Goal: Task Accomplishment & Management: Manage account settings

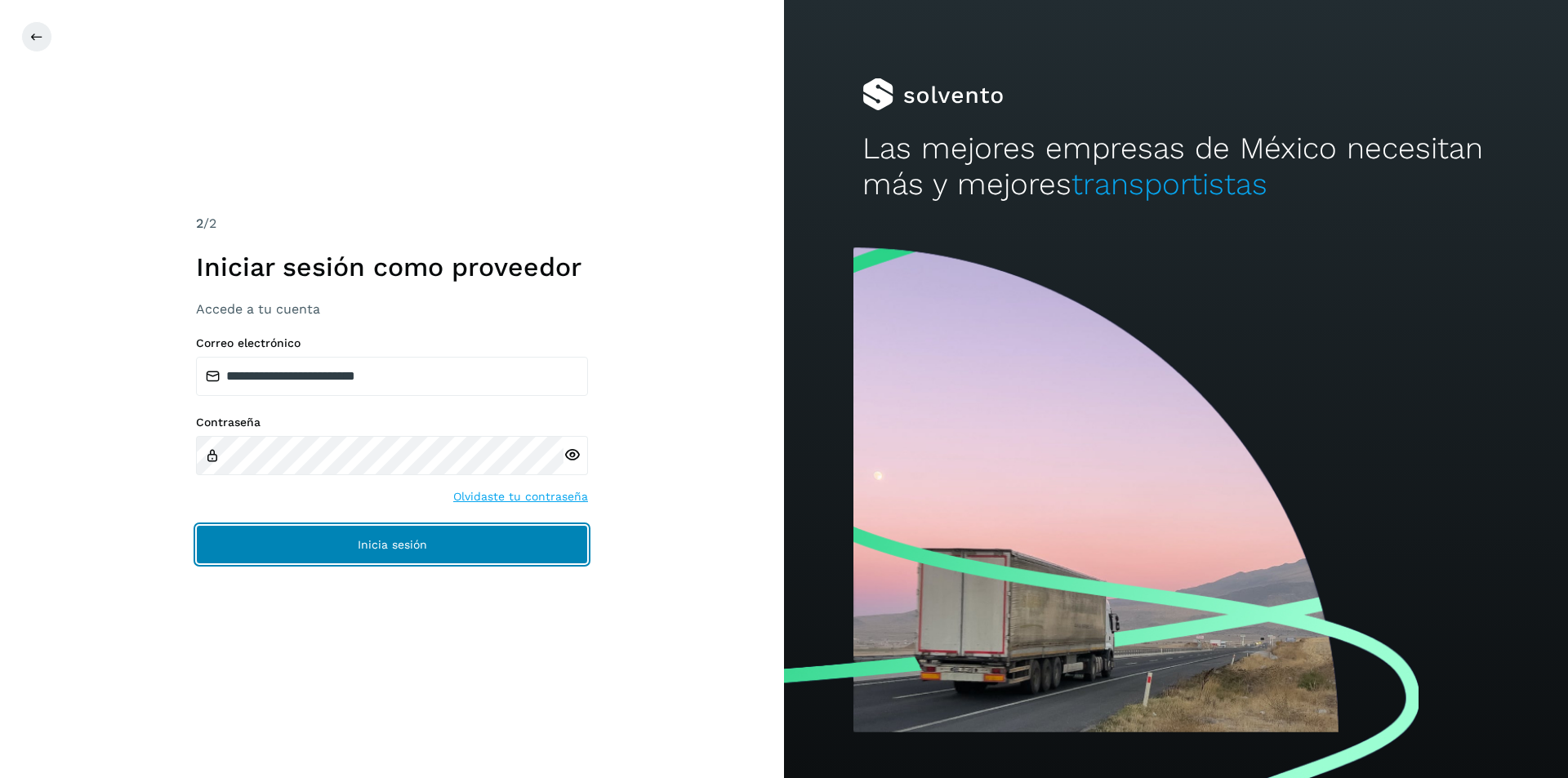
click at [398, 547] on span "Inicia sesión" at bounding box center [392, 545] width 69 height 12
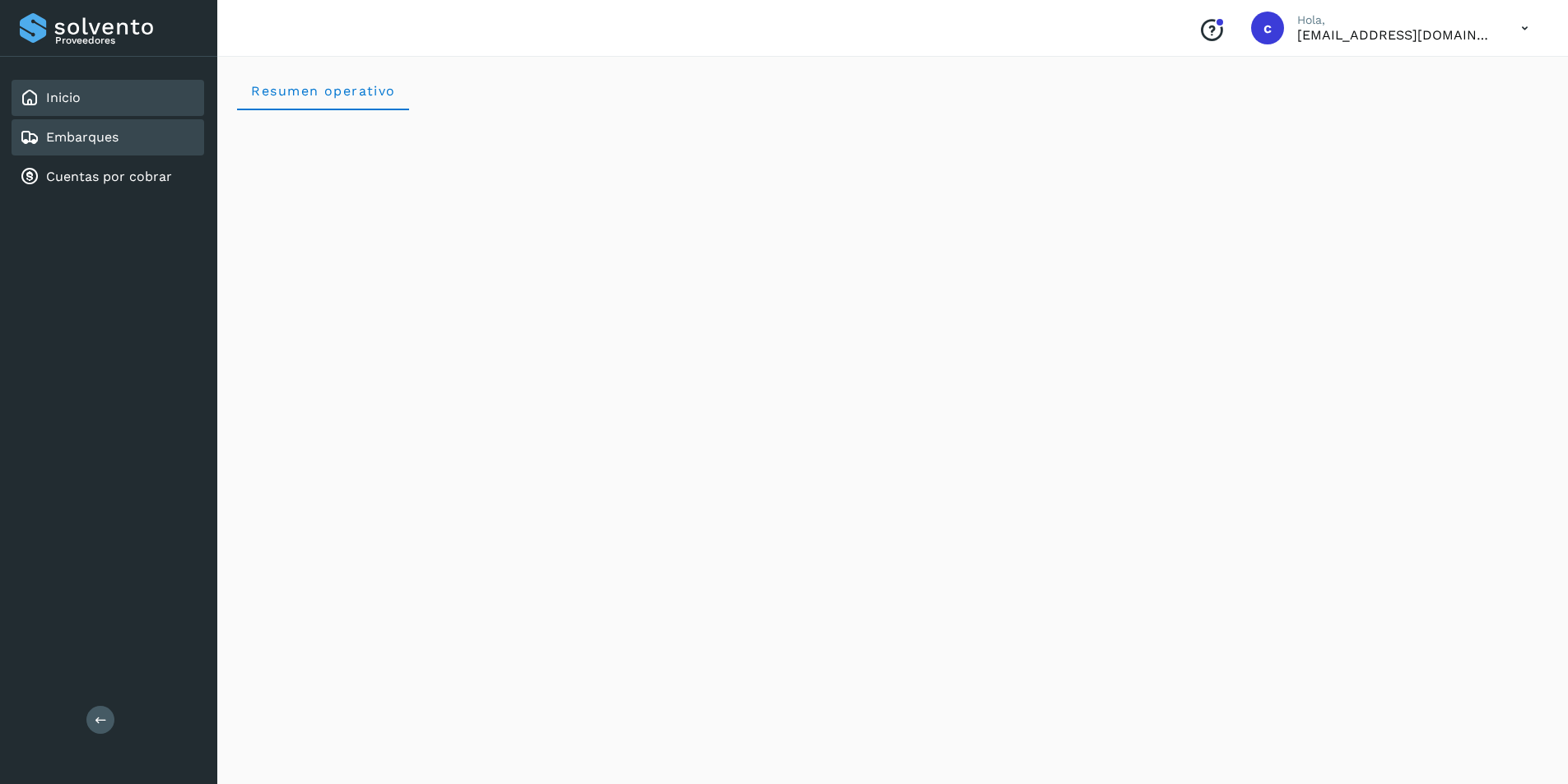
click at [137, 151] on div "Embarques" at bounding box center [107, 136] width 192 height 36
click at [174, 146] on div "Embarques" at bounding box center [107, 136] width 192 height 36
click at [175, 139] on div "Embarques" at bounding box center [107, 136] width 192 height 36
click at [174, 138] on div "Embarques" at bounding box center [107, 136] width 192 height 36
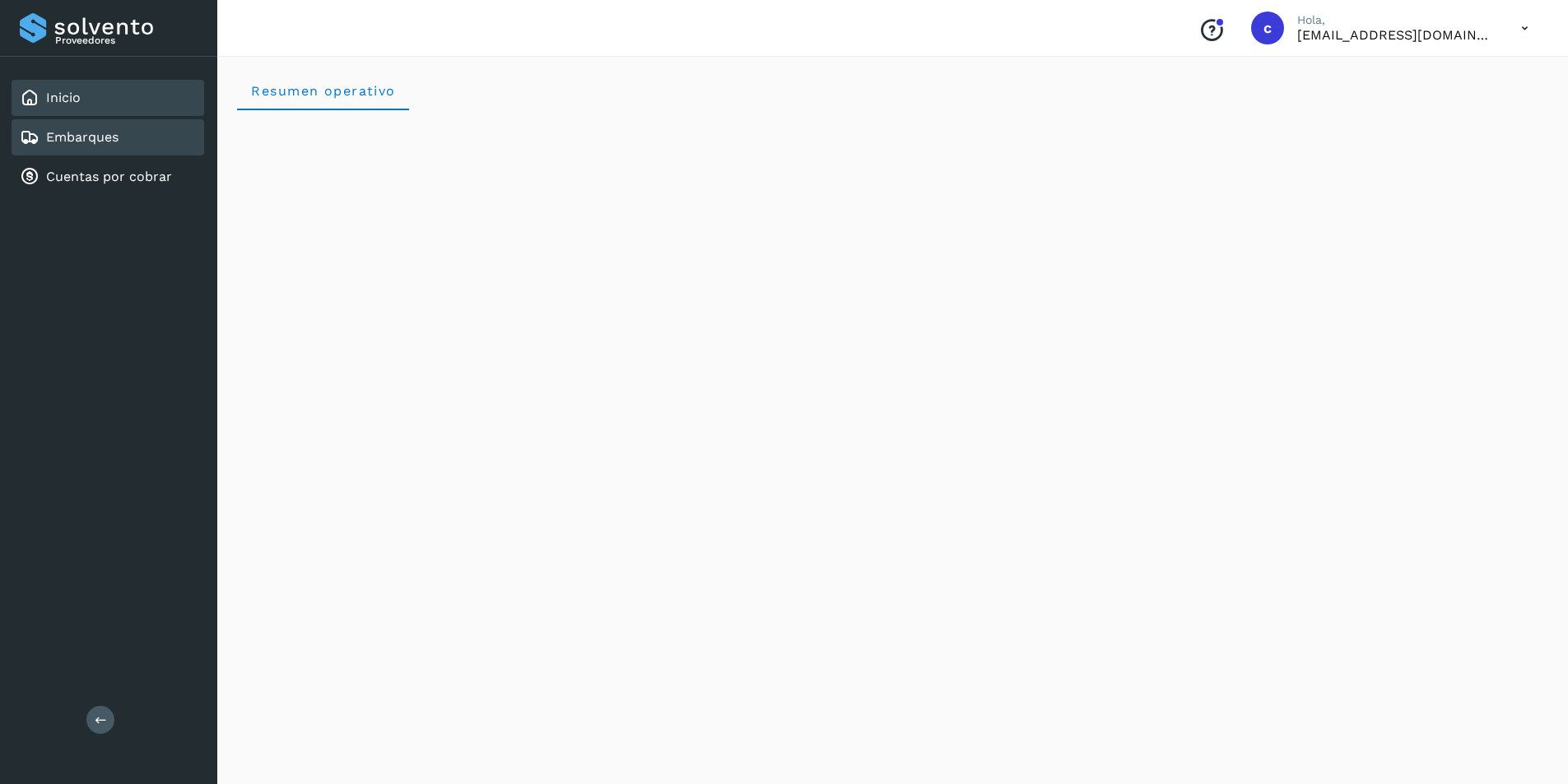
click at [121, 102] on div "Inicio" at bounding box center [107, 98] width 192 height 36
click at [1510, 32] on icon at bounding box center [1524, 28] width 34 height 34
click at [1449, 91] on div "Cerrar sesión" at bounding box center [1443, 74] width 196 height 58
click at [1517, 29] on icon at bounding box center [1524, 28] width 34 height 34
click at [1442, 69] on div "Cerrar sesión" at bounding box center [1443, 73] width 196 height 31
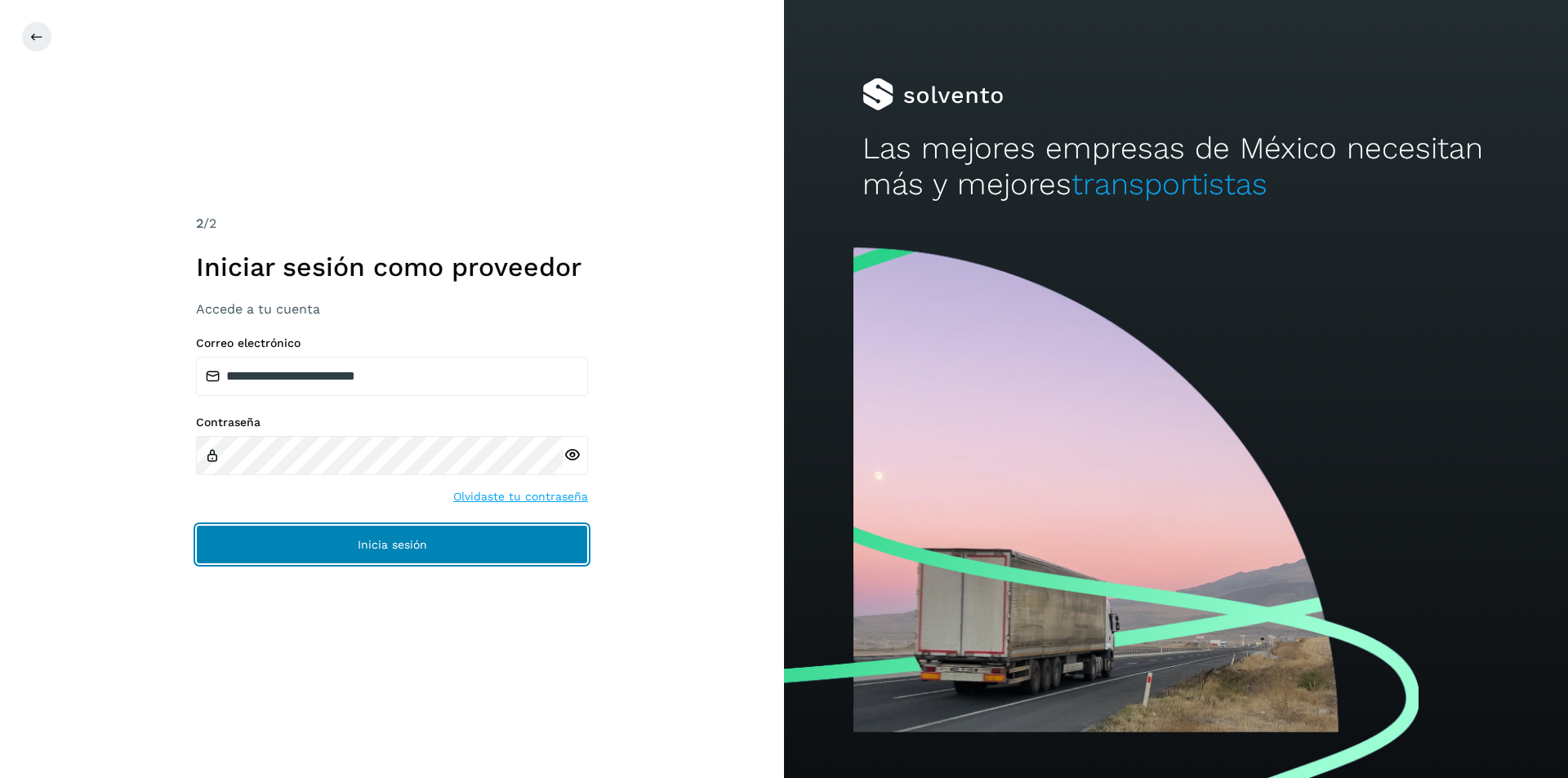
click at [365, 554] on button "Inicia sesión" at bounding box center [392, 544] width 392 height 39
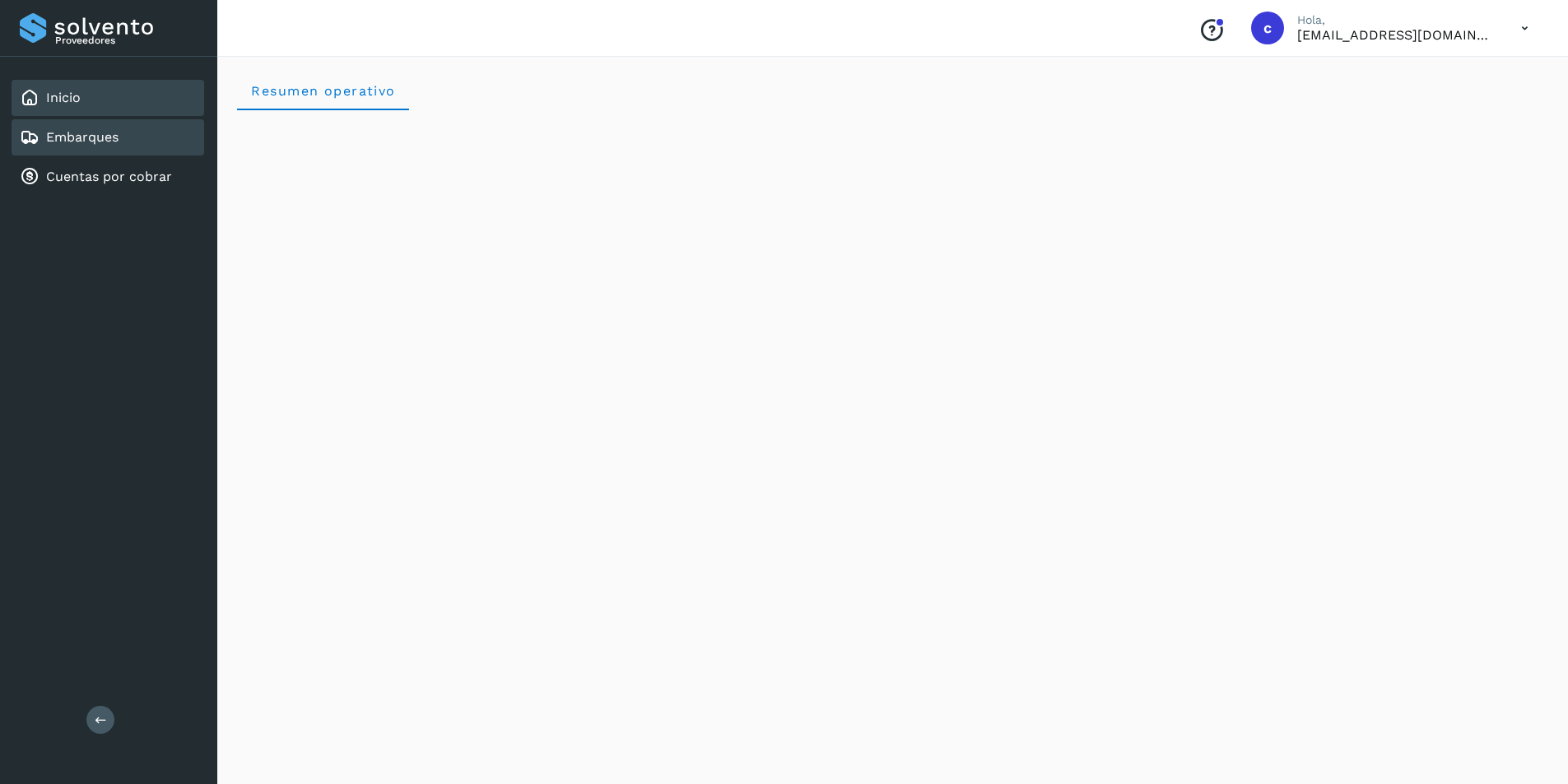
click at [121, 132] on div "Embarques" at bounding box center [107, 136] width 192 height 36
click at [121, 136] on div "Embarques" at bounding box center [107, 136] width 192 height 36
click at [130, 143] on div "Embarques" at bounding box center [107, 136] width 192 height 36
click at [129, 181] on link "Cuentas por cobrar" at bounding box center [109, 176] width 126 height 15
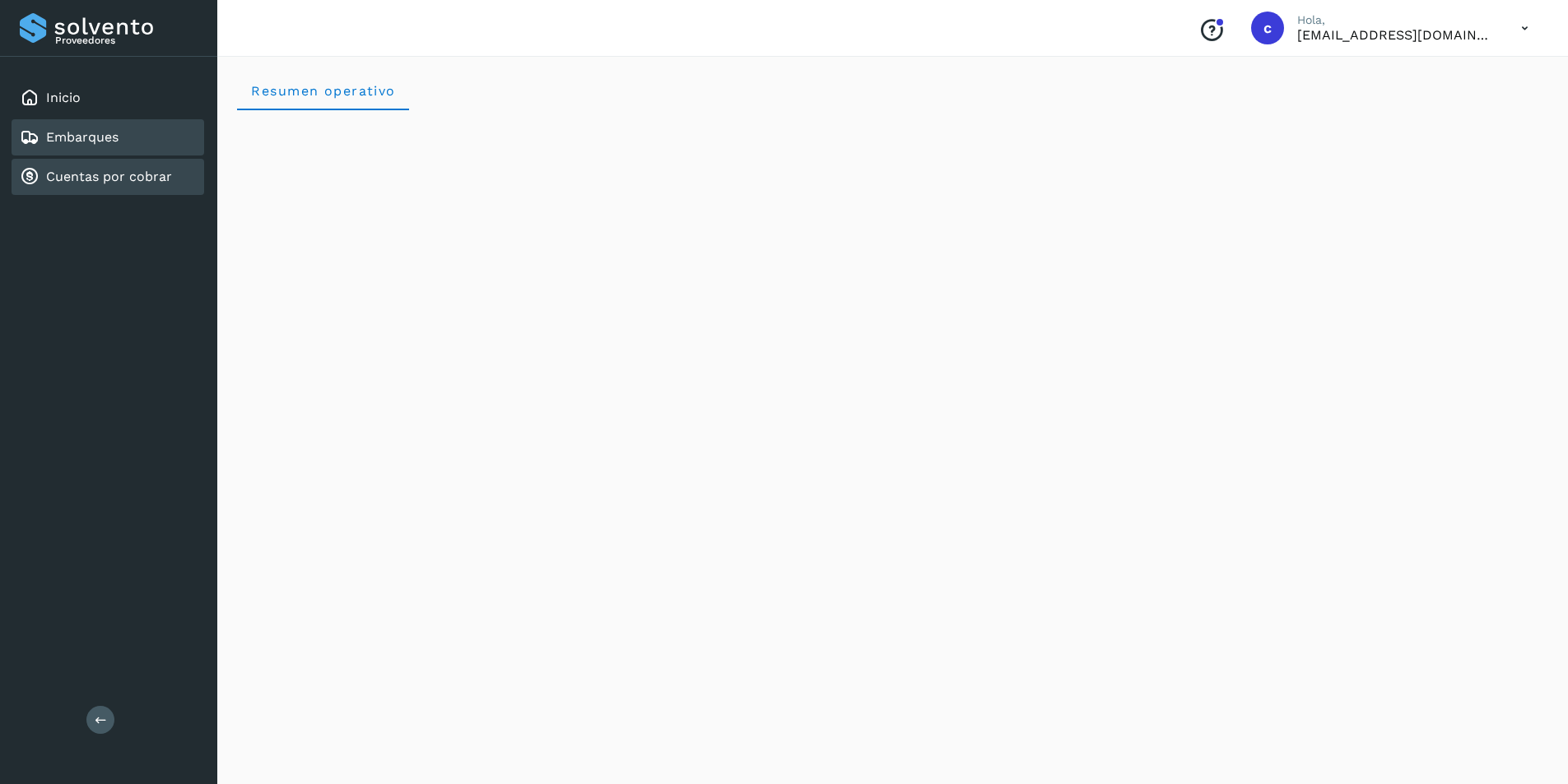
click at [126, 142] on div "Embarques" at bounding box center [107, 136] width 192 height 36
click at [124, 107] on div "Inicio" at bounding box center [107, 98] width 192 height 36
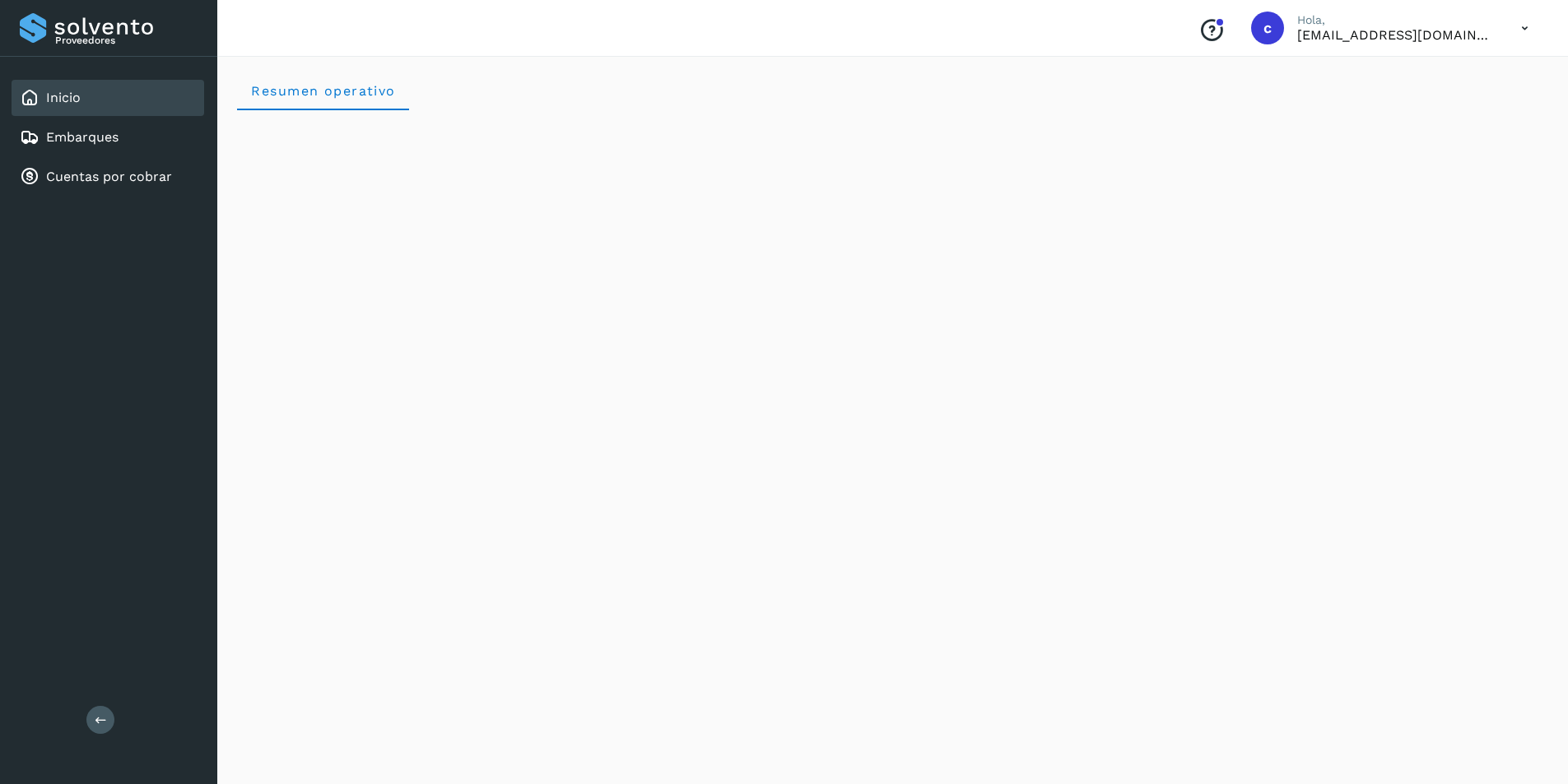
click at [124, 107] on div "Inicio" at bounding box center [107, 98] width 192 height 36
click at [88, 133] on link "Embarques" at bounding box center [82, 137] width 73 height 15
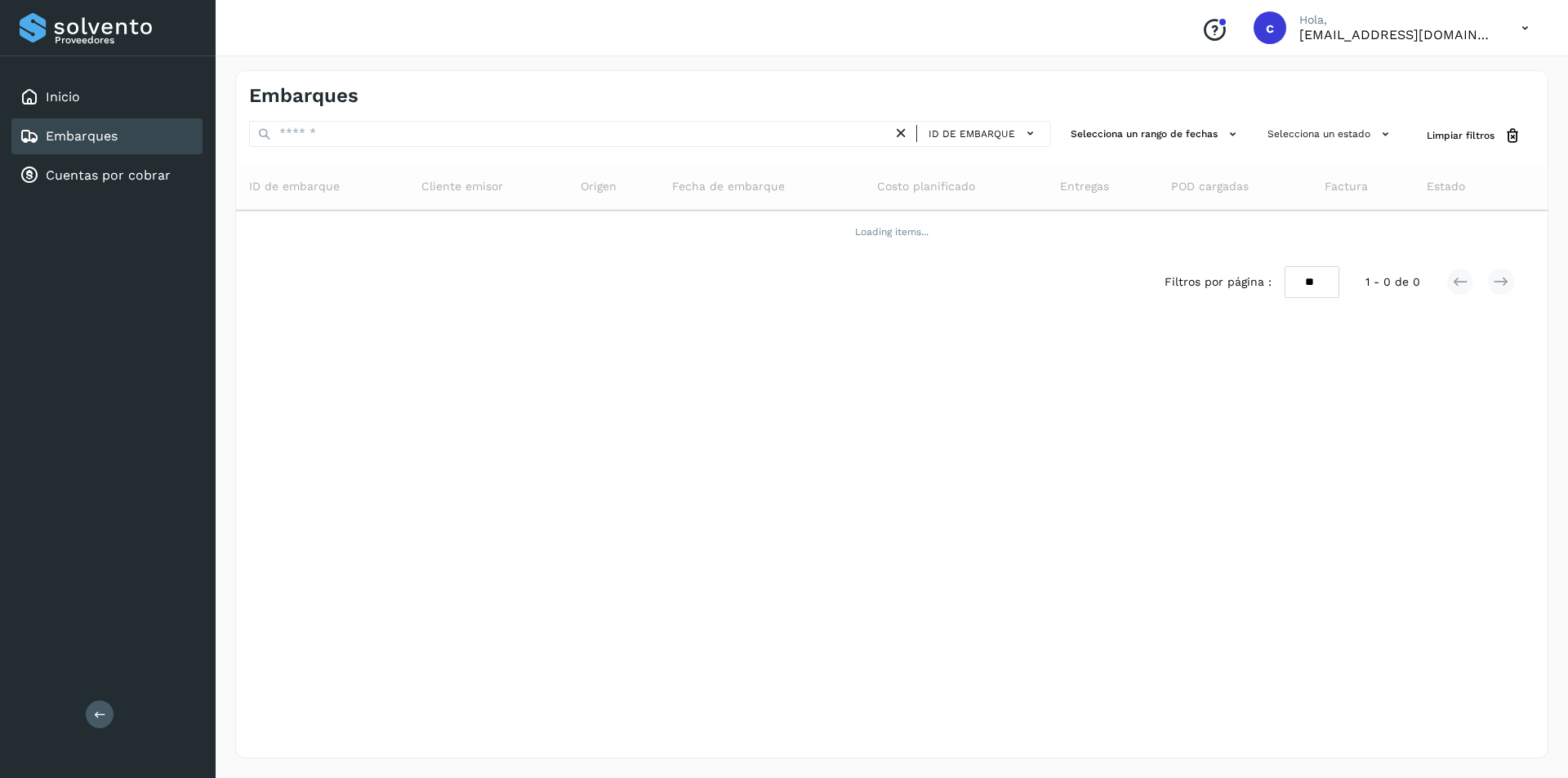
click at [87, 132] on link "Embarques" at bounding box center [82, 136] width 72 height 15
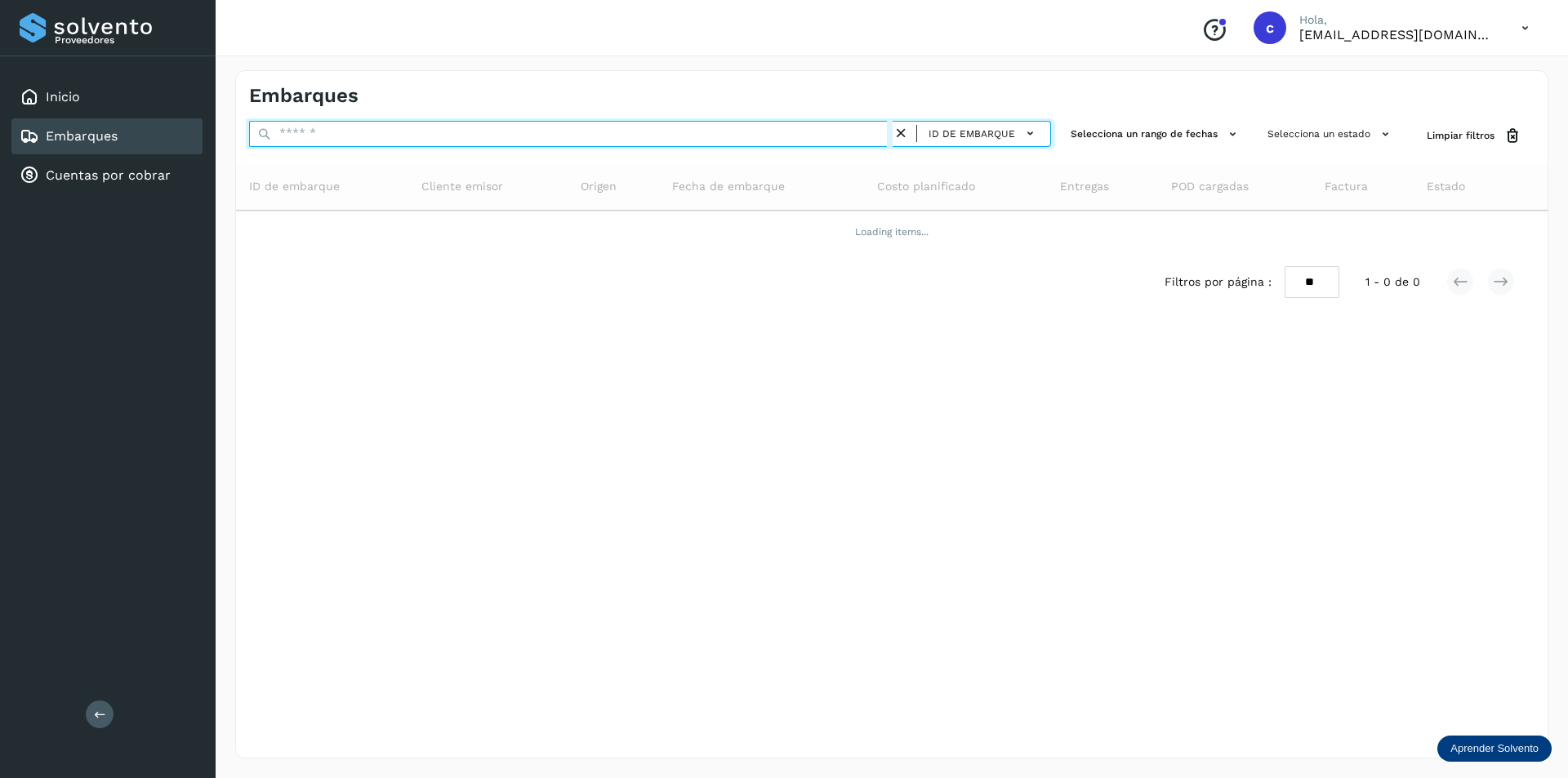
click at [400, 136] on input "text" at bounding box center [571, 133] width 644 height 26
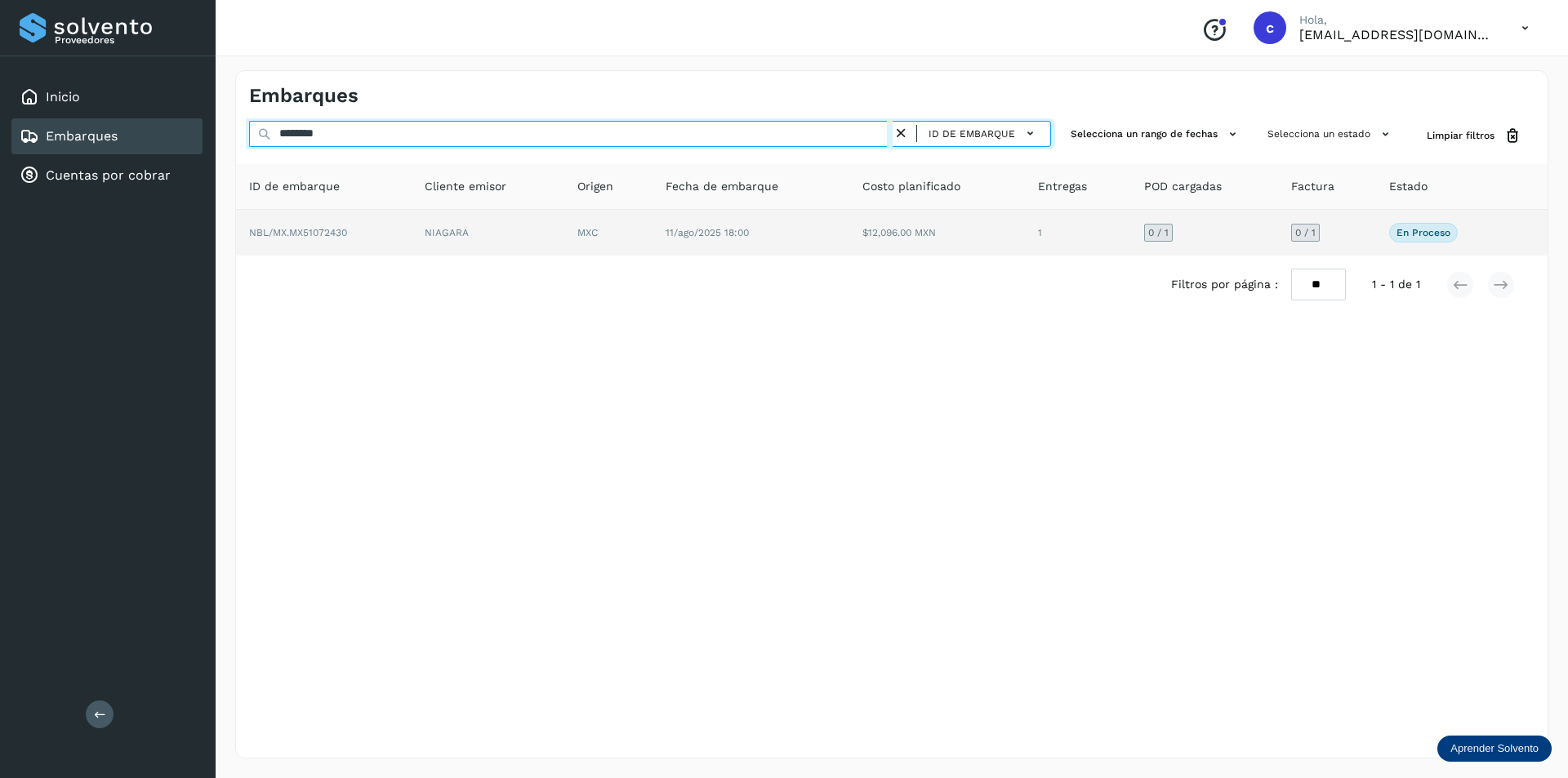
type input "********"
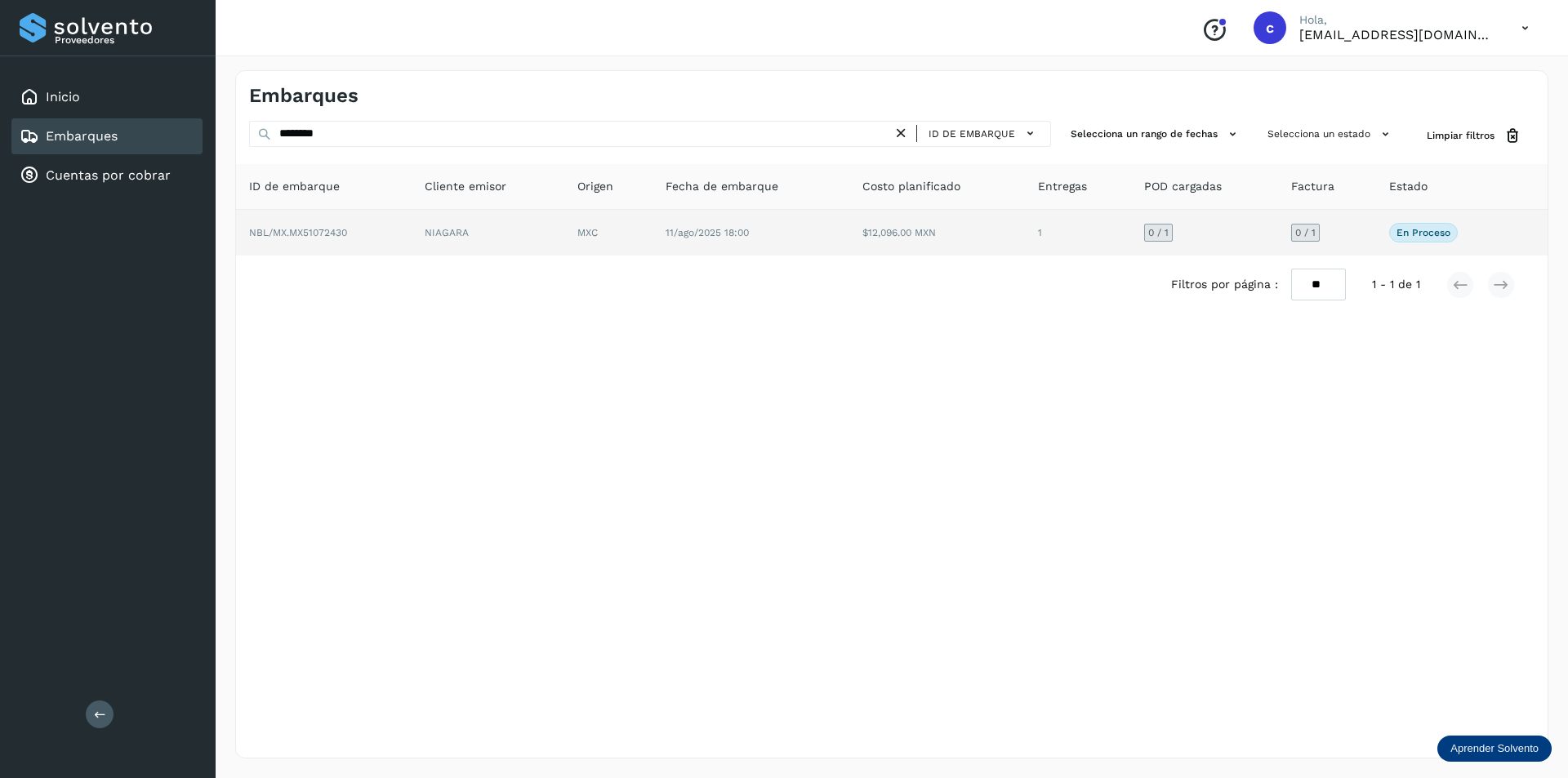
click at [564, 241] on td "NIAGARA" at bounding box center [608, 233] width 88 height 46
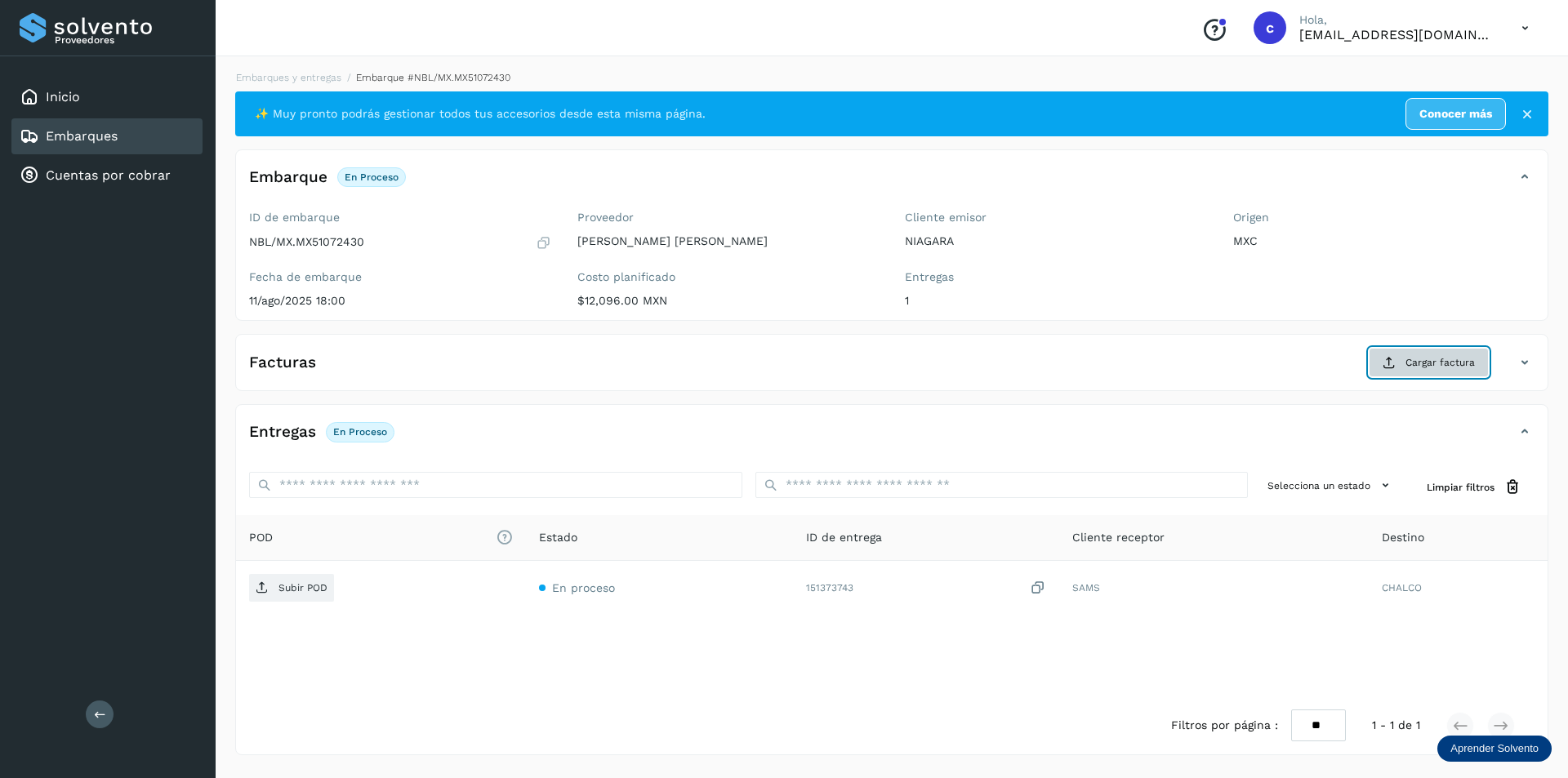
click at [1437, 359] on span "Cargar factura" at bounding box center [1440, 362] width 69 height 14
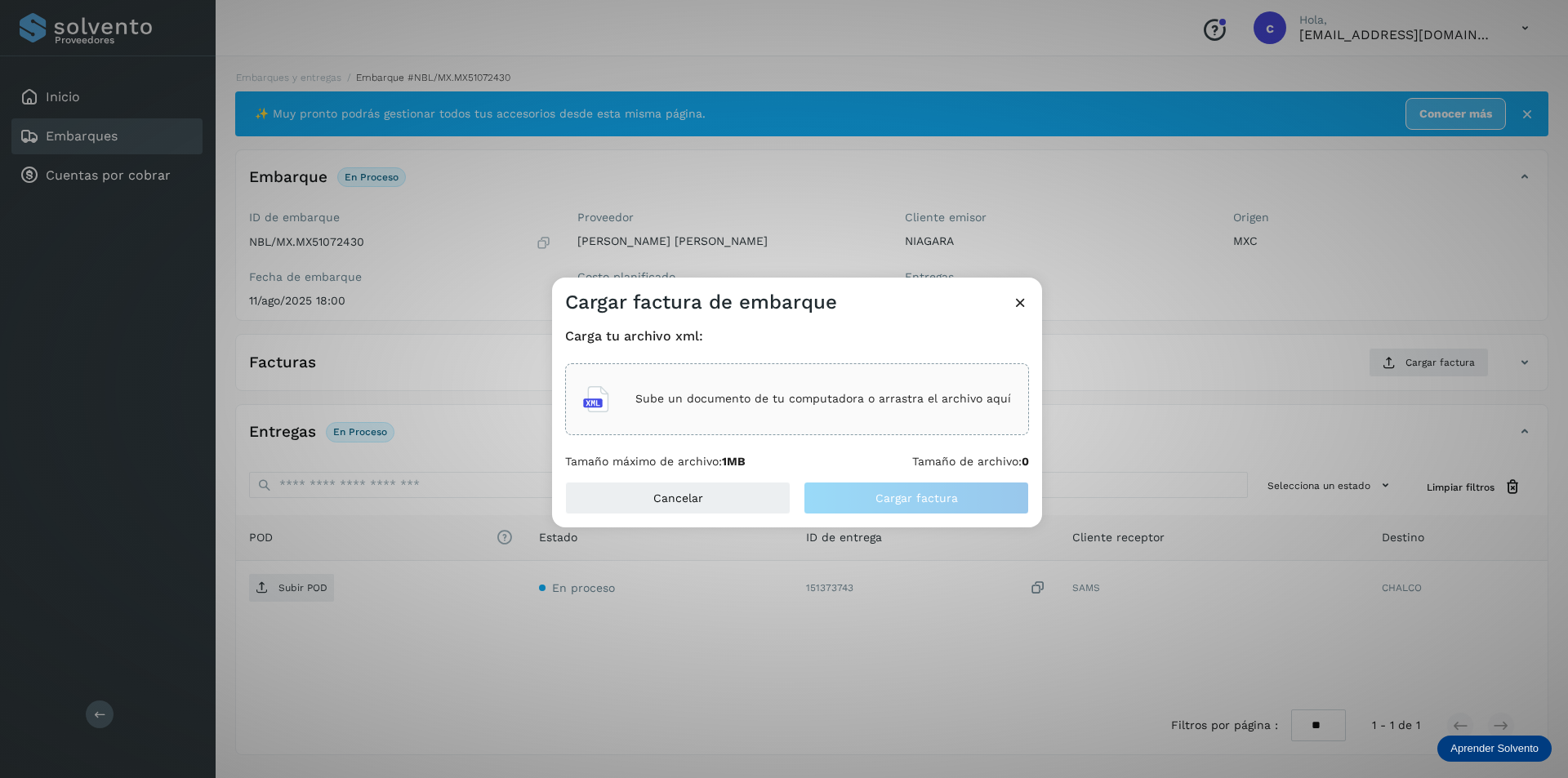
click at [1024, 304] on icon at bounding box center [1020, 302] width 17 height 17
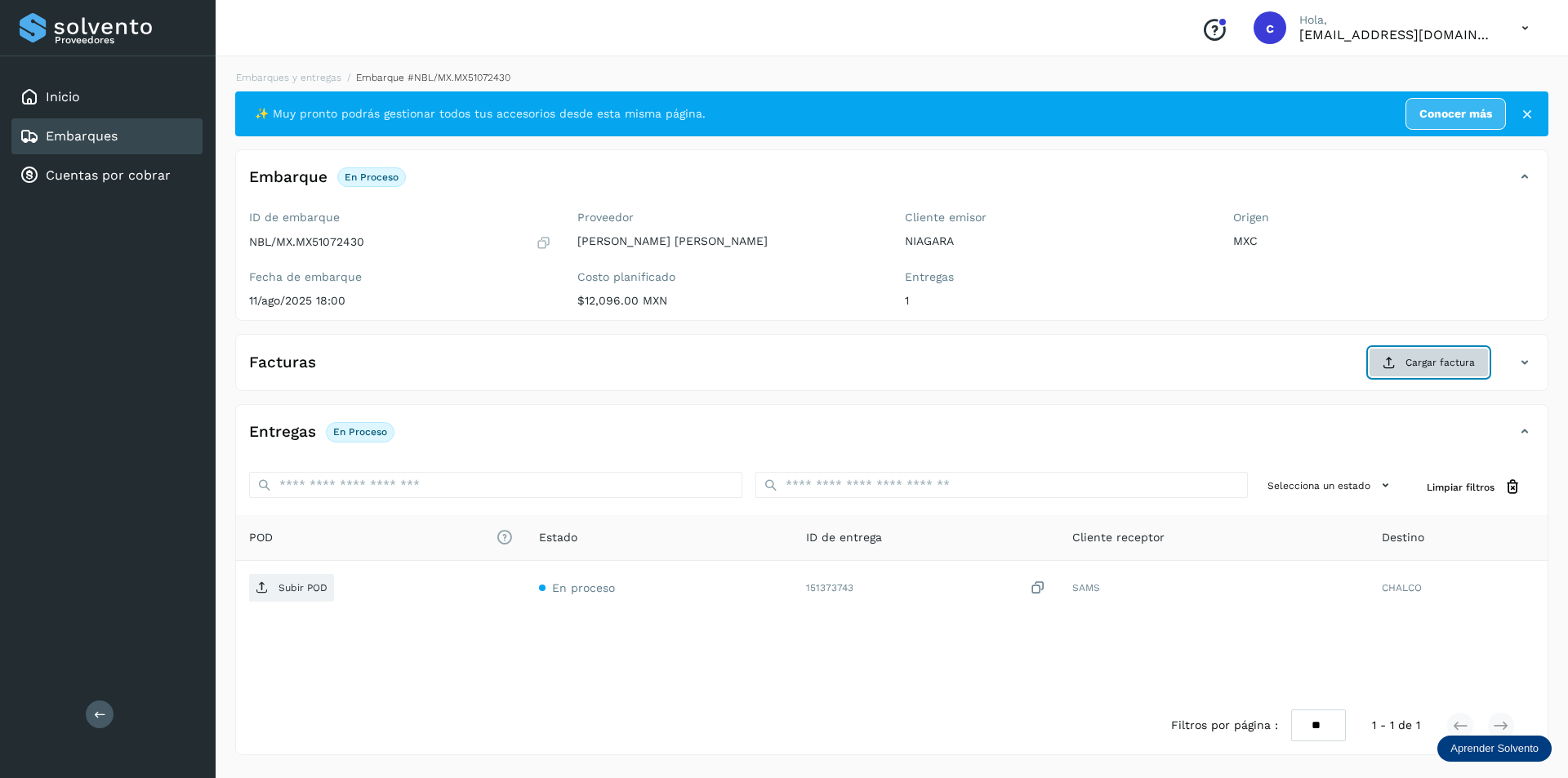
click at [1420, 364] on span "Cargar factura" at bounding box center [1440, 362] width 69 height 14
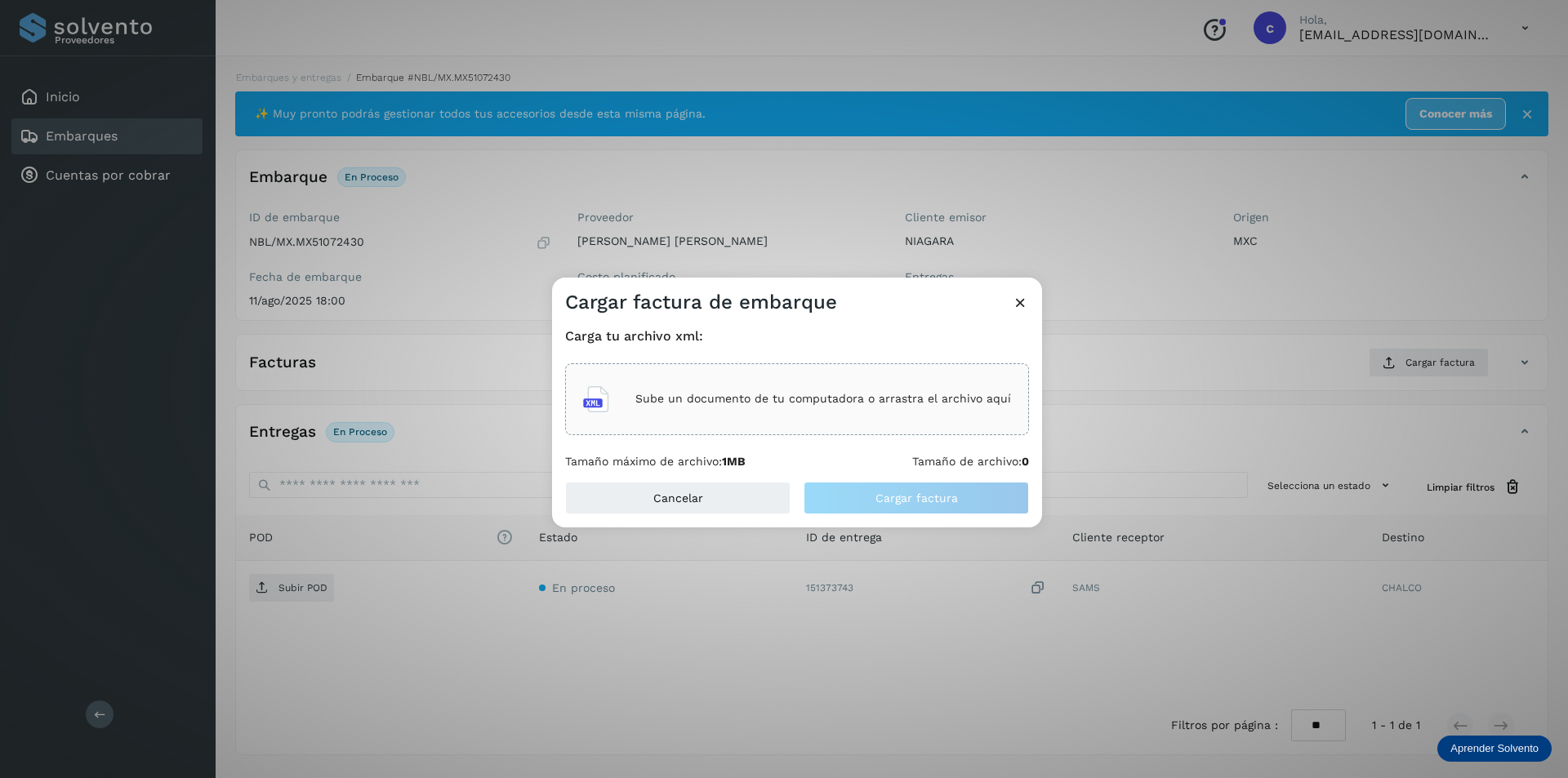
click at [741, 392] on p "Sube un documento de tu computadora o arrastra el archivo aquí" at bounding box center [822, 398] width 375 height 13
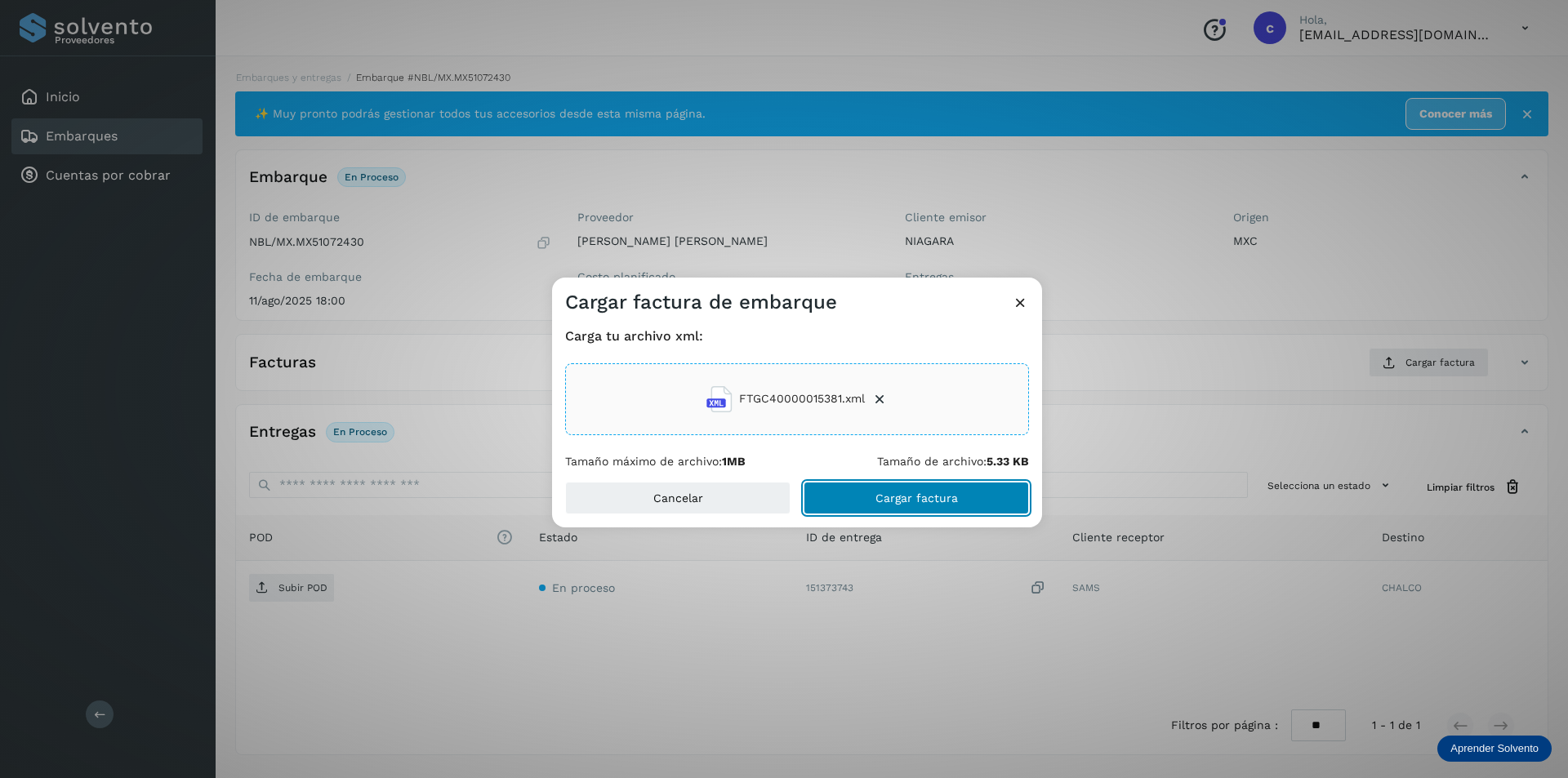
click at [956, 484] on button "Cargar factura" at bounding box center [915, 498] width 226 height 33
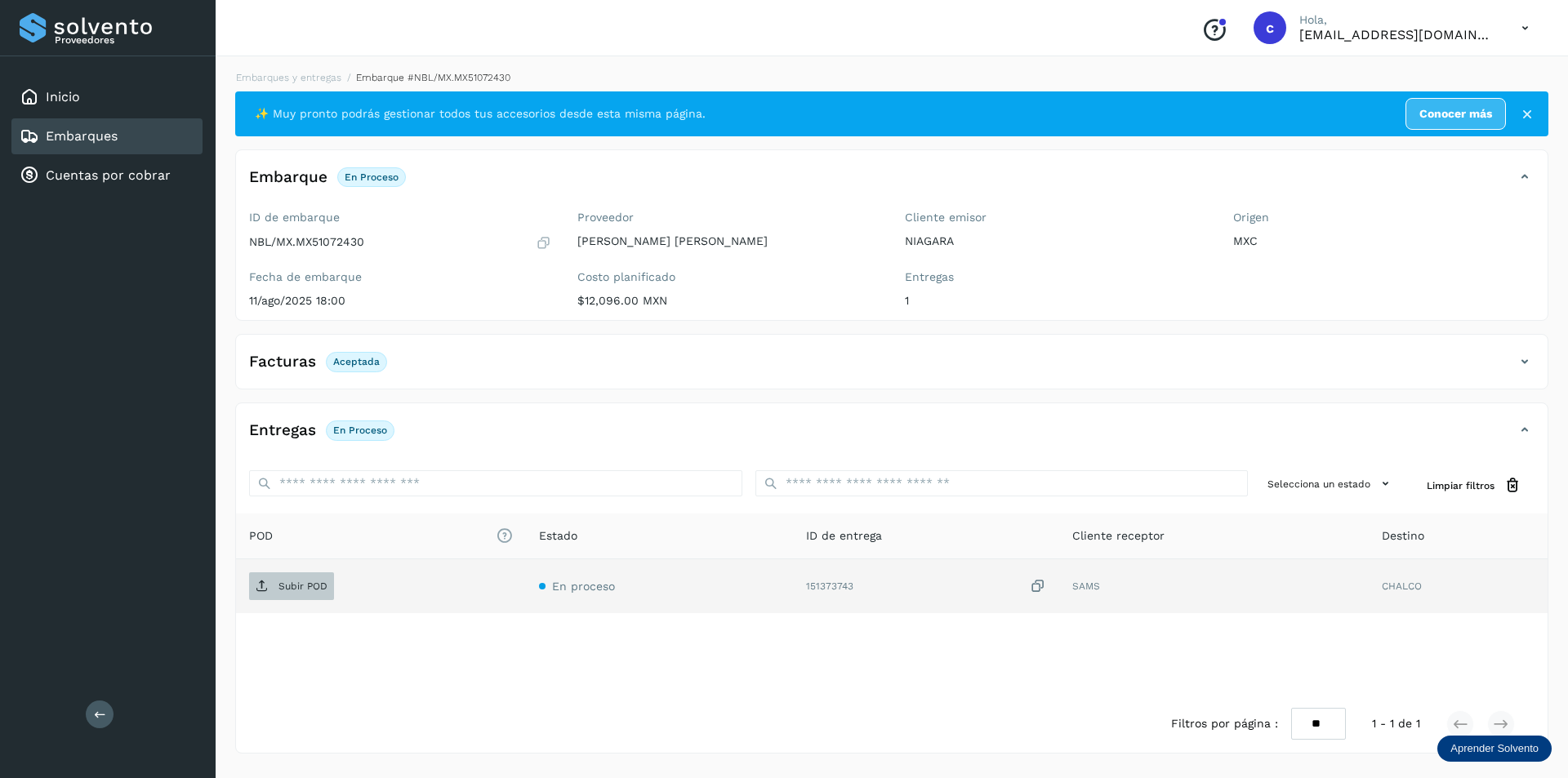
click at [276, 594] on span "Subir POD" at bounding box center [292, 585] width 85 height 26
click at [285, 578] on span "PDF" at bounding box center [276, 585] width 55 height 26
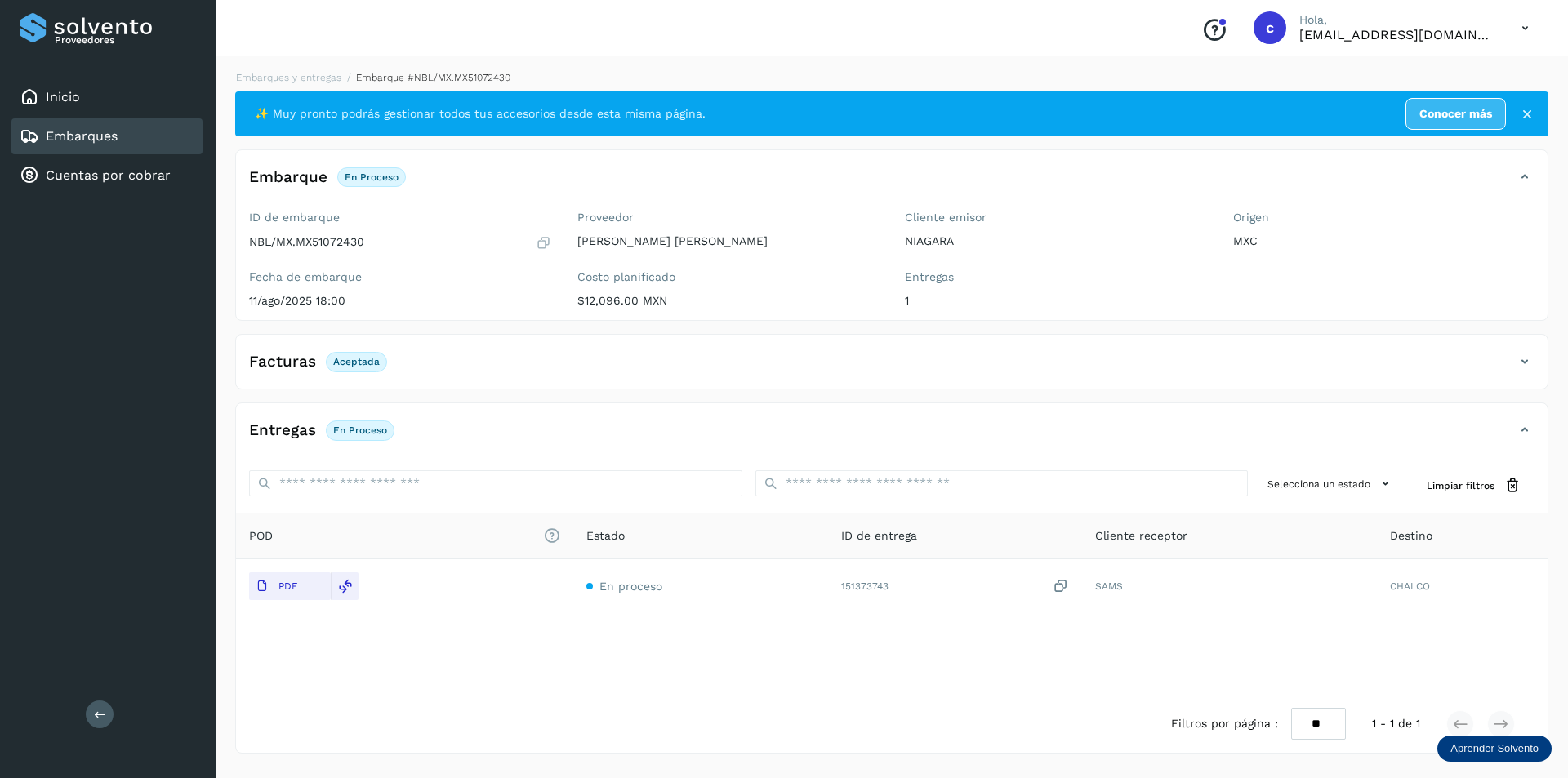
click at [145, 147] on div "Embarques" at bounding box center [107, 135] width 191 height 35
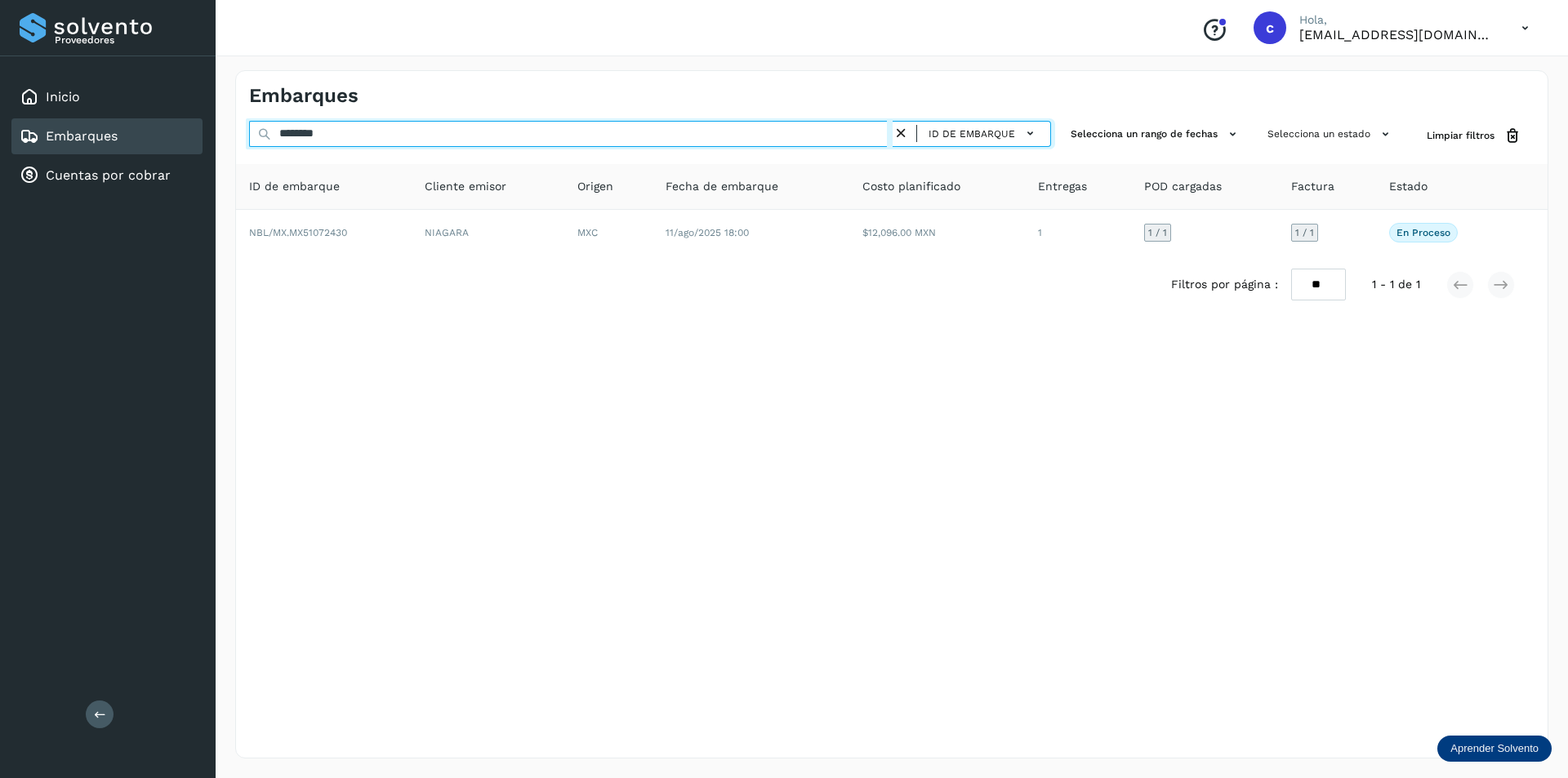
click at [450, 127] on input "********" at bounding box center [571, 133] width 644 height 26
type input "*"
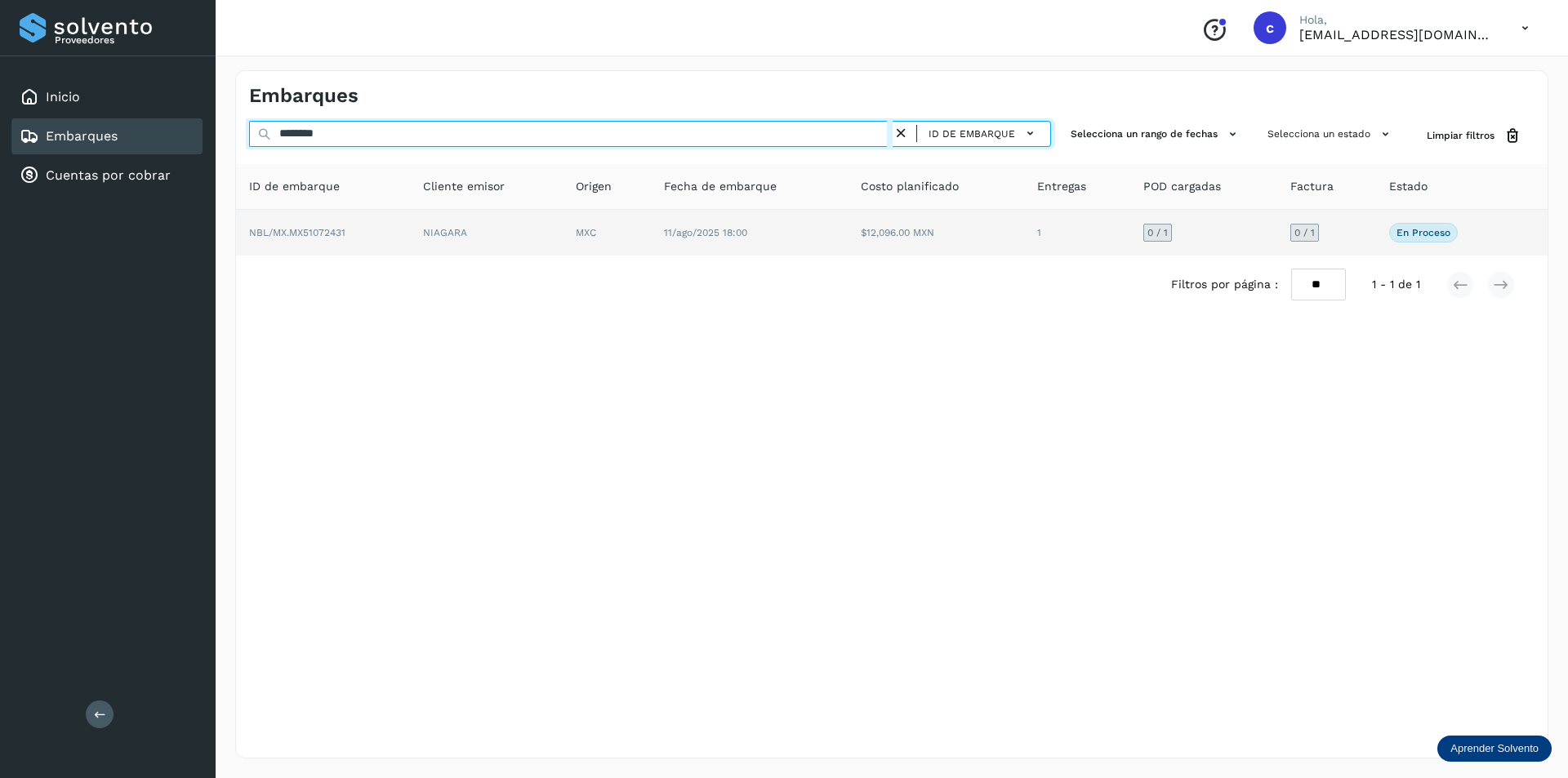
type input "********"
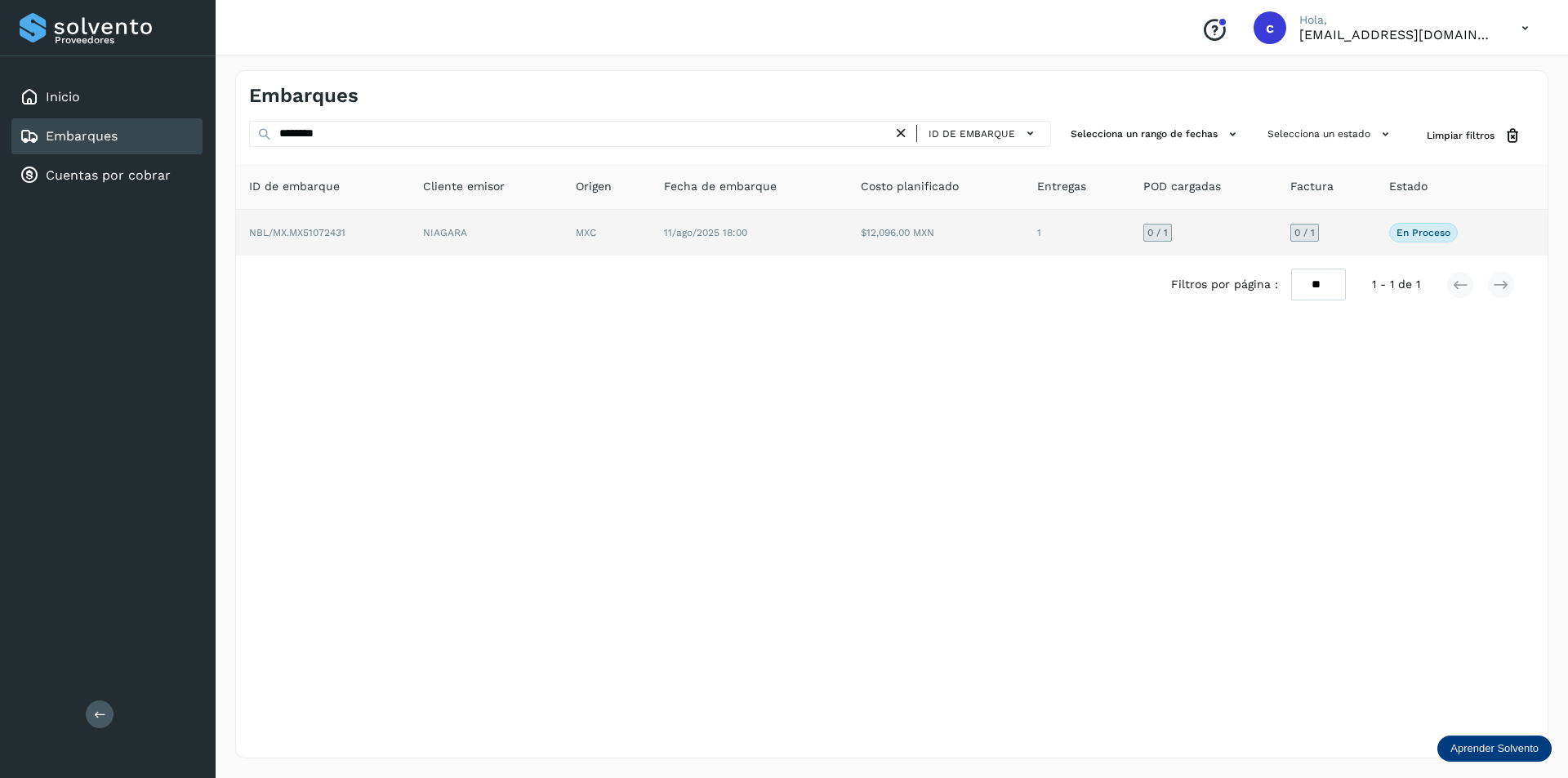
click at [410, 234] on td "NBL/MX.MX51072431" at bounding box center [486, 233] width 153 height 46
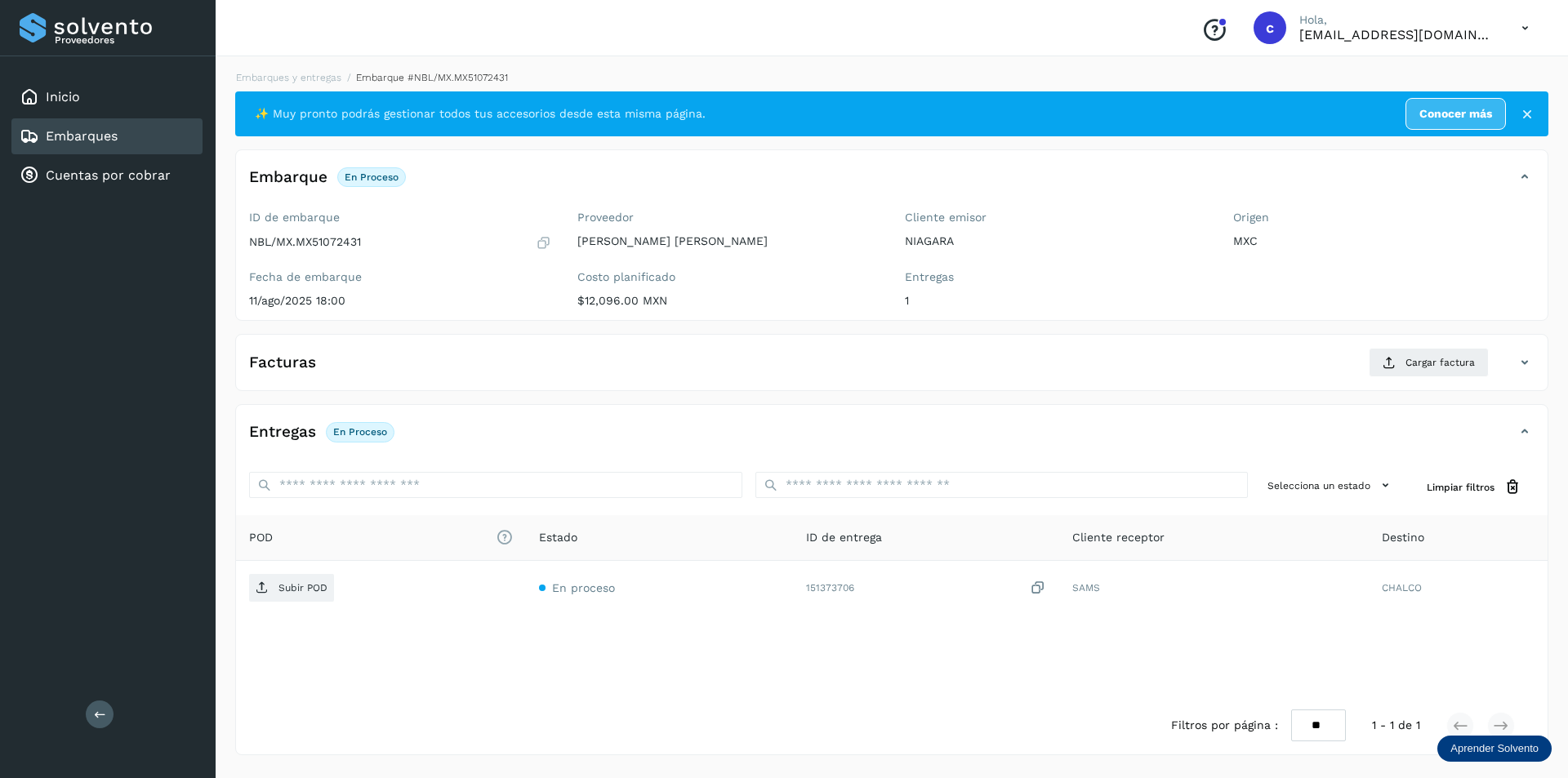
click at [1406, 342] on div "Facturas Cargar factura Aún no has subido ninguna factura" at bounding box center [891, 363] width 1313 height 58
click at [1410, 355] on span "Cargar factura" at bounding box center [1440, 362] width 69 height 14
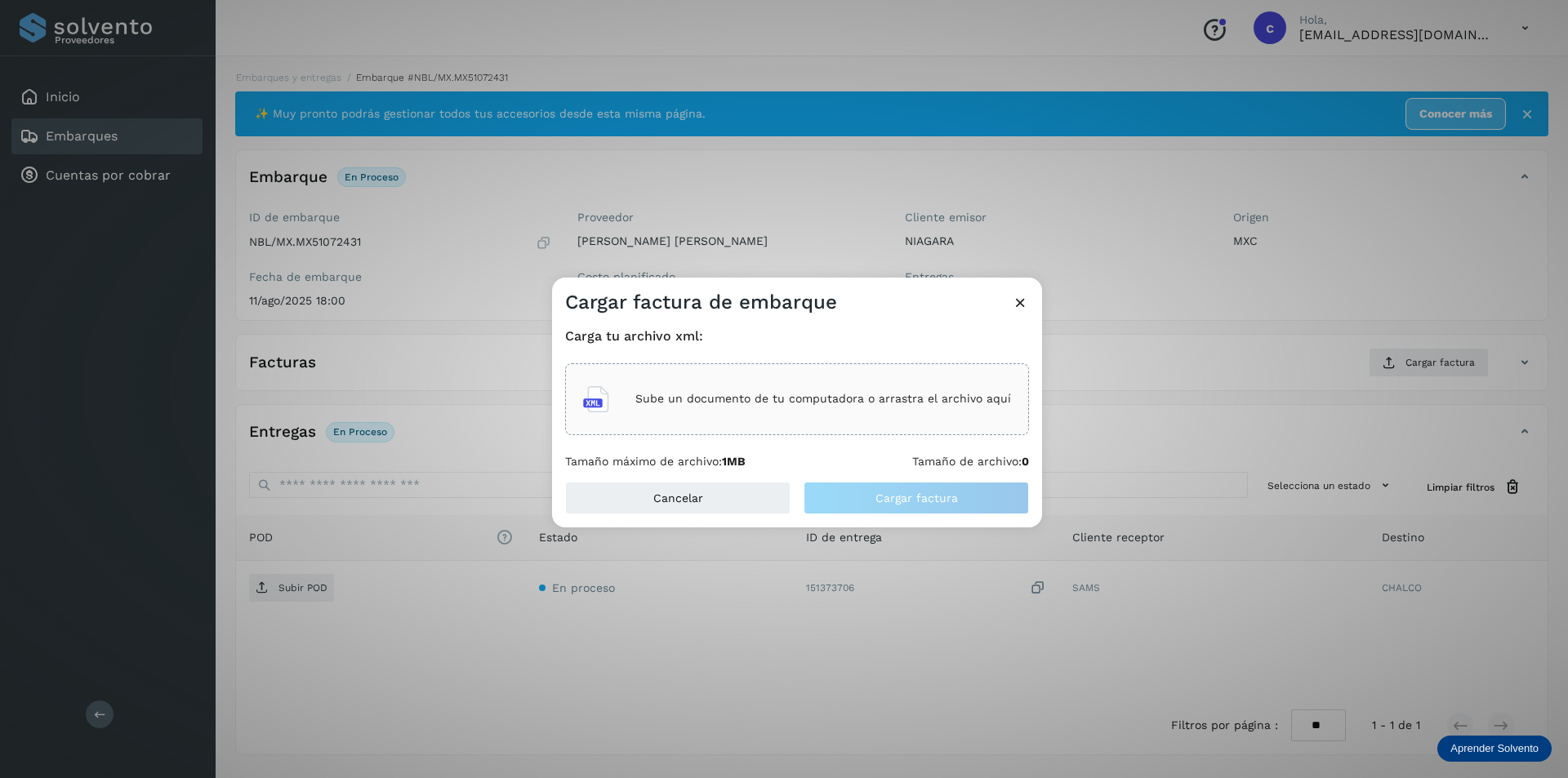
click at [858, 390] on div "Sube un documento de tu computadora o arrastra el archivo aquí" at bounding box center [797, 399] width 428 height 44
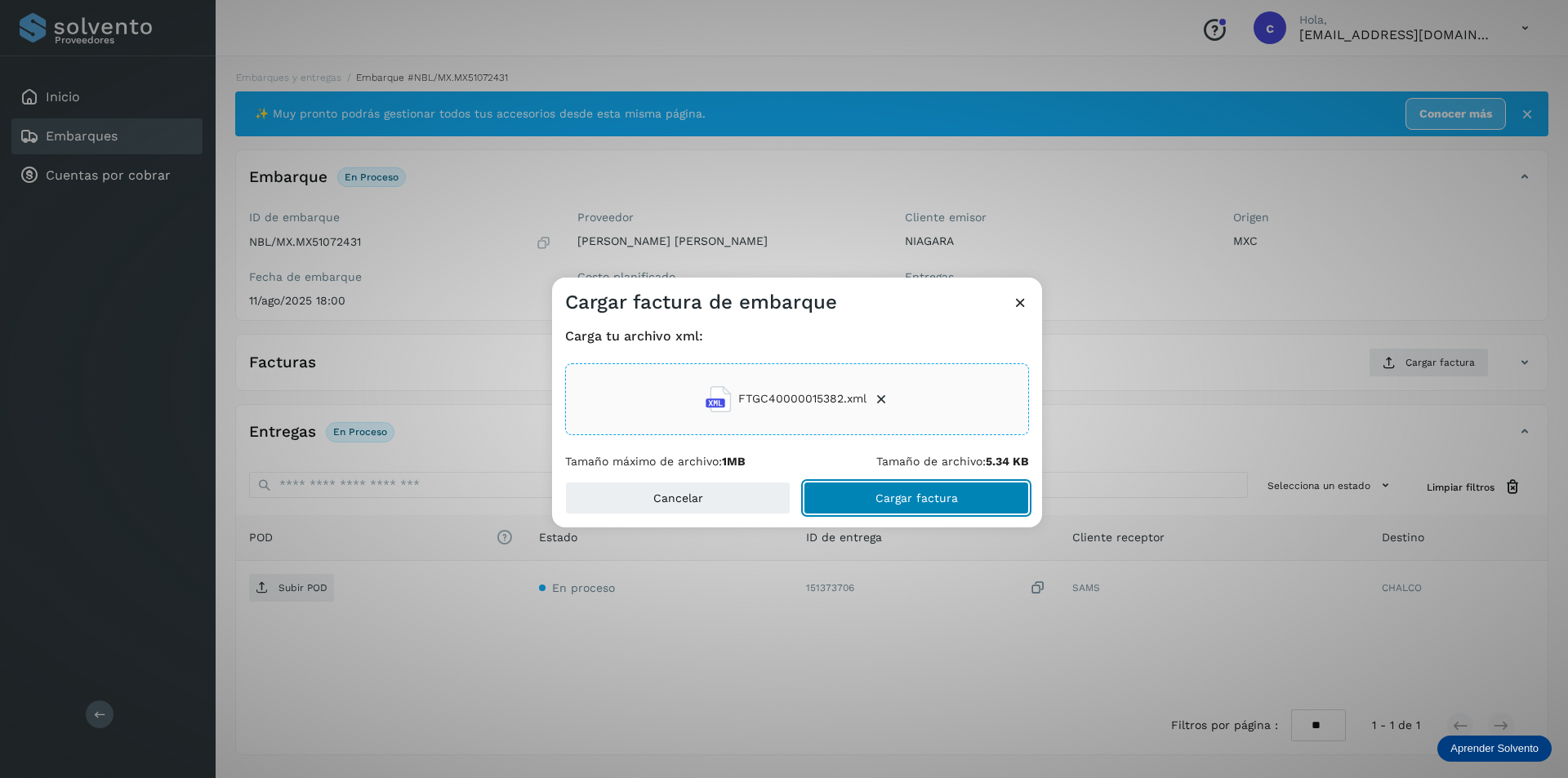
click at [952, 507] on button "Cargar factura" at bounding box center [915, 498] width 226 height 33
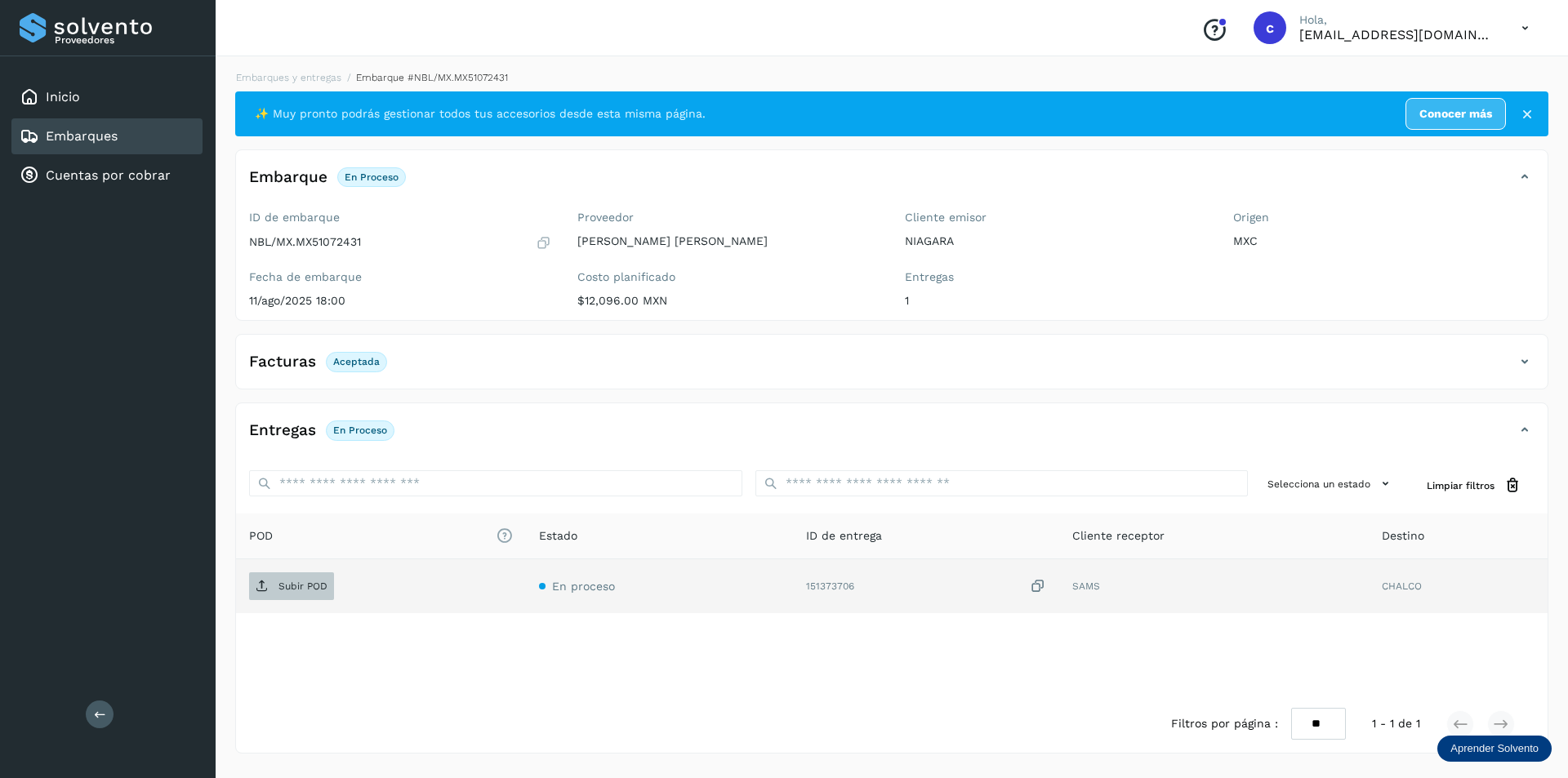
click at [294, 600] on button "Subir POD" at bounding box center [292, 586] width 85 height 28
click at [304, 578] on button "PDF" at bounding box center [290, 586] width 82 height 28
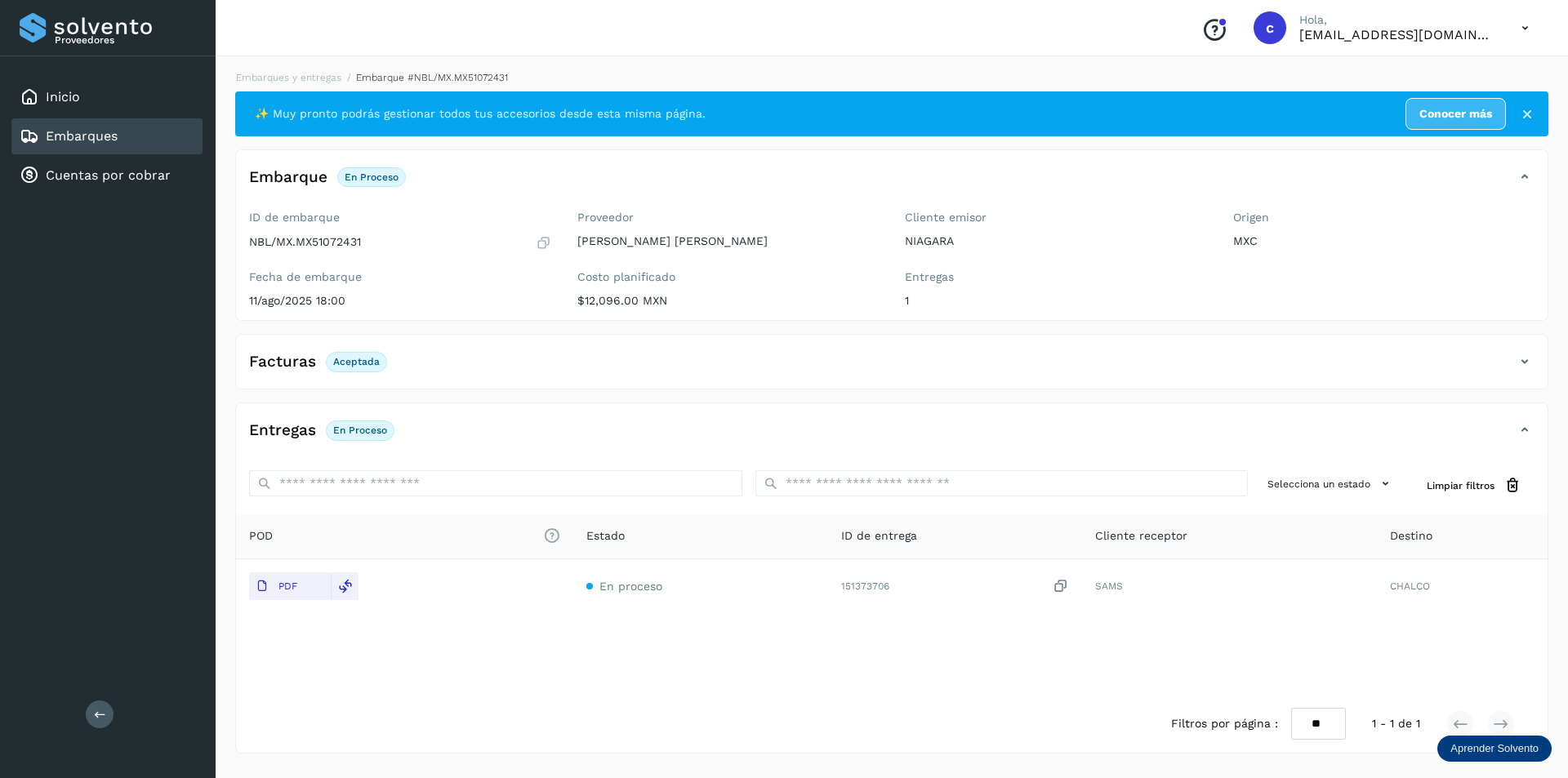
click at [85, 131] on link "Embarques" at bounding box center [82, 136] width 72 height 15
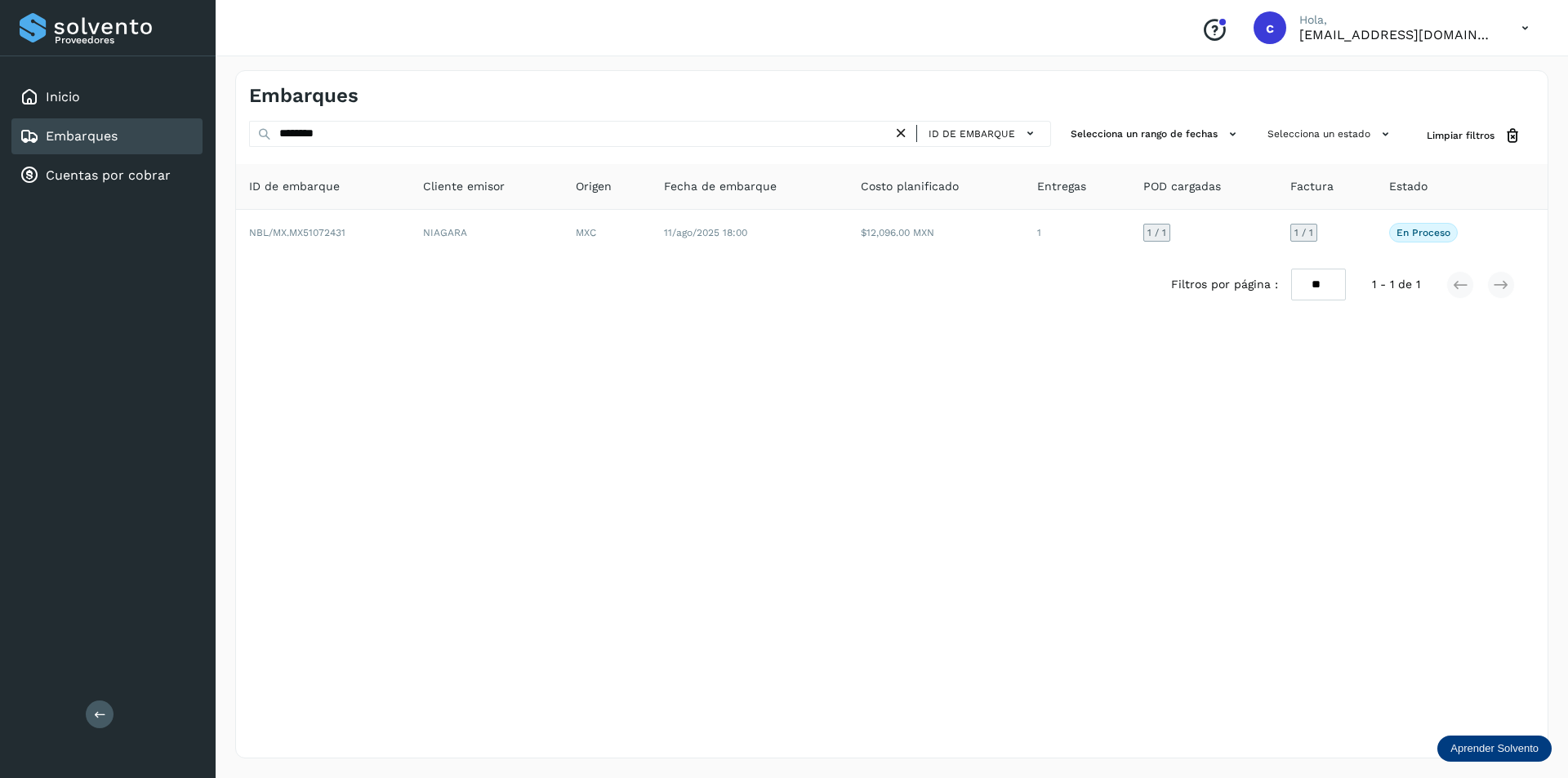
click at [910, 131] on icon at bounding box center [901, 133] width 17 height 17
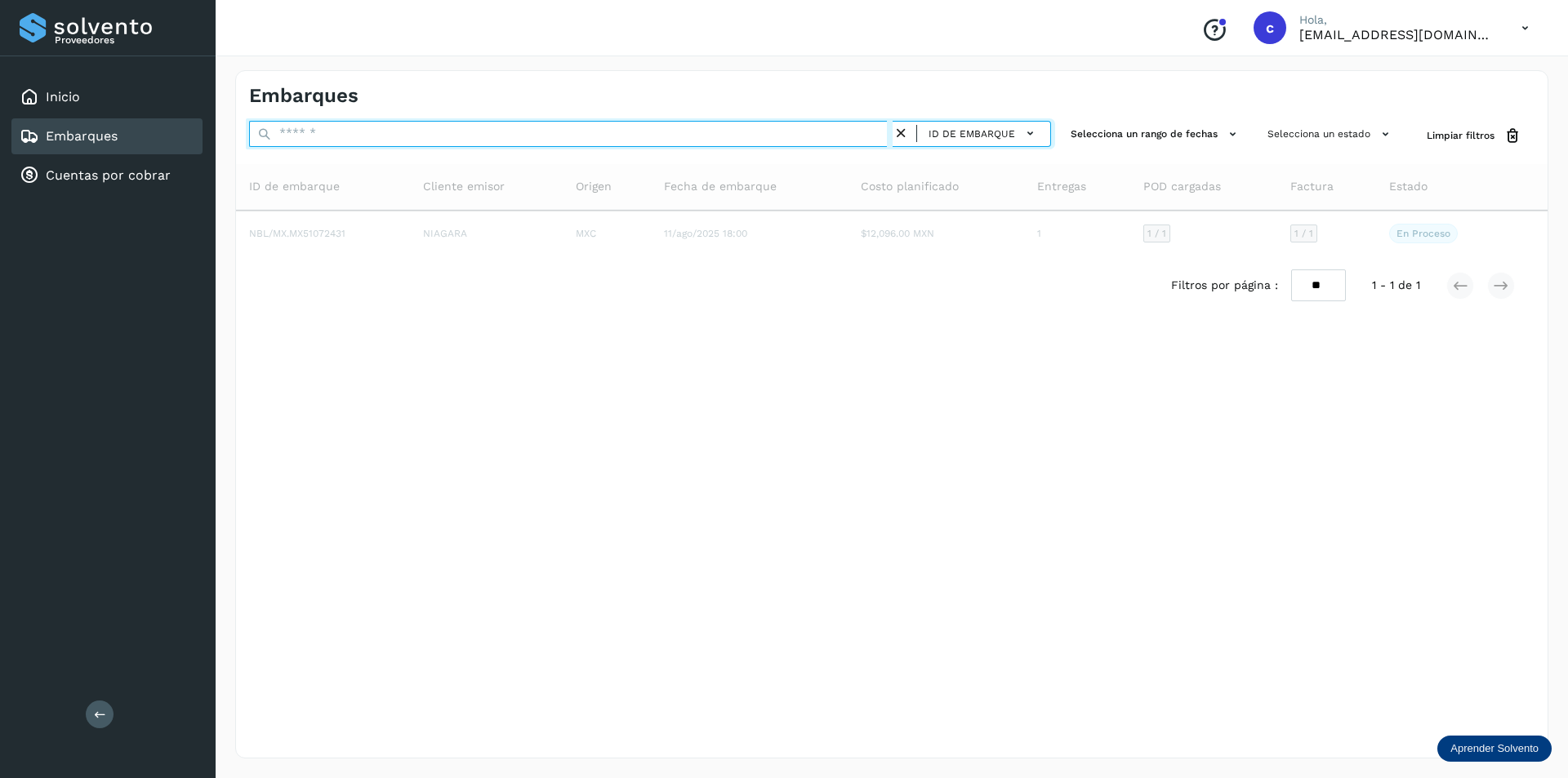
click at [764, 143] on input "text" at bounding box center [571, 133] width 644 height 26
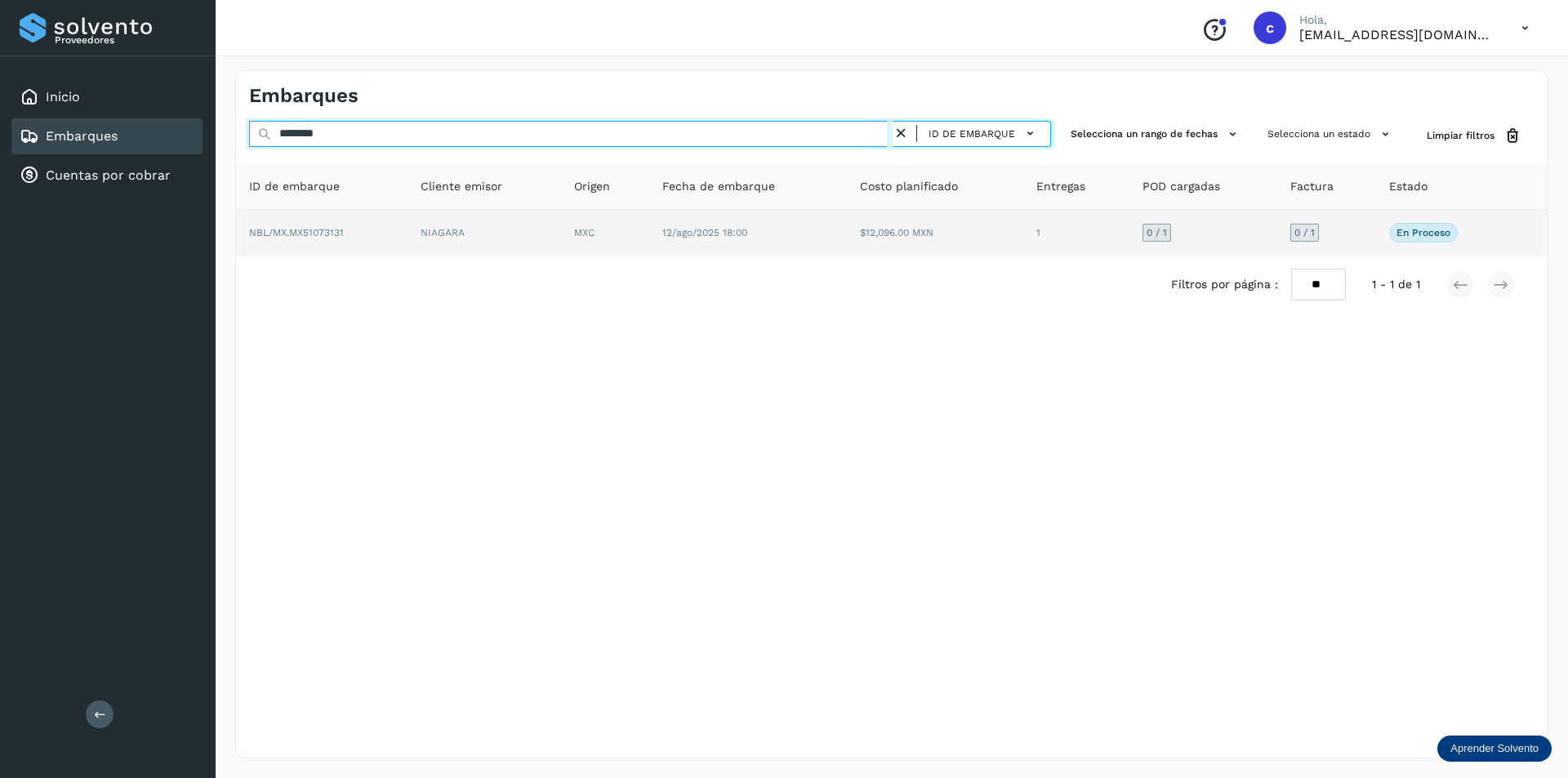
type input "********"
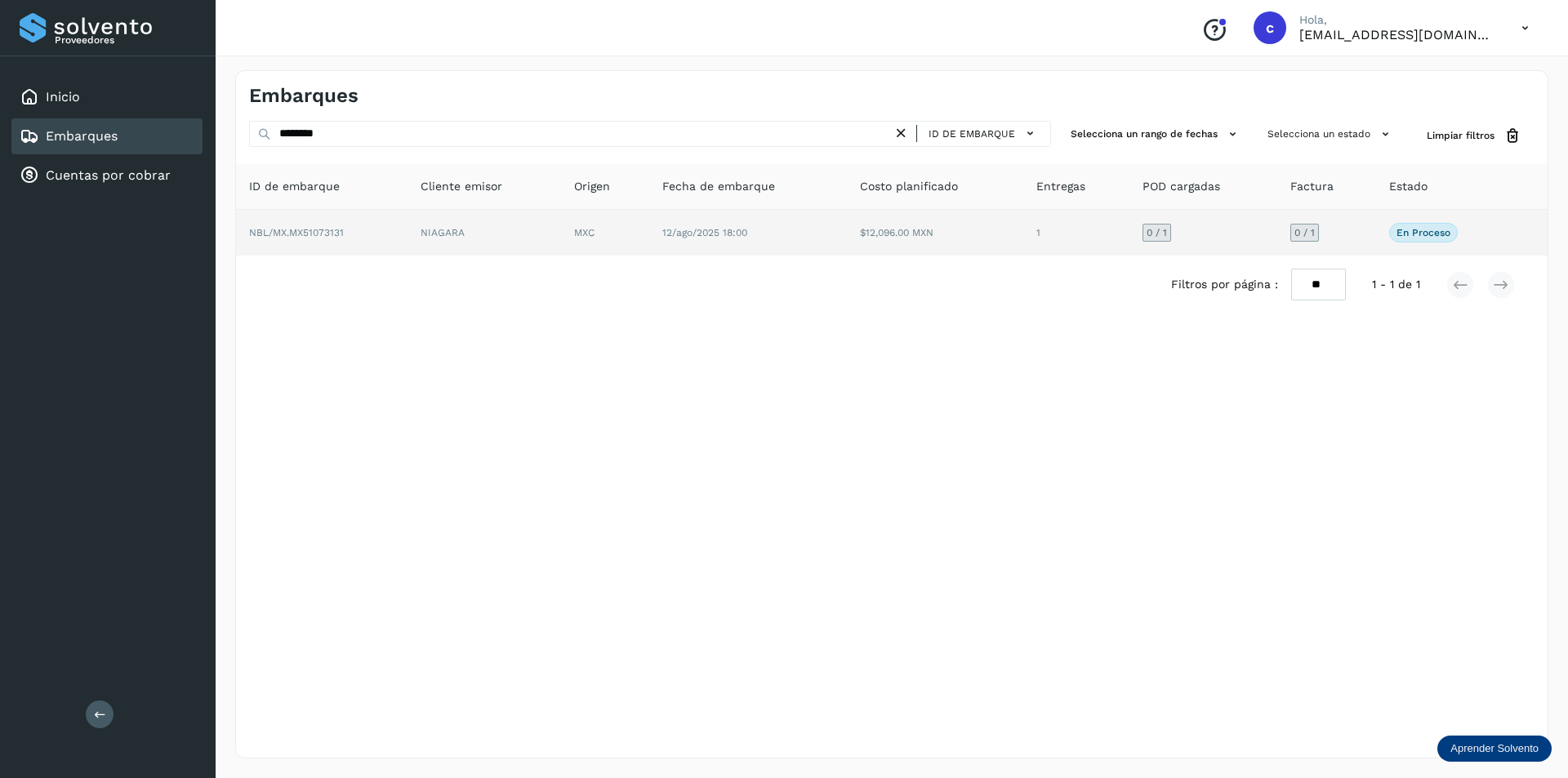
click at [408, 234] on td "NBL/MX.MX51073131" at bounding box center [485, 233] width 154 height 46
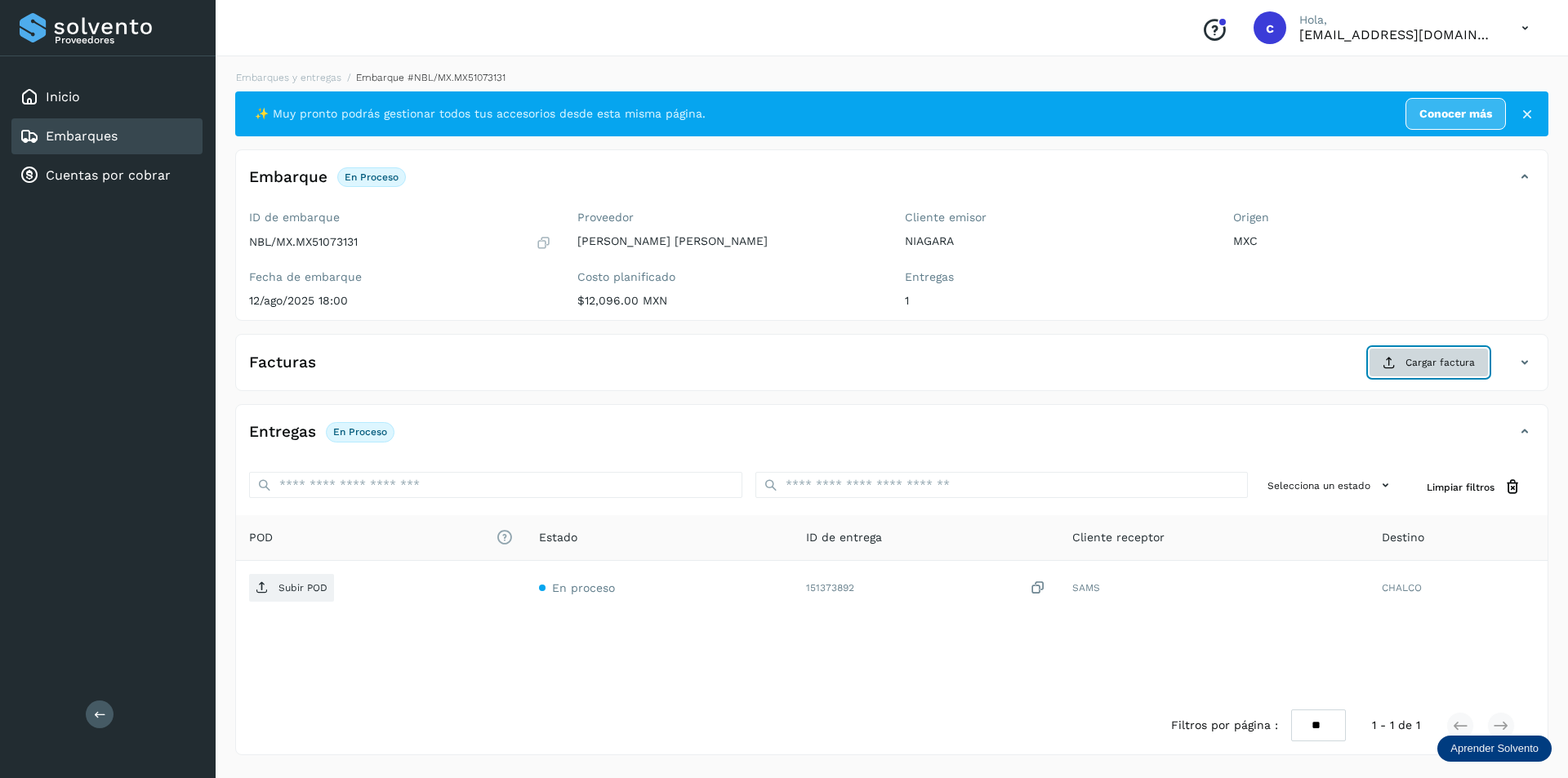
click at [1400, 357] on button "Cargar factura" at bounding box center [1428, 363] width 120 height 30
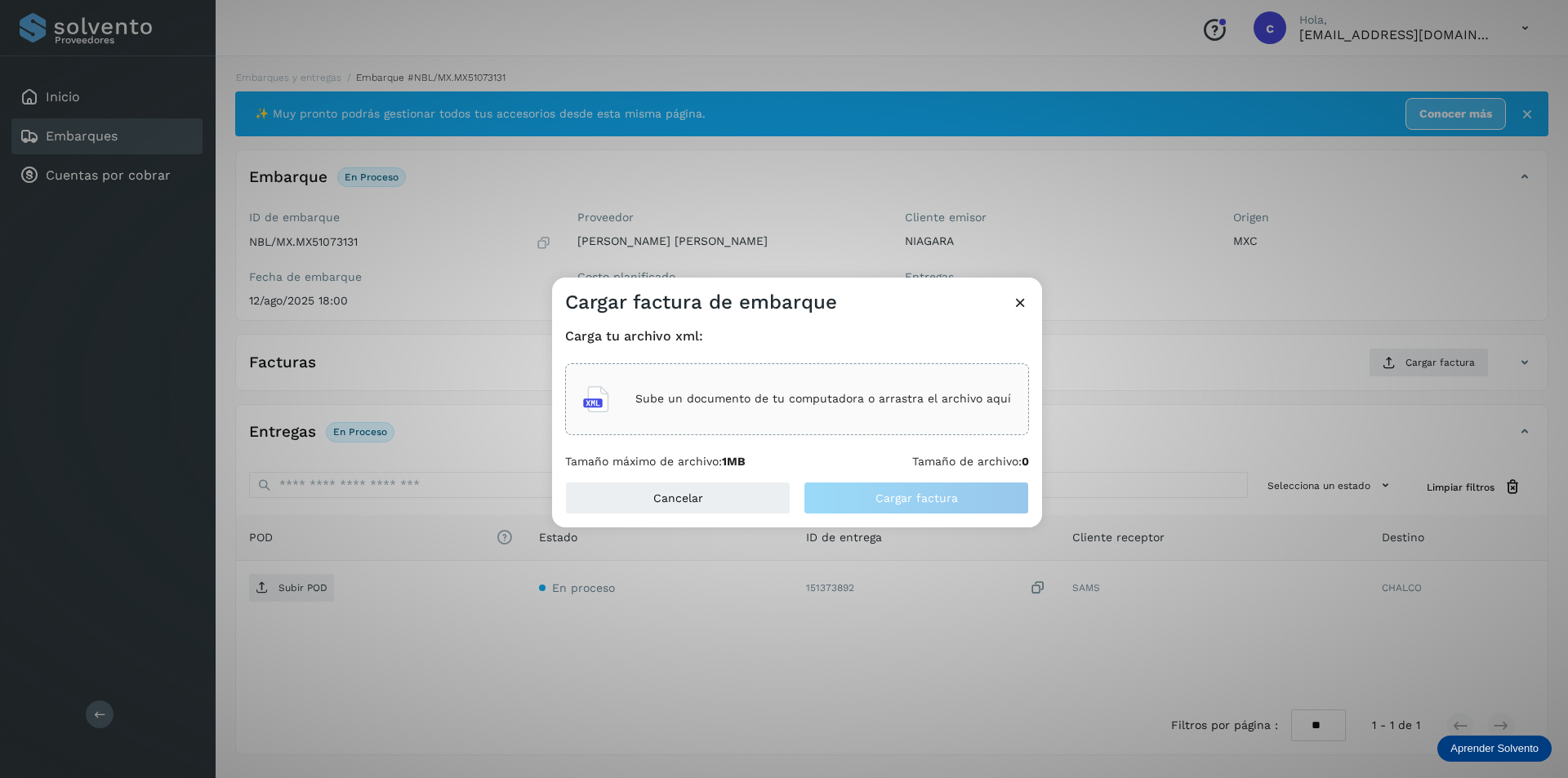
click at [759, 398] on p "Sube un documento de tu computadora o arrastra el archivo aquí" at bounding box center [822, 398] width 375 height 13
click at [1027, 298] on icon at bounding box center [1020, 302] width 17 height 17
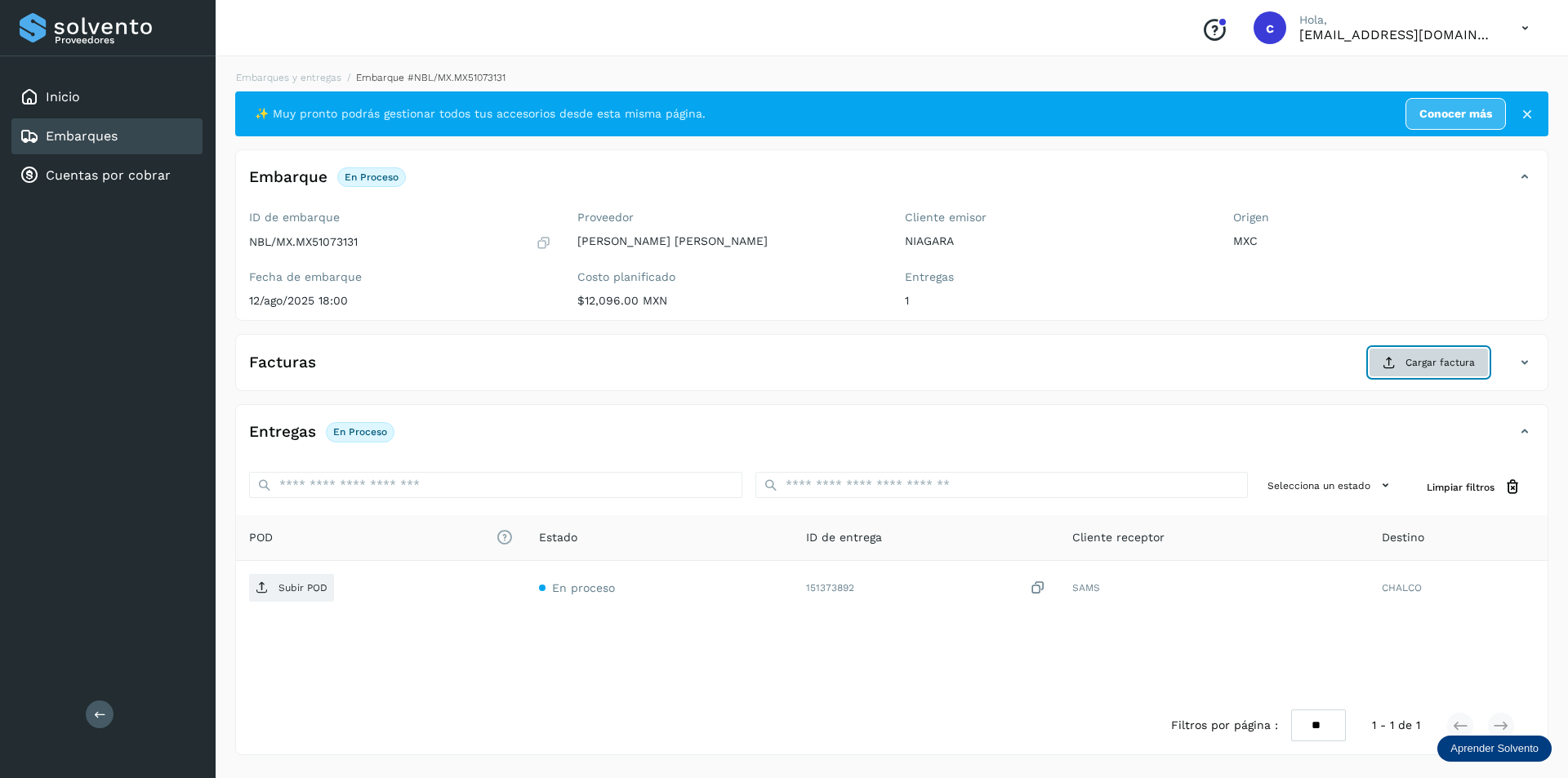
click at [1381, 369] on button "Cargar factura" at bounding box center [1428, 363] width 120 height 30
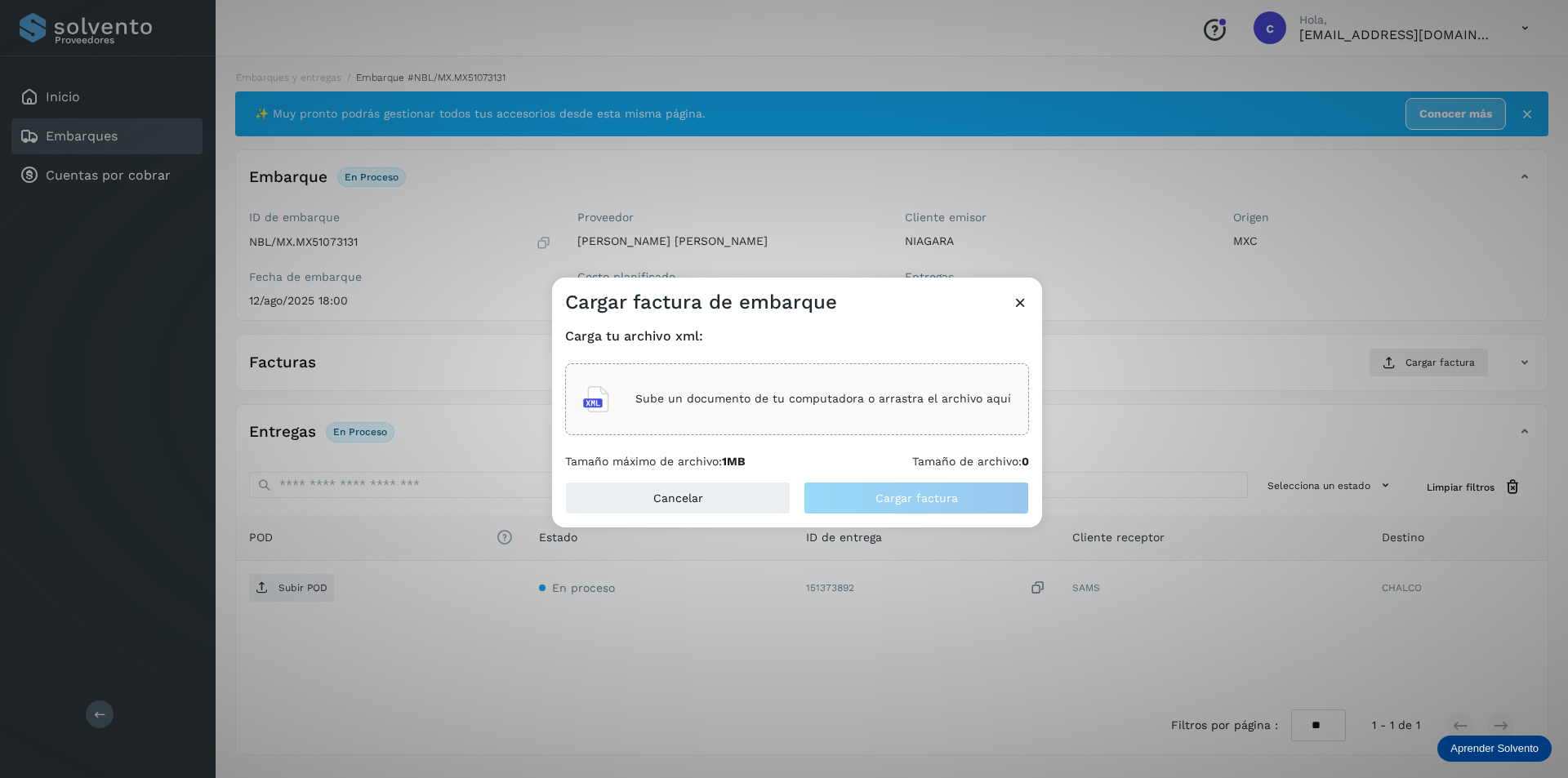
click at [759, 403] on p "Sube un documento de tu computadora o arrastra el archivo aquí" at bounding box center [822, 398] width 375 height 13
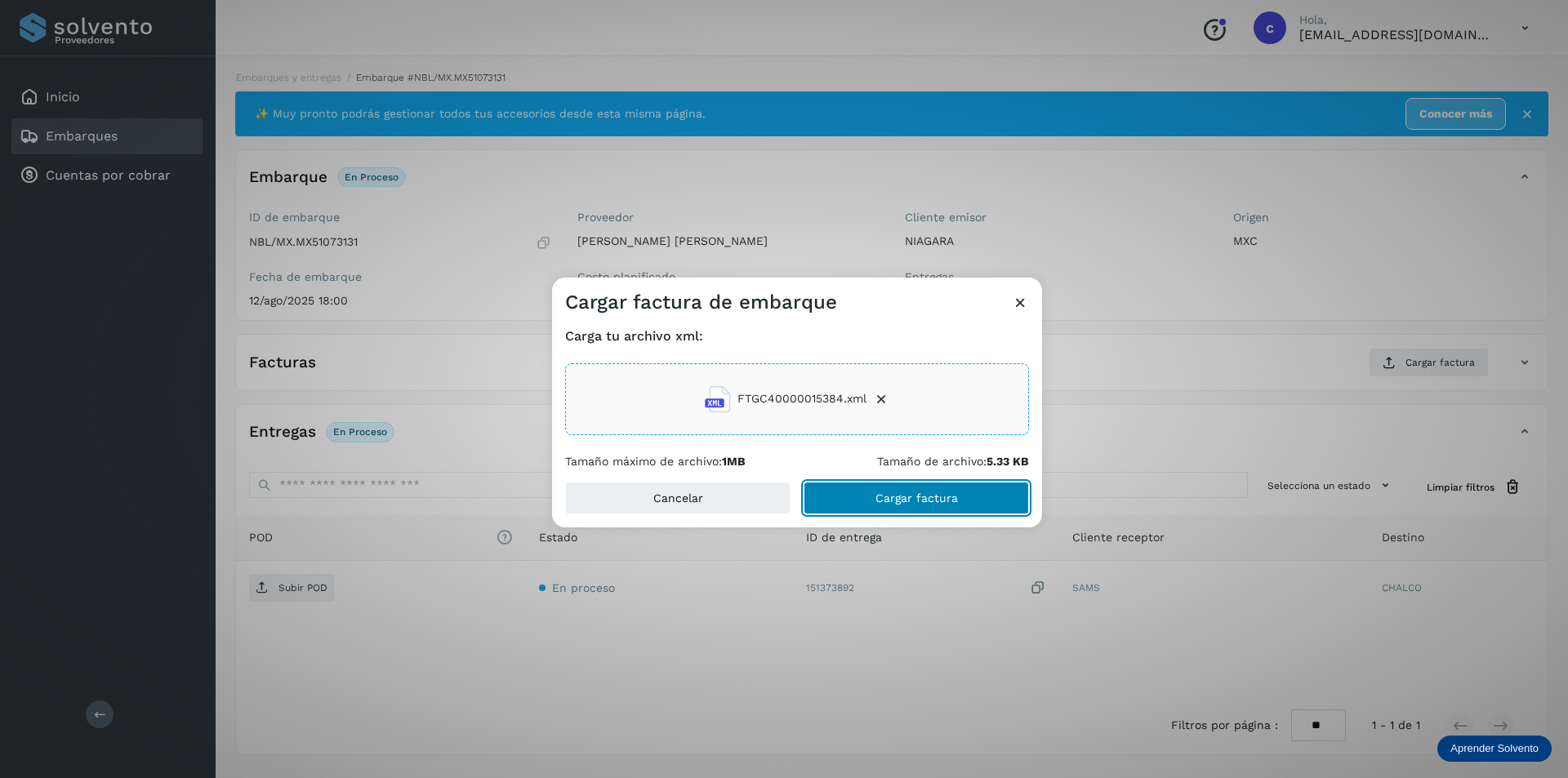
click at [853, 495] on button "Cargar factura" at bounding box center [915, 498] width 226 height 33
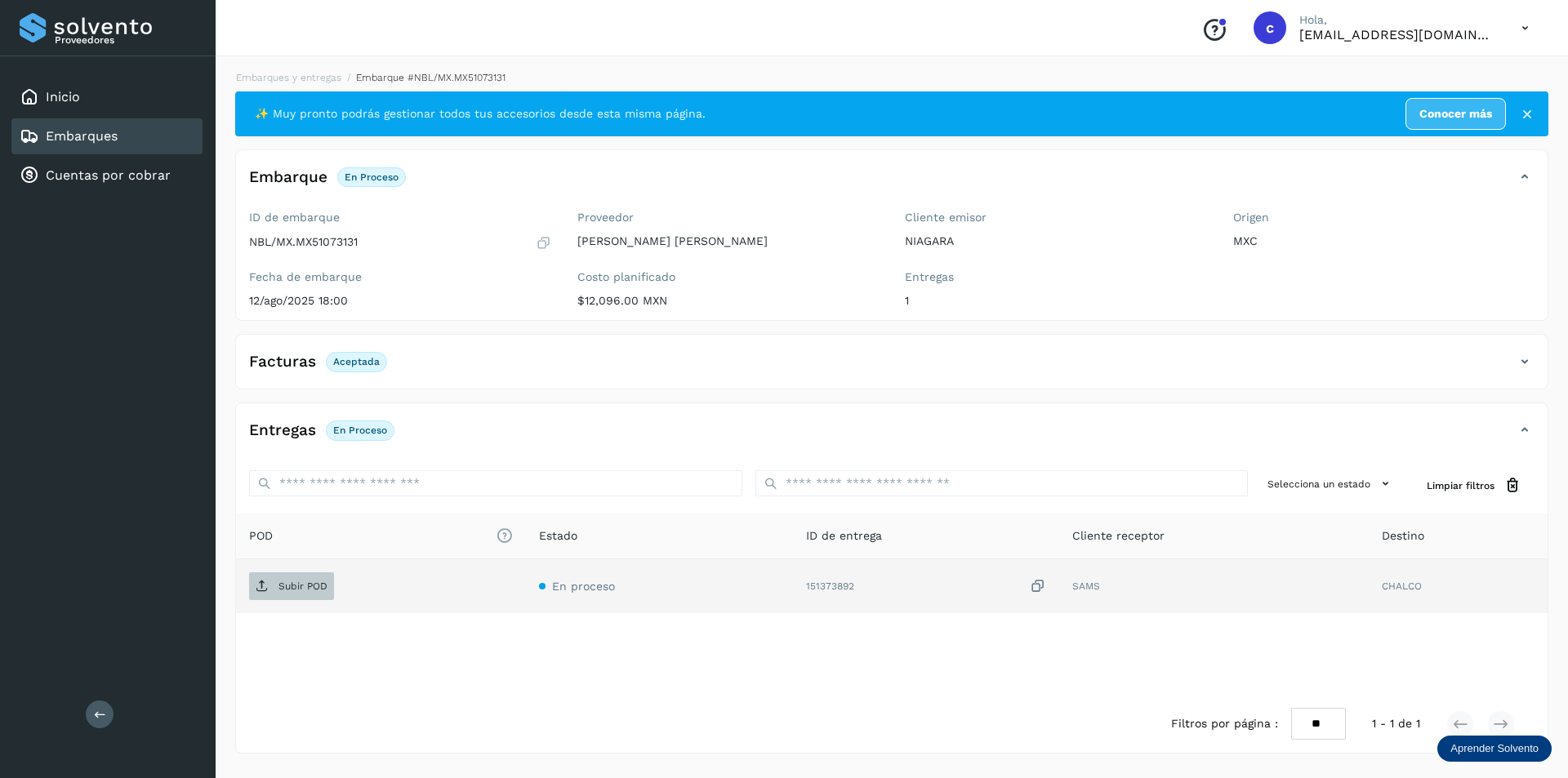
click at [276, 585] on span "Subir POD" at bounding box center [292, 585] width 85 height 26
click at [250, 589] on span "PDF" at bounding box center [276, 585] width 55 height 26
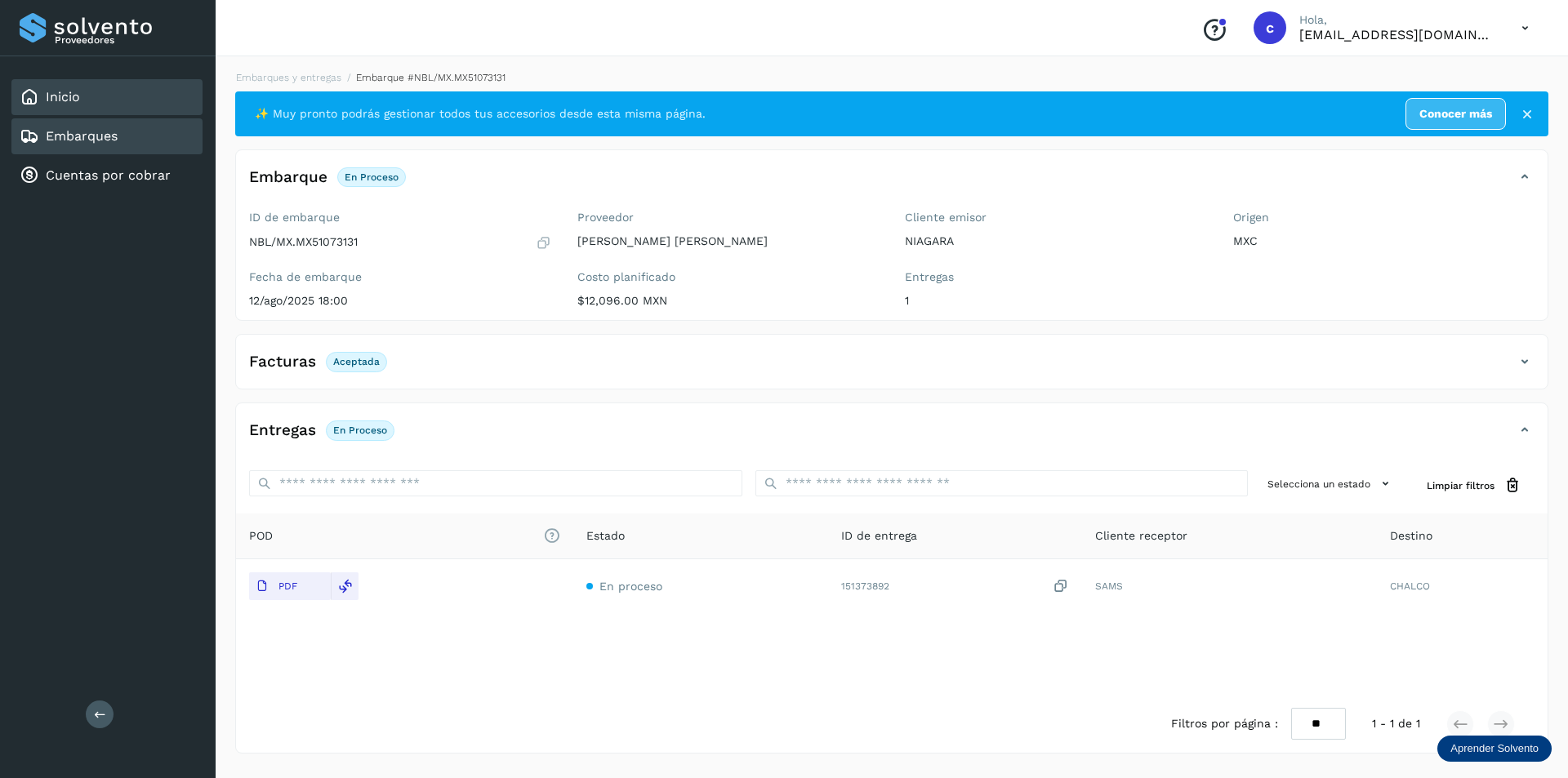
click at [79, 101] on link "Inicio" at bounding box center [63, 97] width 35 height 15
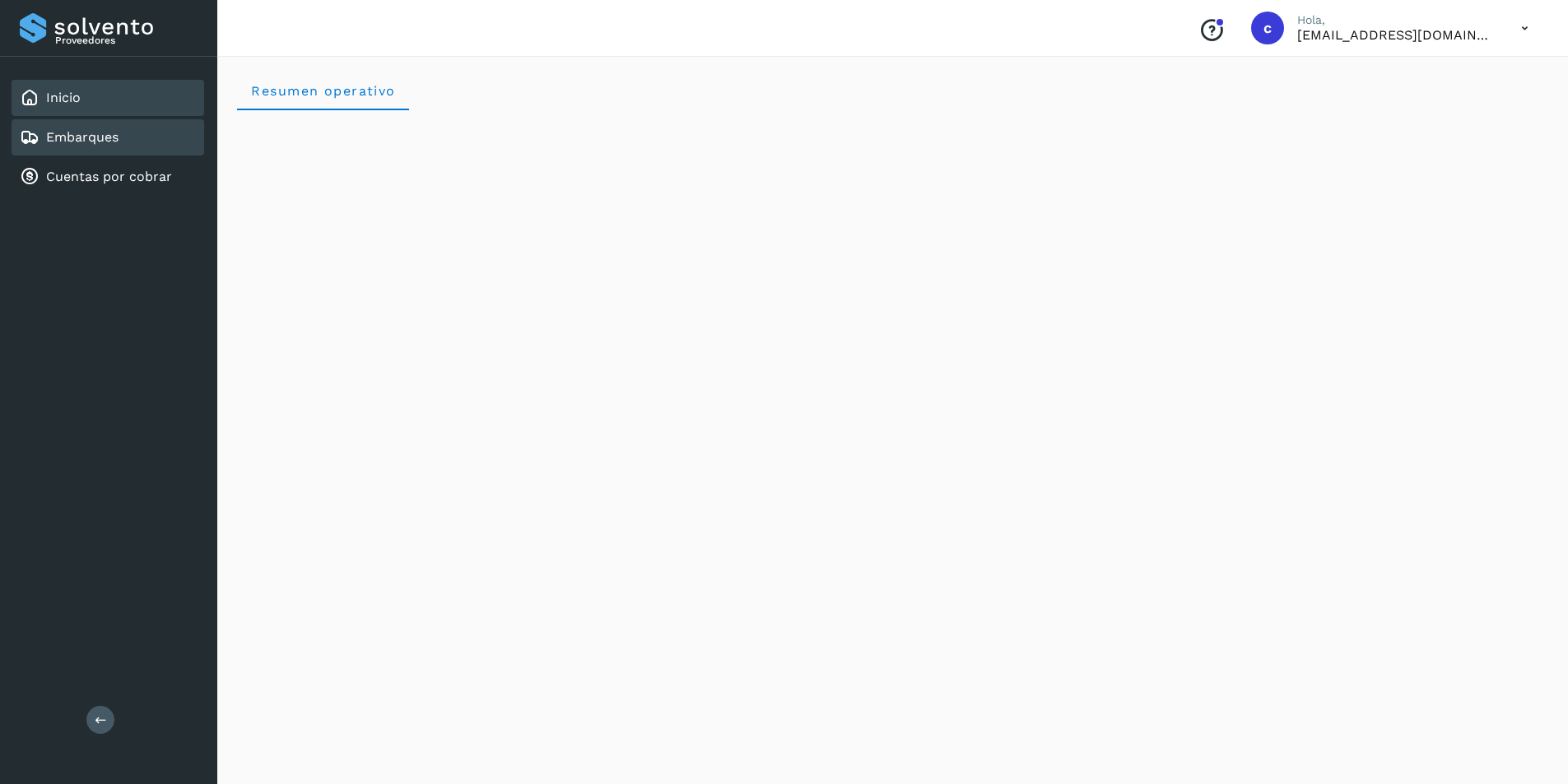
click at [94, 144] on link "Embarques" at bounding box center [82, 137] width 73 height 15
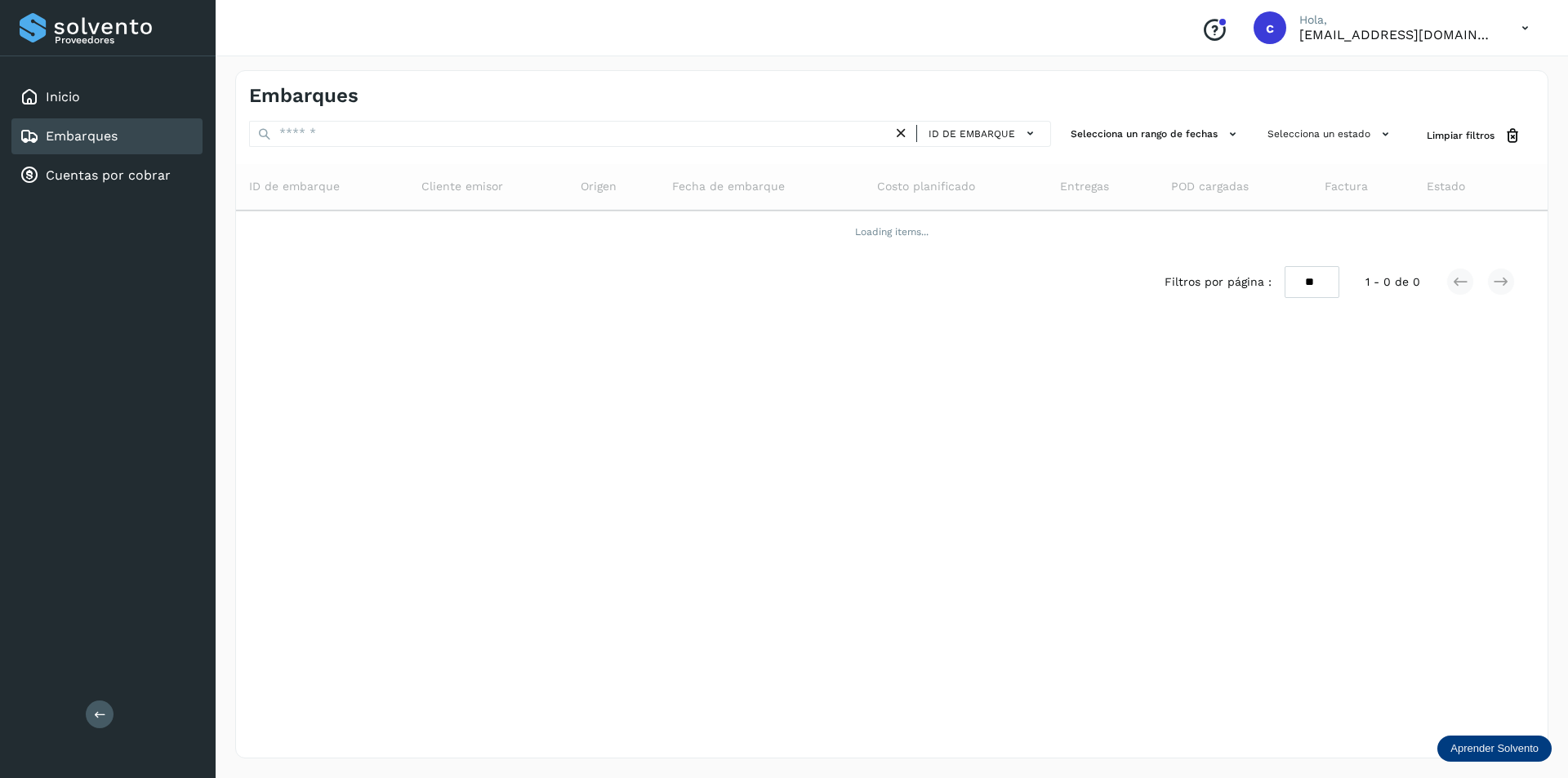
click at [908, 130] on icon at bounding box center [901, 133] width 17 height 17
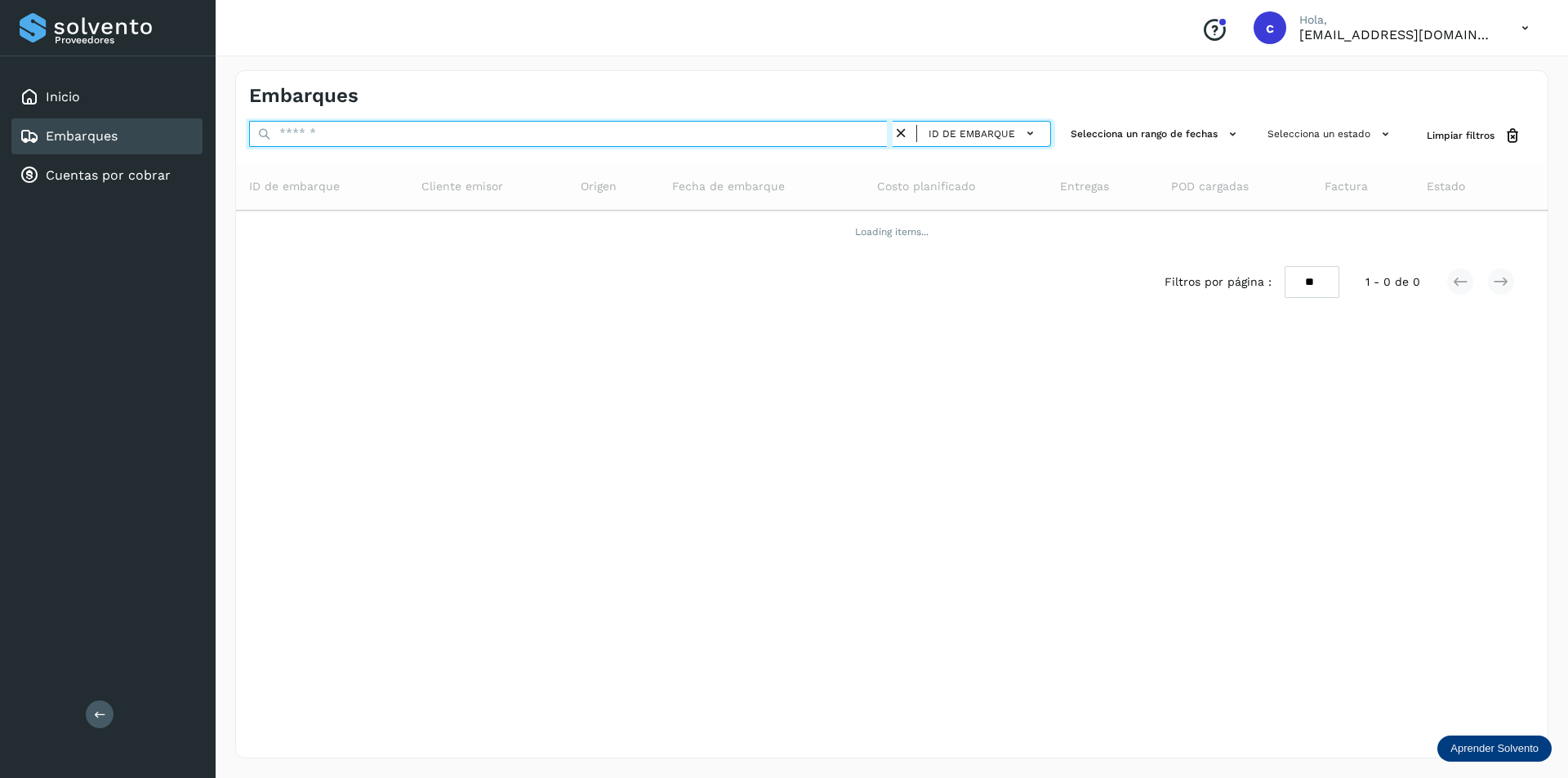
click at [743, 135] on input "text" at bounding box center [571, 133] width 644 height 26
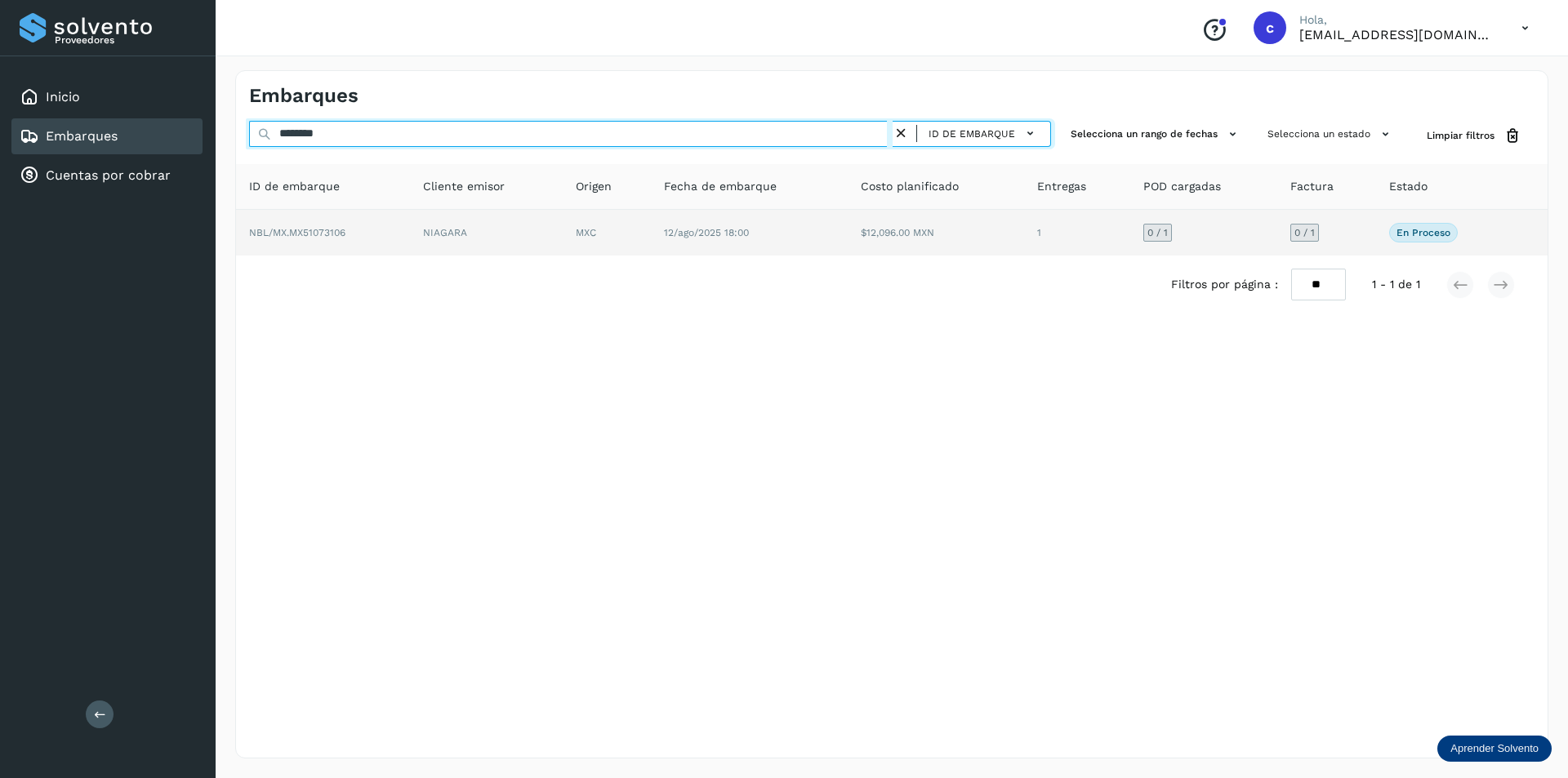
type input "********"
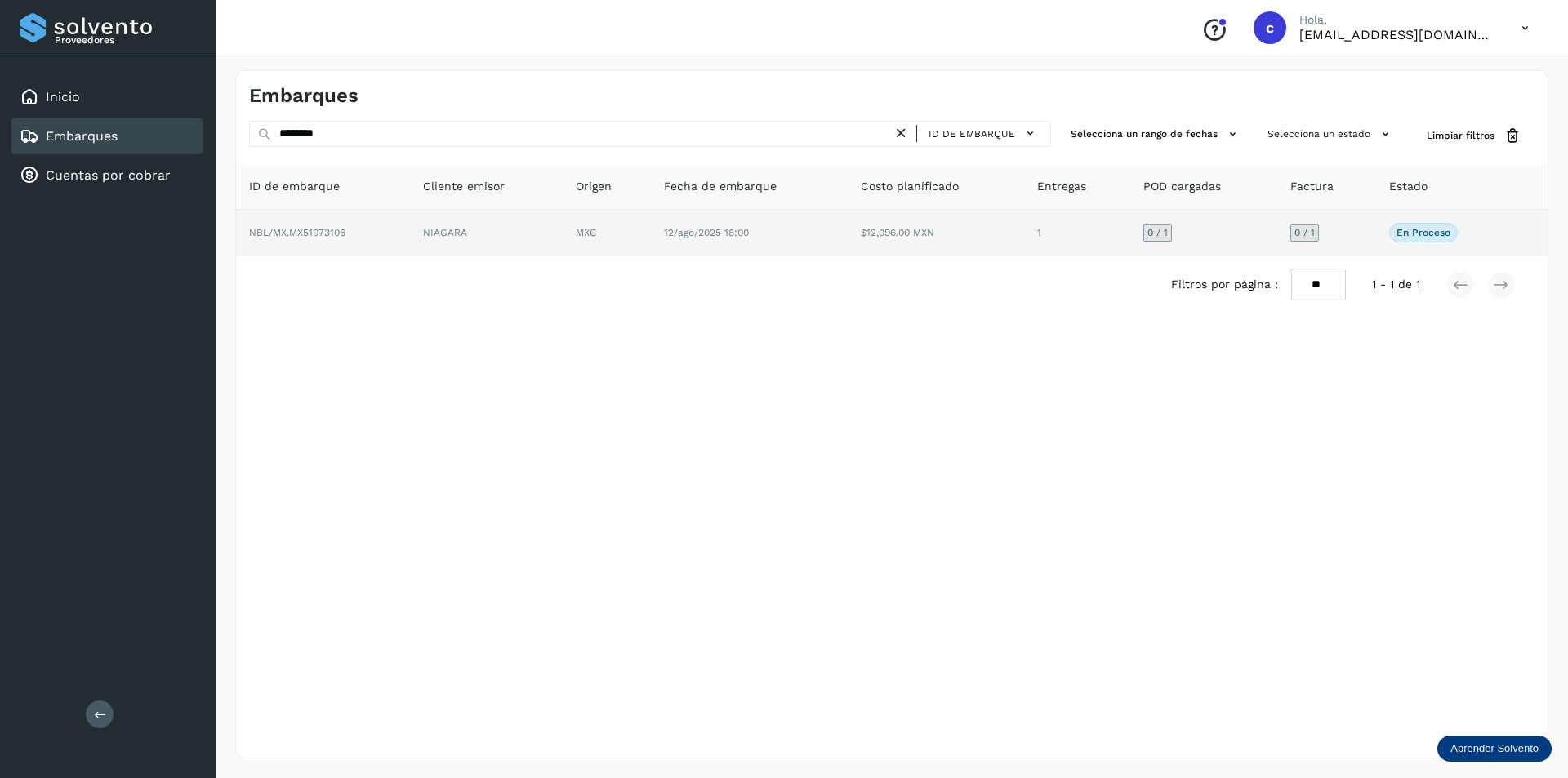
click at [651, 241] on td "MXC" at bounding box center [748, 233] width 197 height 46
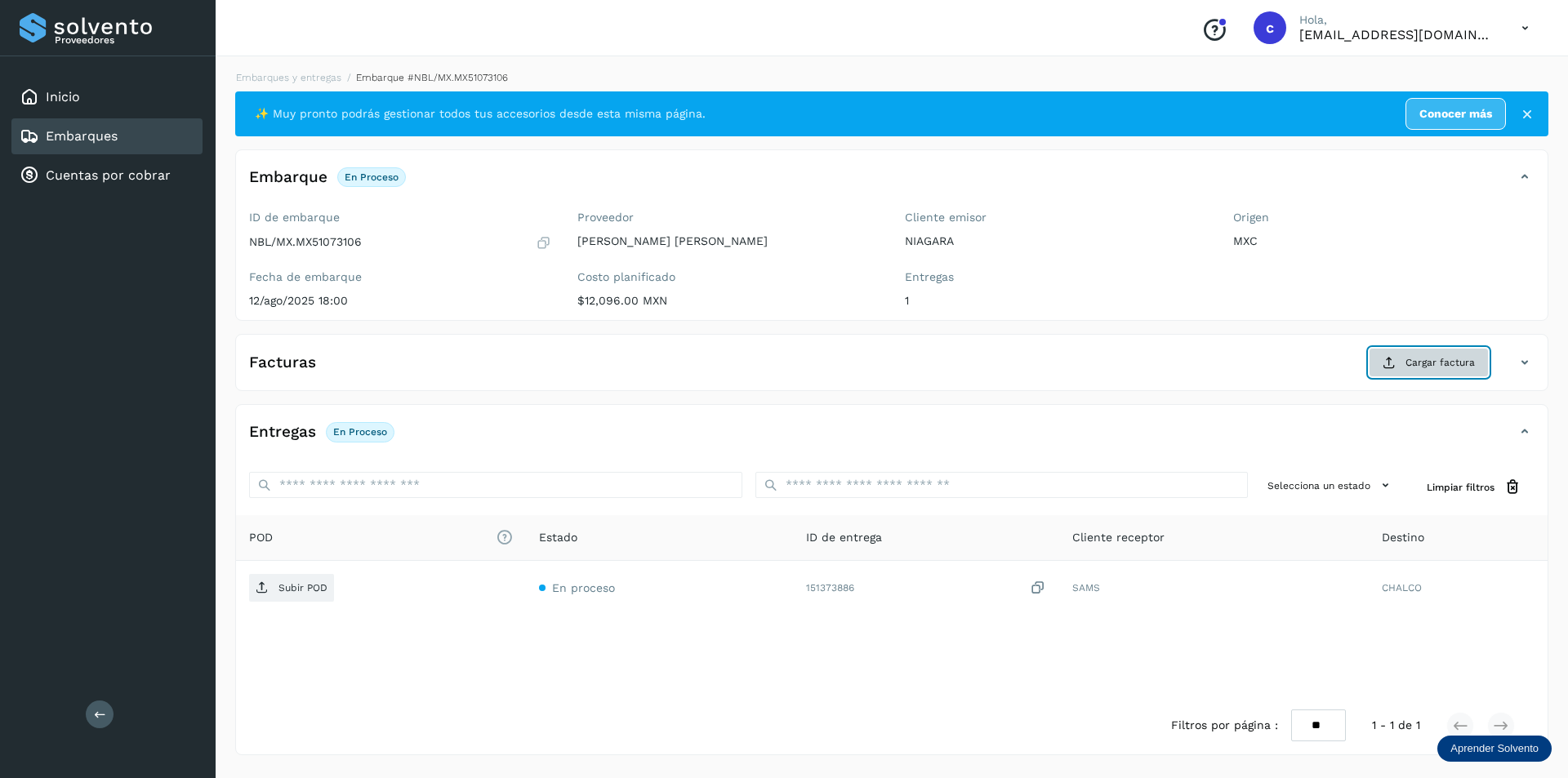
click at [1434, 353] on button "Cargar factura" at bounding box center [1428, 363] width 120 height 30
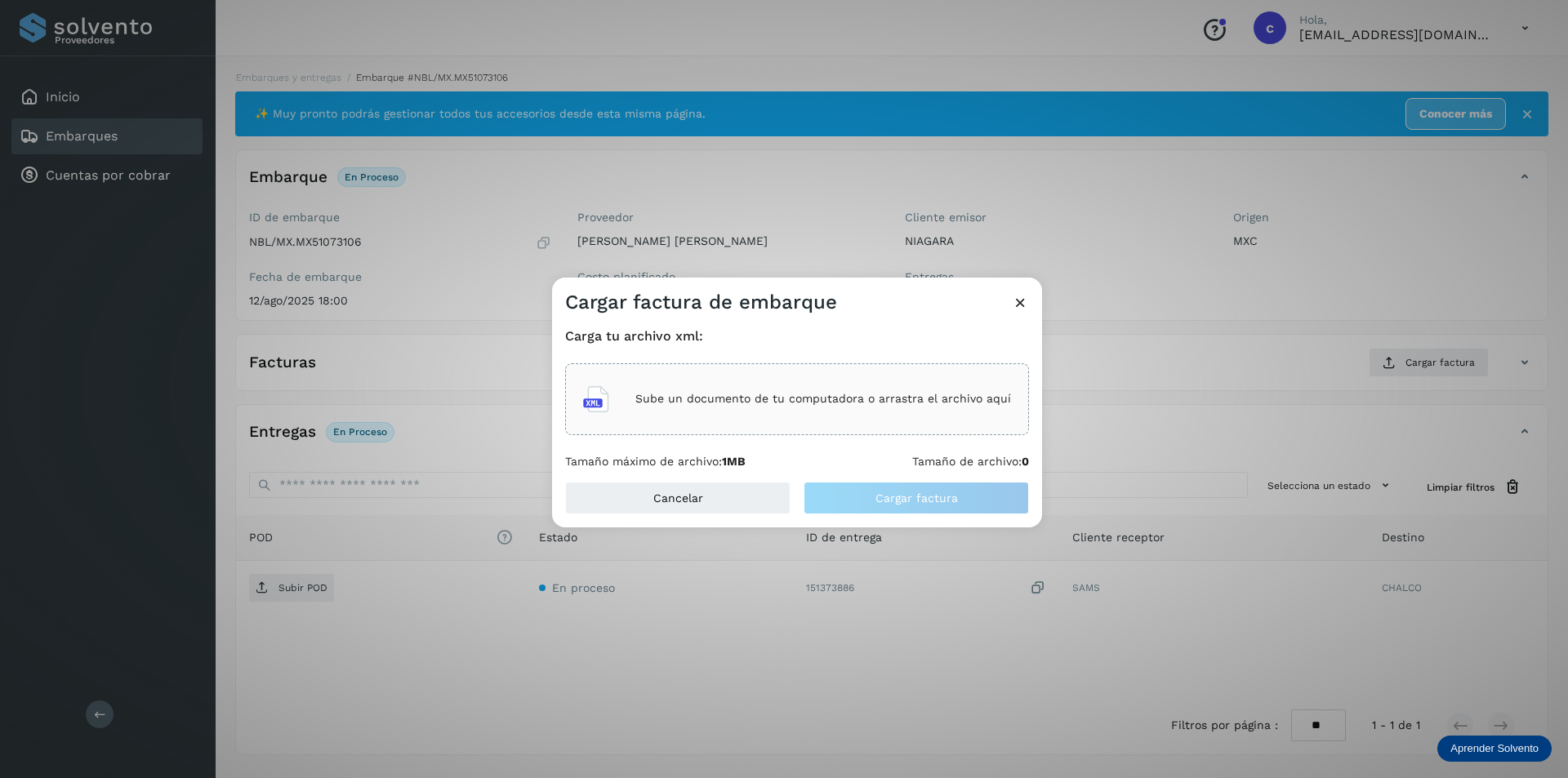
click at [687, 399] on p "Sube un documento de tu computadora o arrastra el archivo aquí" at bounding box center [822, 398] width 375 height 13
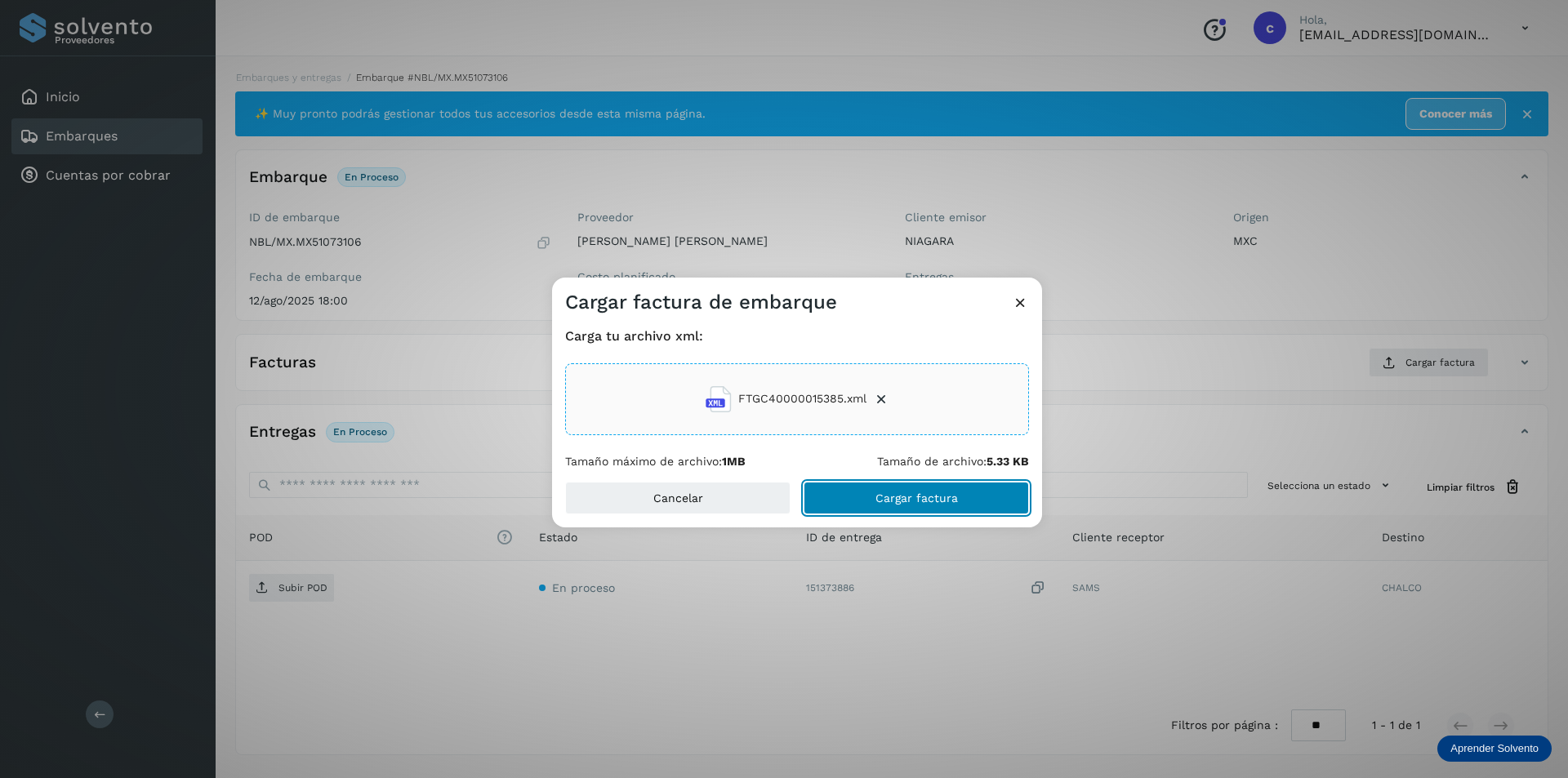
click at [902, 501] on span "Cargar factura" at bounding box center [916, 498] width 83 height 12
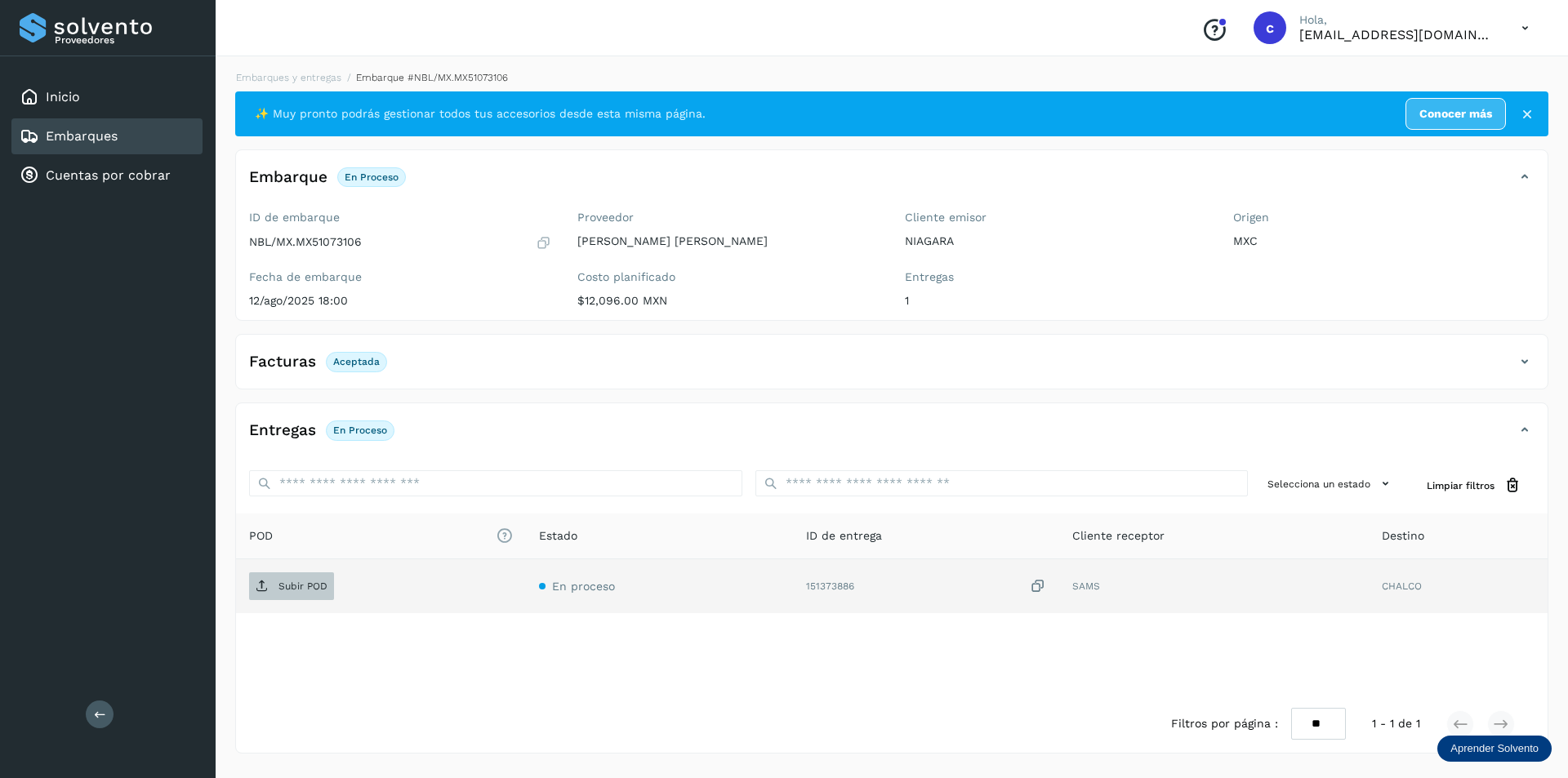
click at [260, 585] on icon at bounding box center [262, 586] width 13 height 13
click at [301, 578] on span "PDF" at bounding box center [276, 585] width 55 height 26
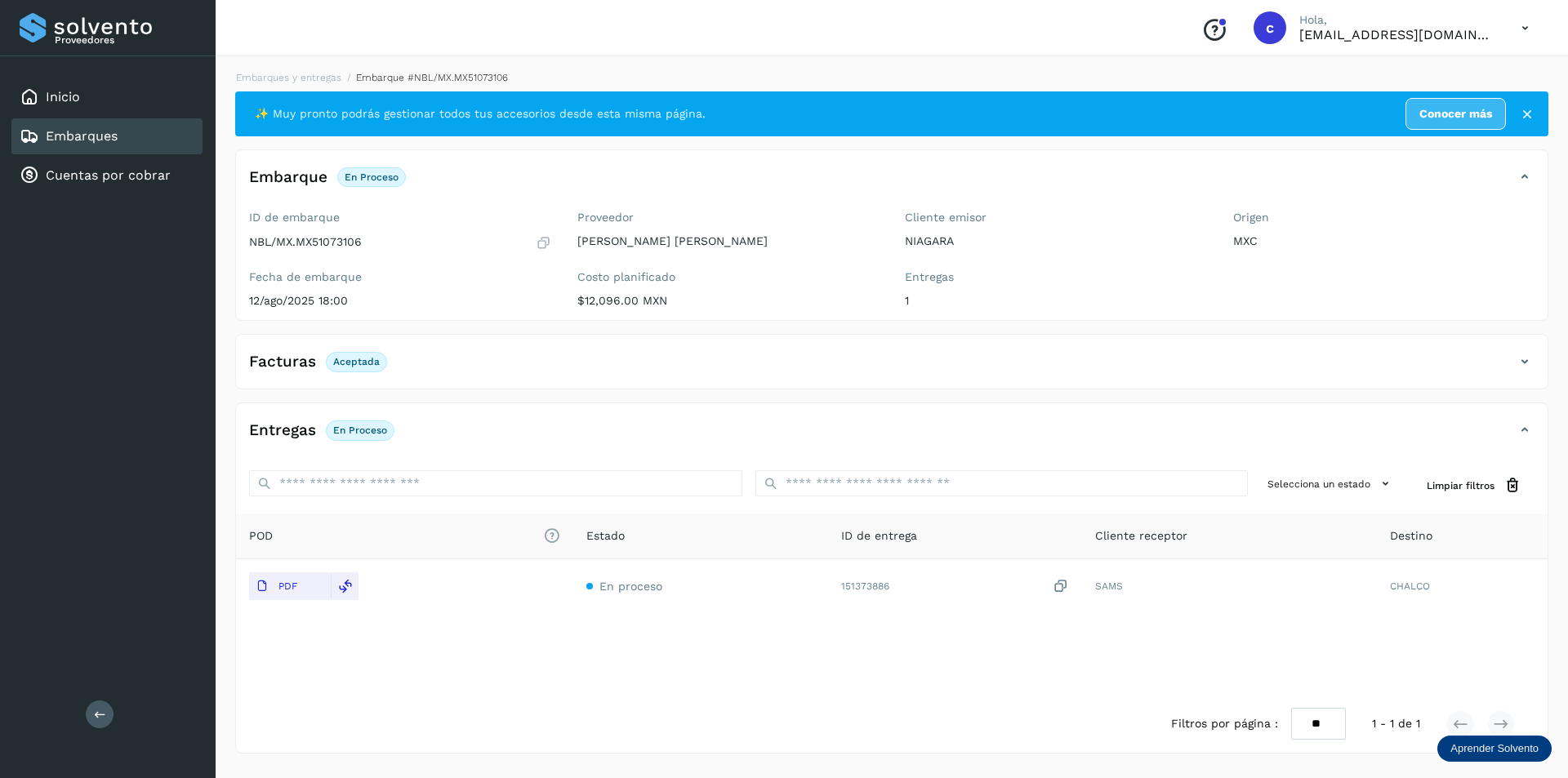
click at [117, 137] on link "Embarques" at bounding box center [82, 136] width 72 height 15
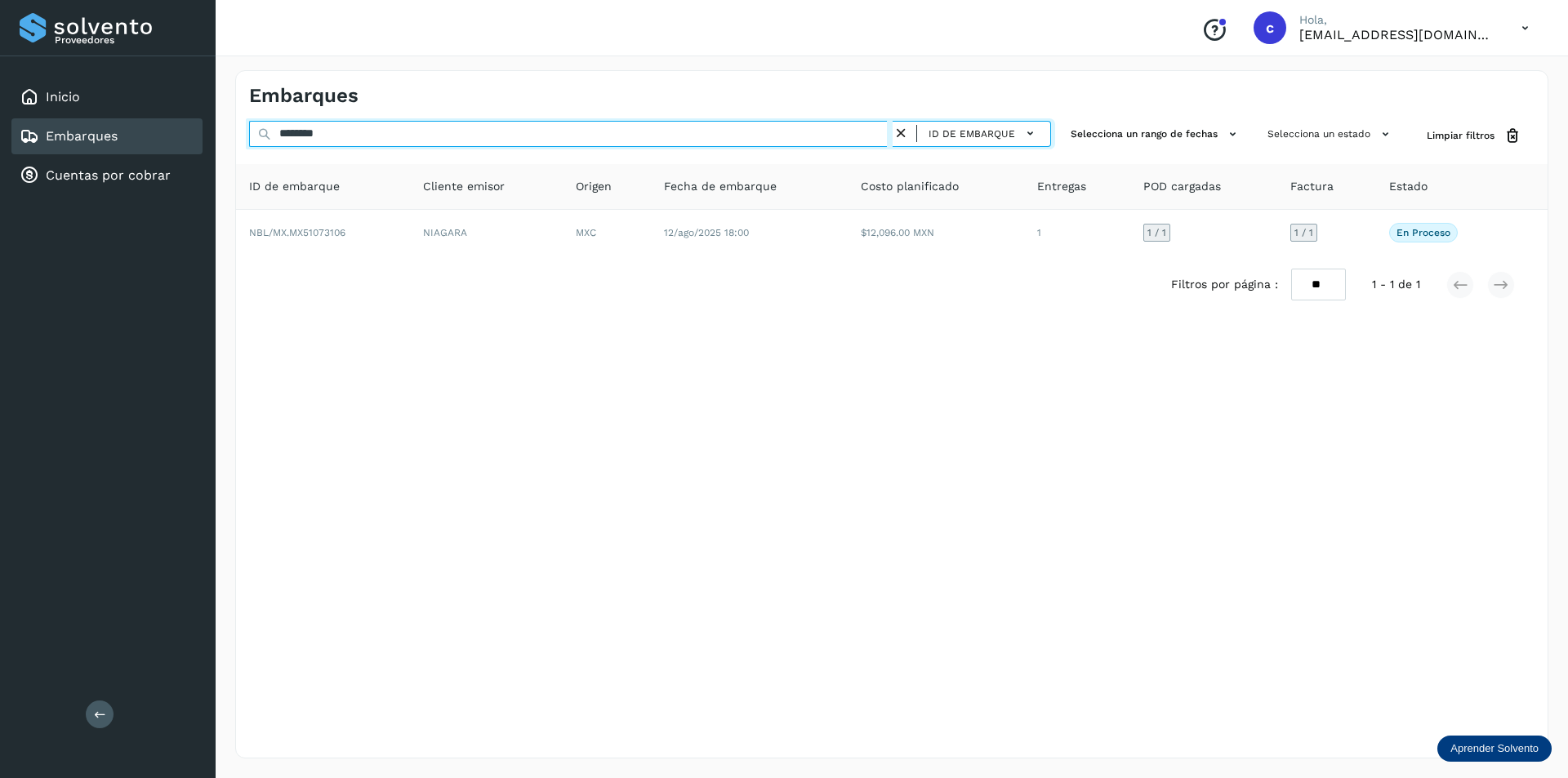
click at [758, 135] on input "********" at bounding box center [571, 133] width 644 height 26
type input "*"
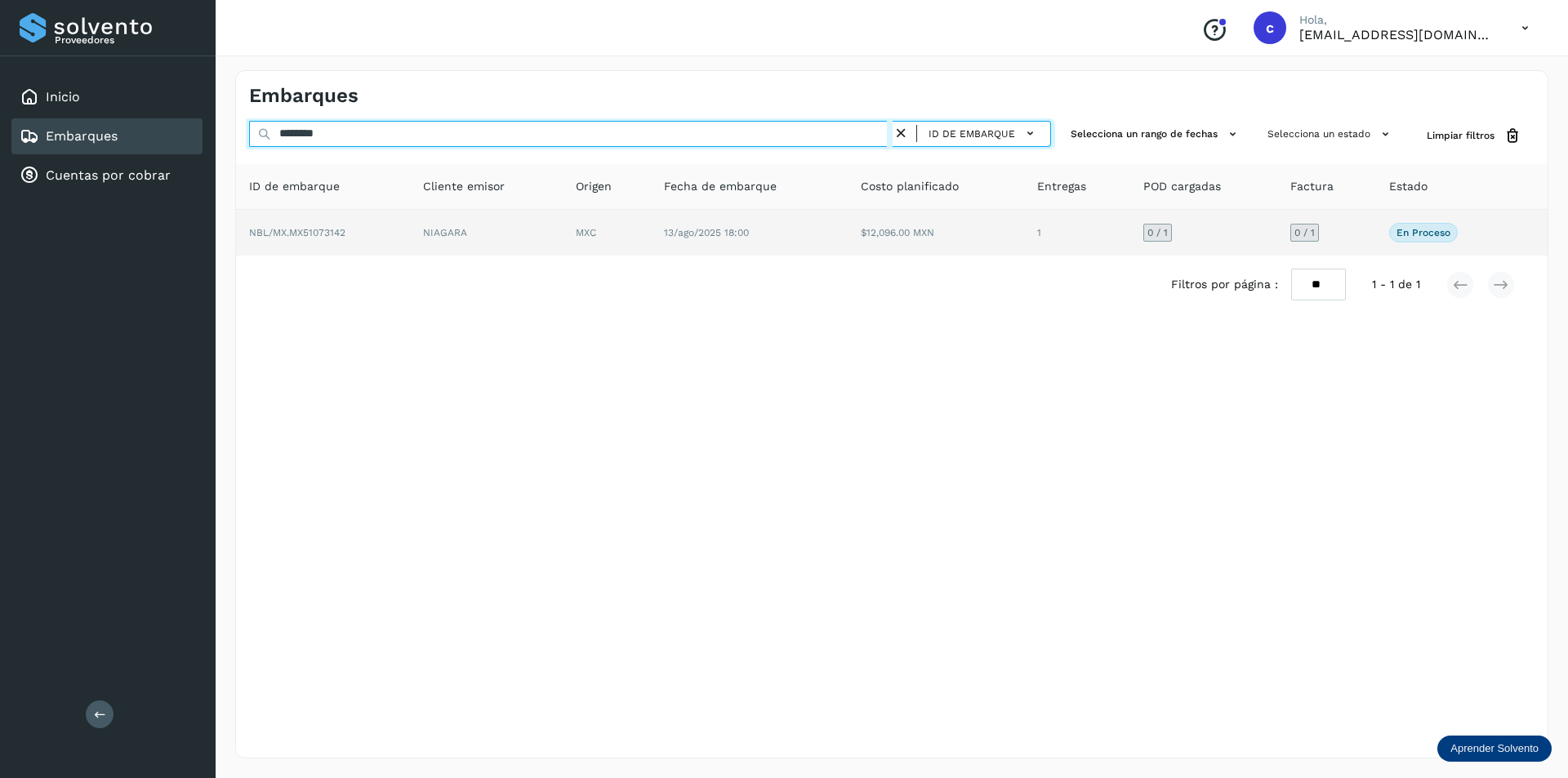
type input "********"
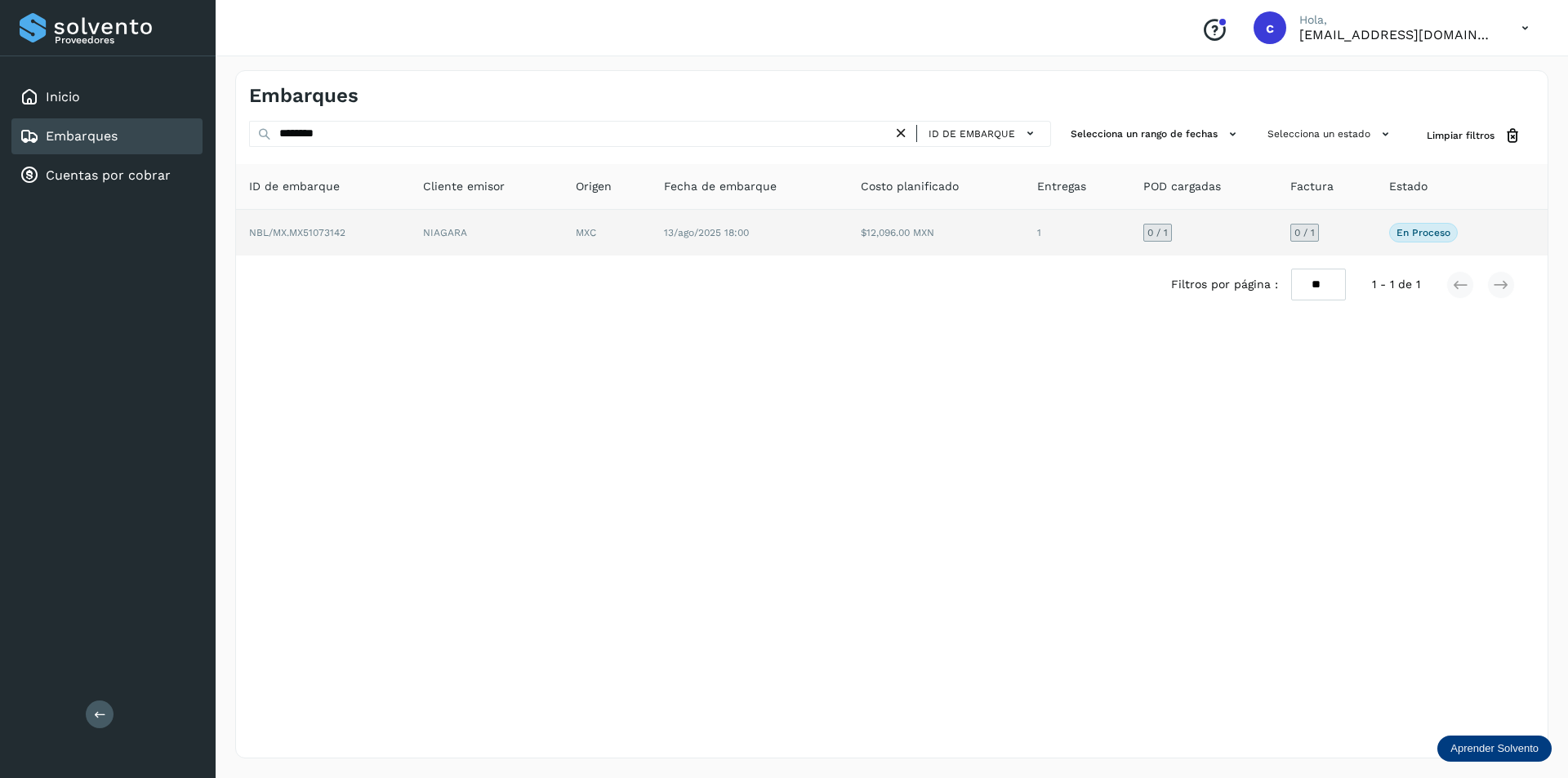
click at [651, 223] on td "MXC" at bounding box center [748, 233] width 197 height 46
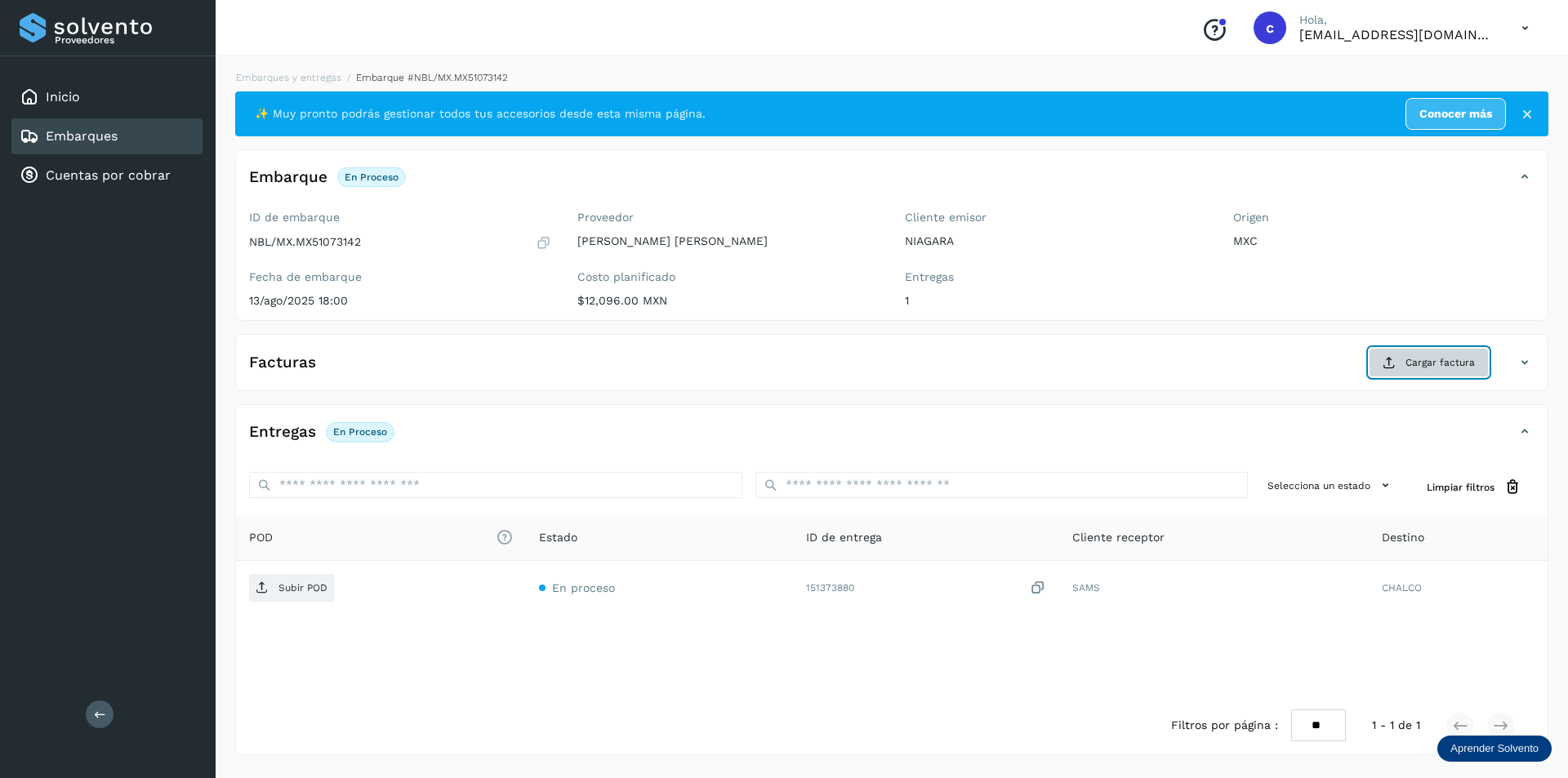
click at [1405, 366] on button "Cargar factura" at bounding box center [1428, 363] width 120 height 30
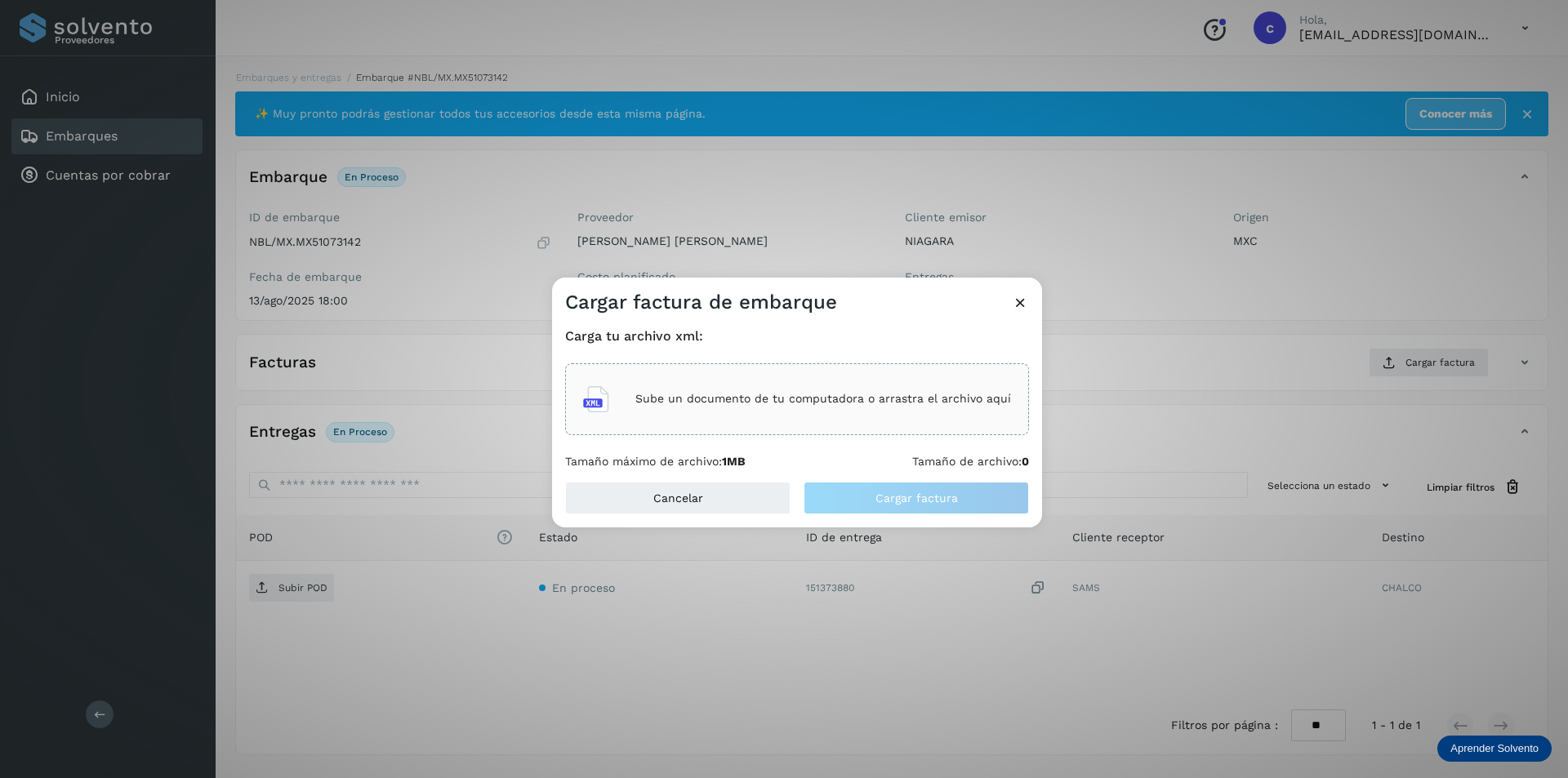
click at [821, 387] on div "Sube un documento de tu computadora o arrastra el archivo aquí" at bounding box center [797, 399] width 428 height 44
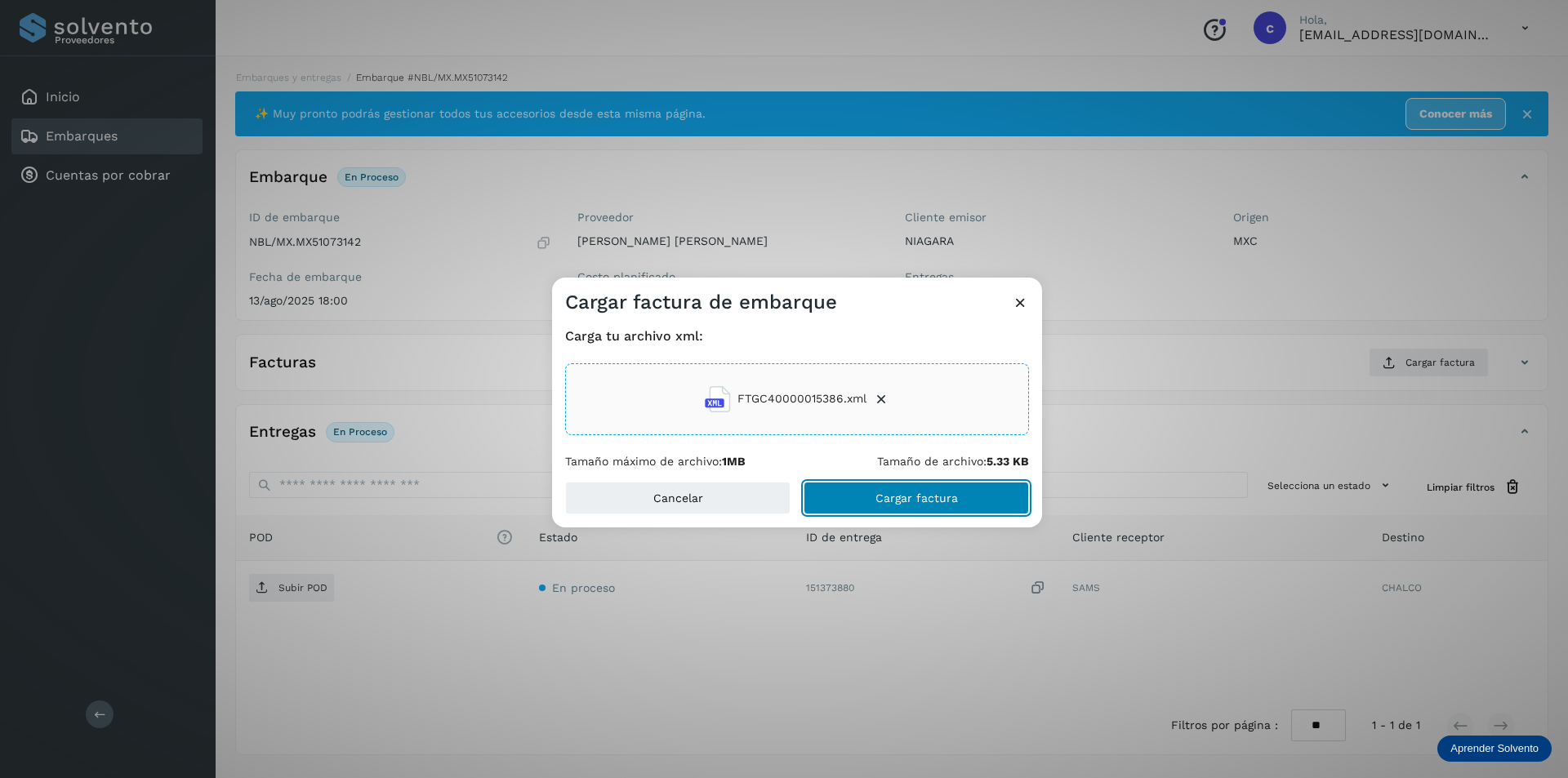
click at [907, 496] on span "Cargar factura" at bounding box center [916, 498] width 83 height 12
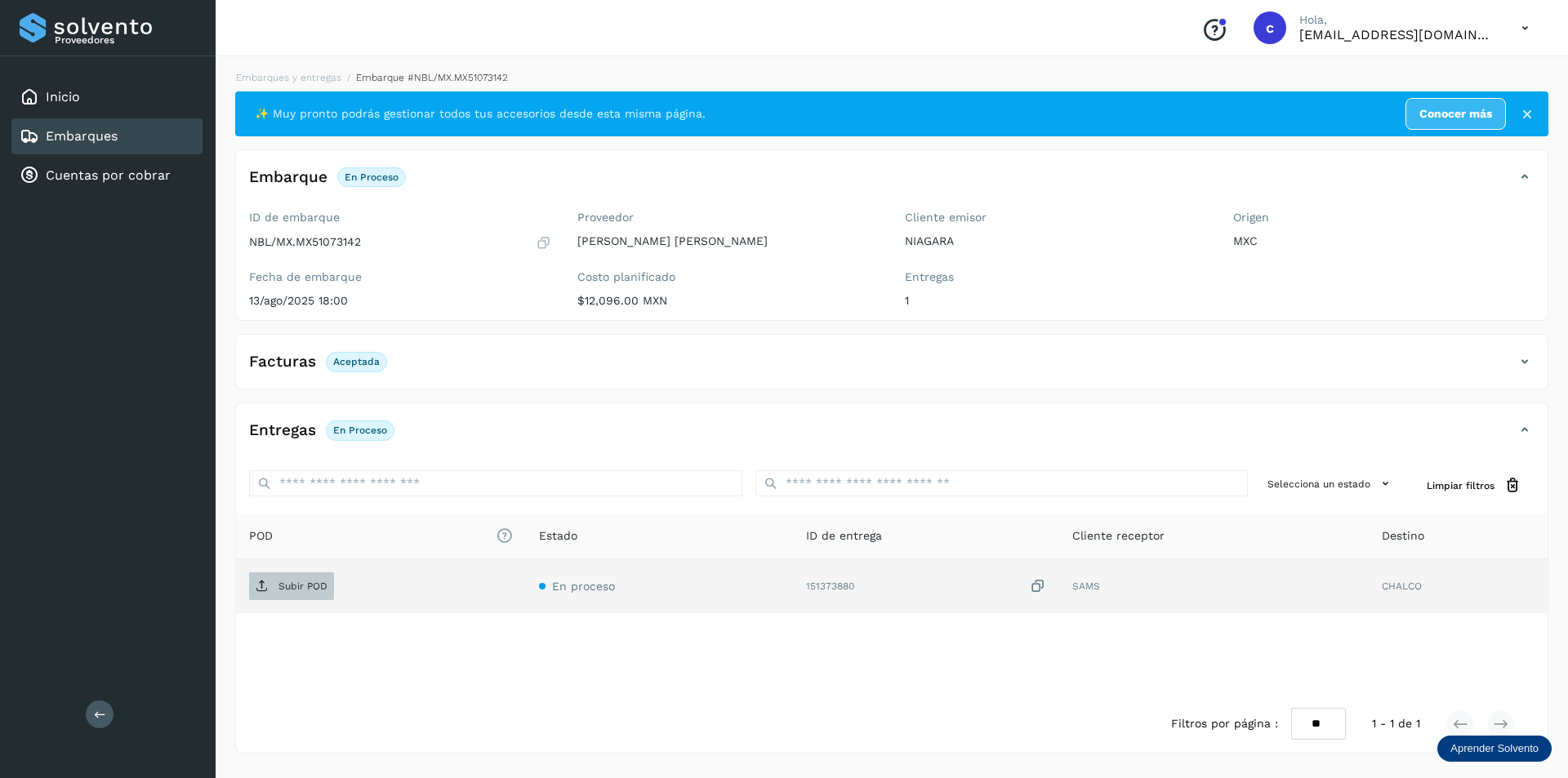
click at [280, 583] on p "Subir POD" at bounding box center [302, 586] width 49 height 12
click at [306, 584] on button "PDF" at bounding box center [290, 586] width 82 height 28
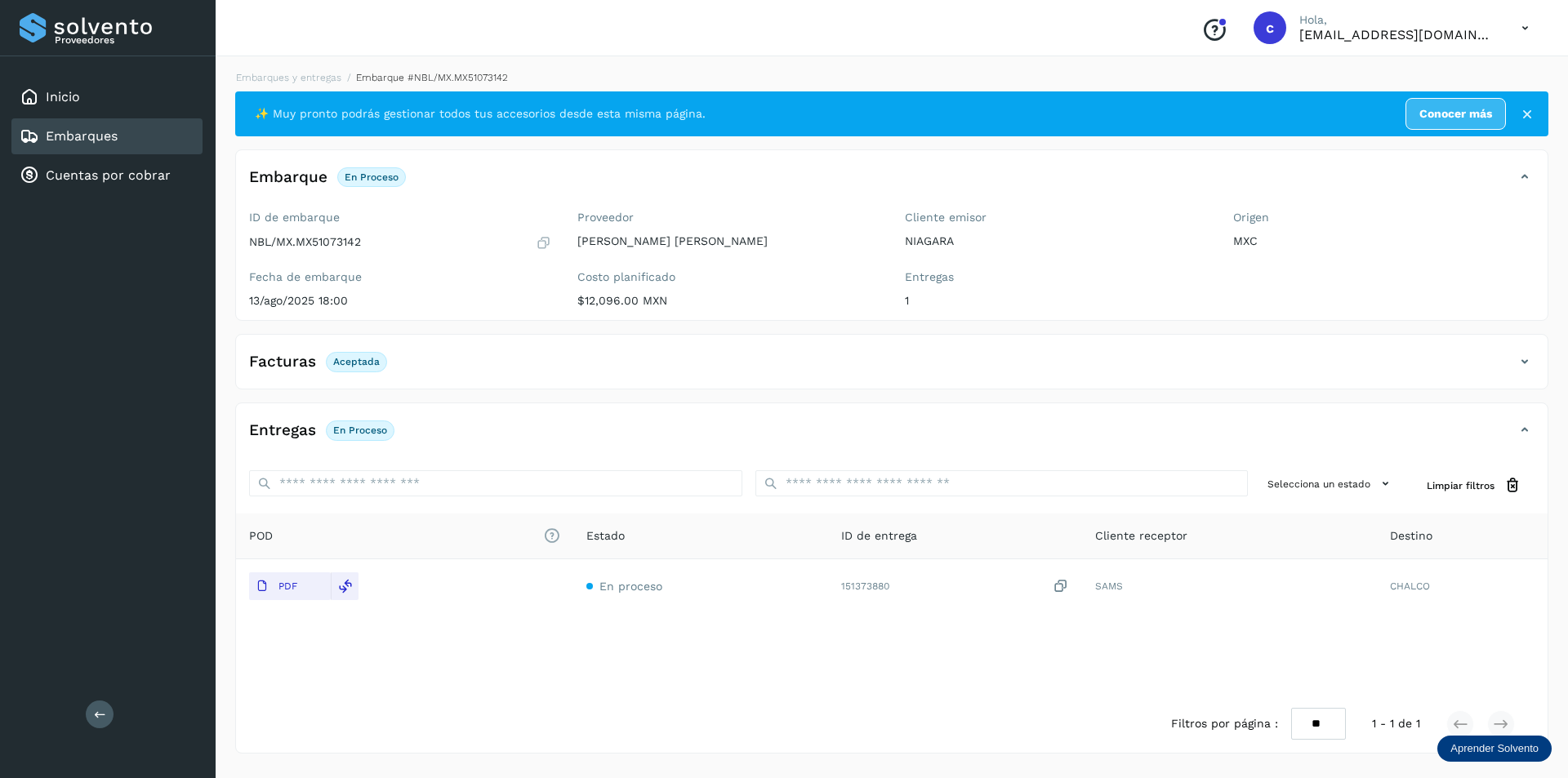
click at [113, 130] on link "Embarques" at bounding box center [82, 136] width 72 height 15
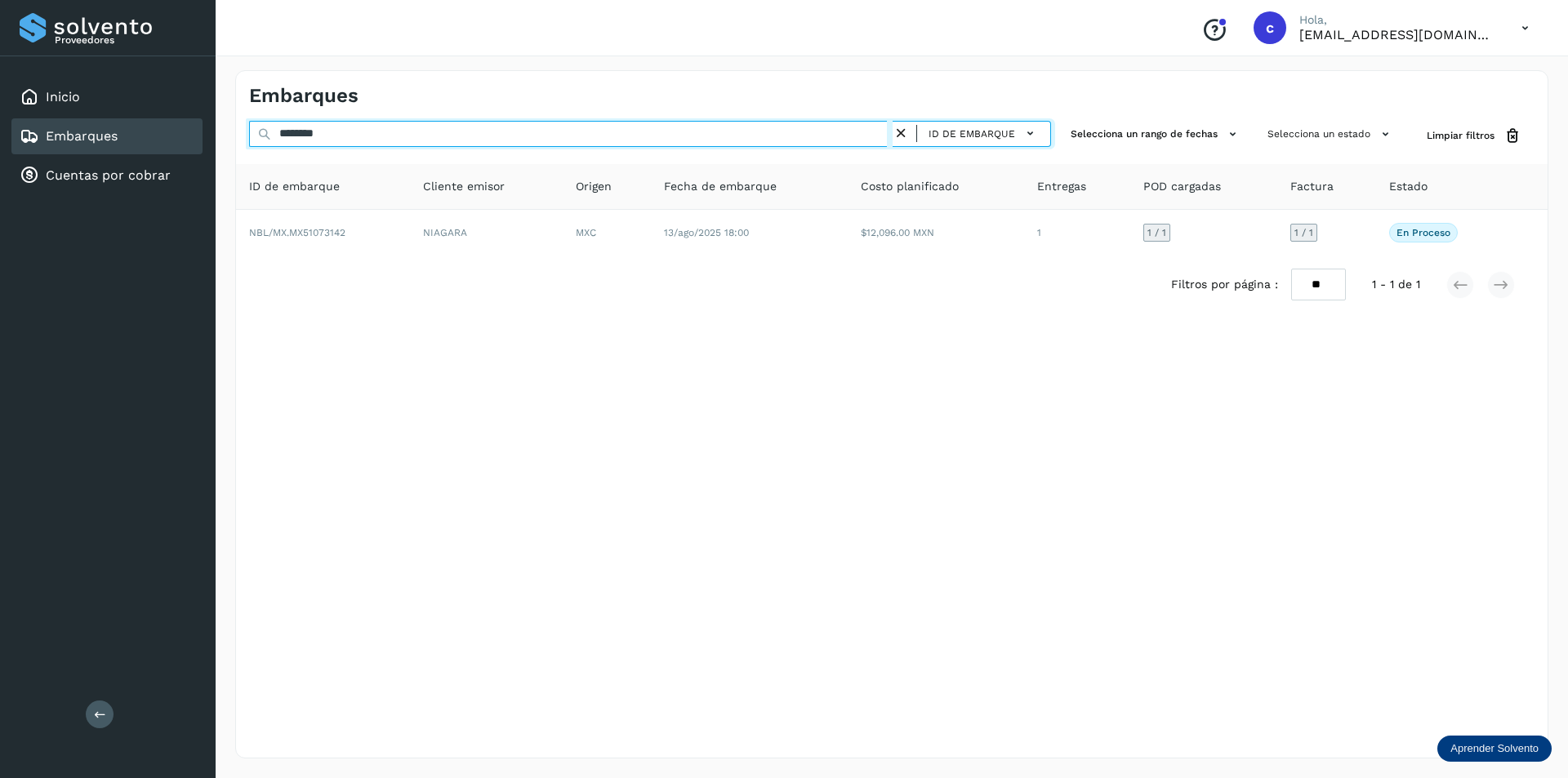
click at [406, 139] on input "********" at bounding box center [571, 133] width 644 height 26
type input "*"
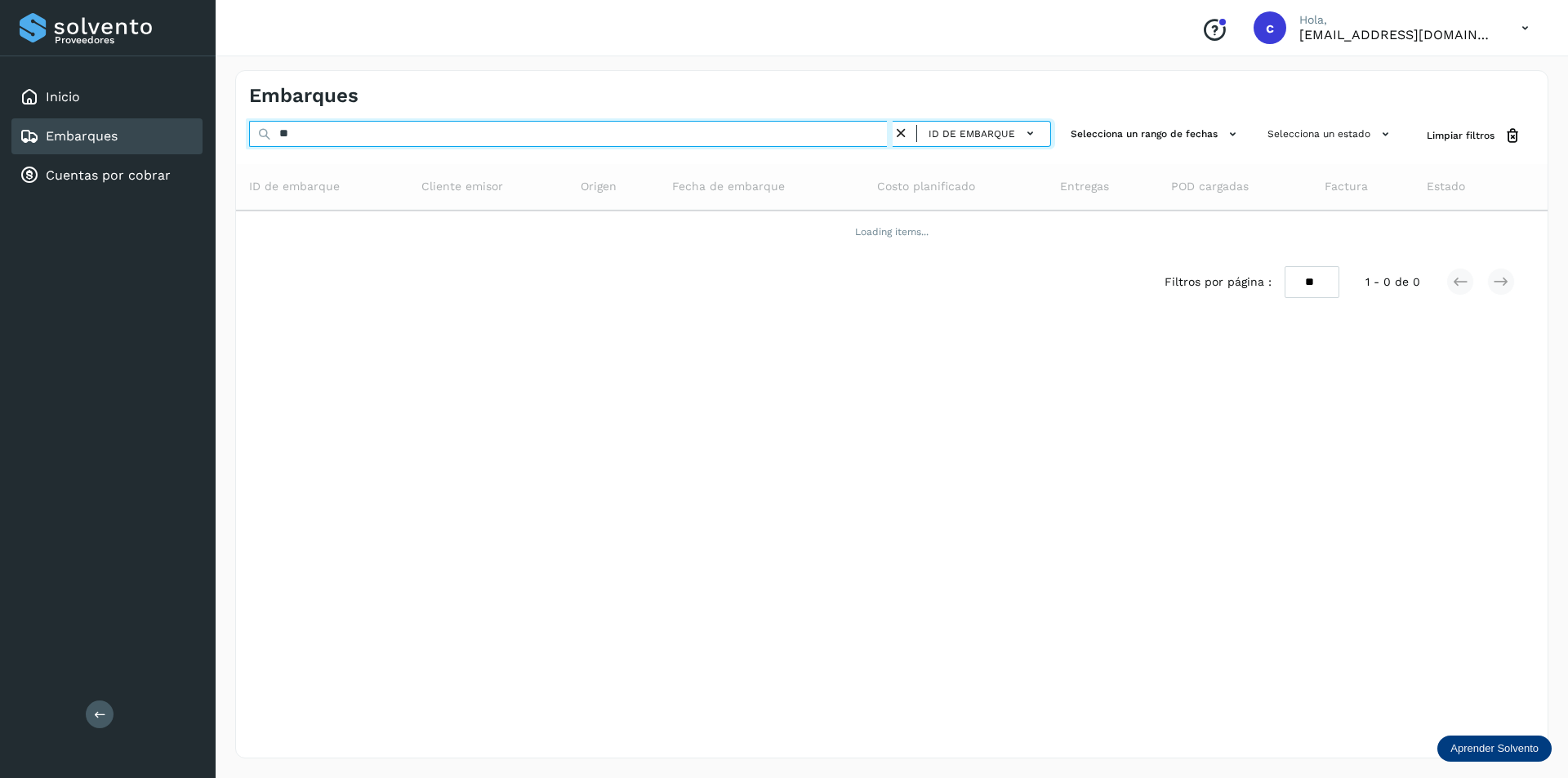
type input "*"
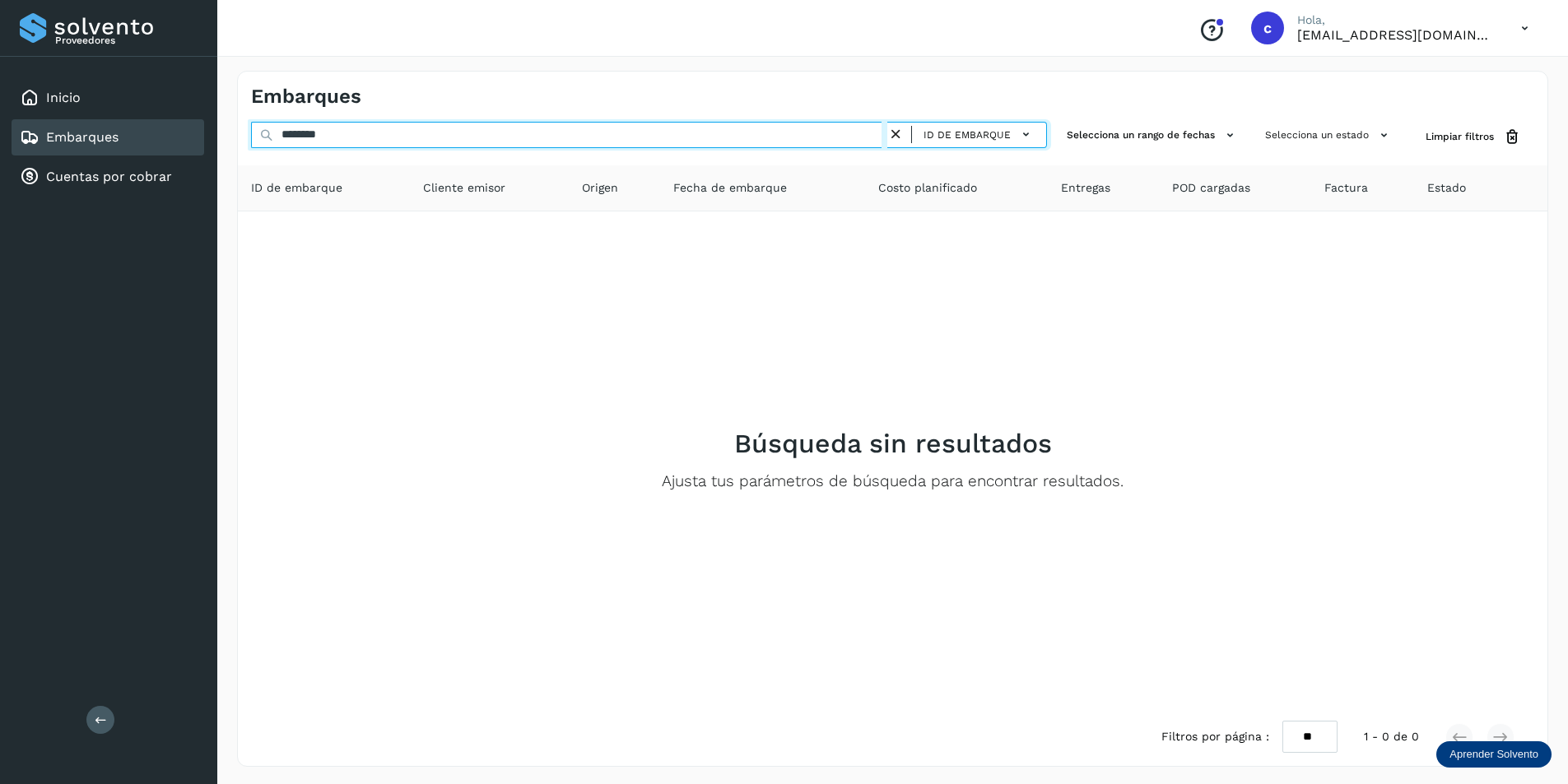
type input "********"
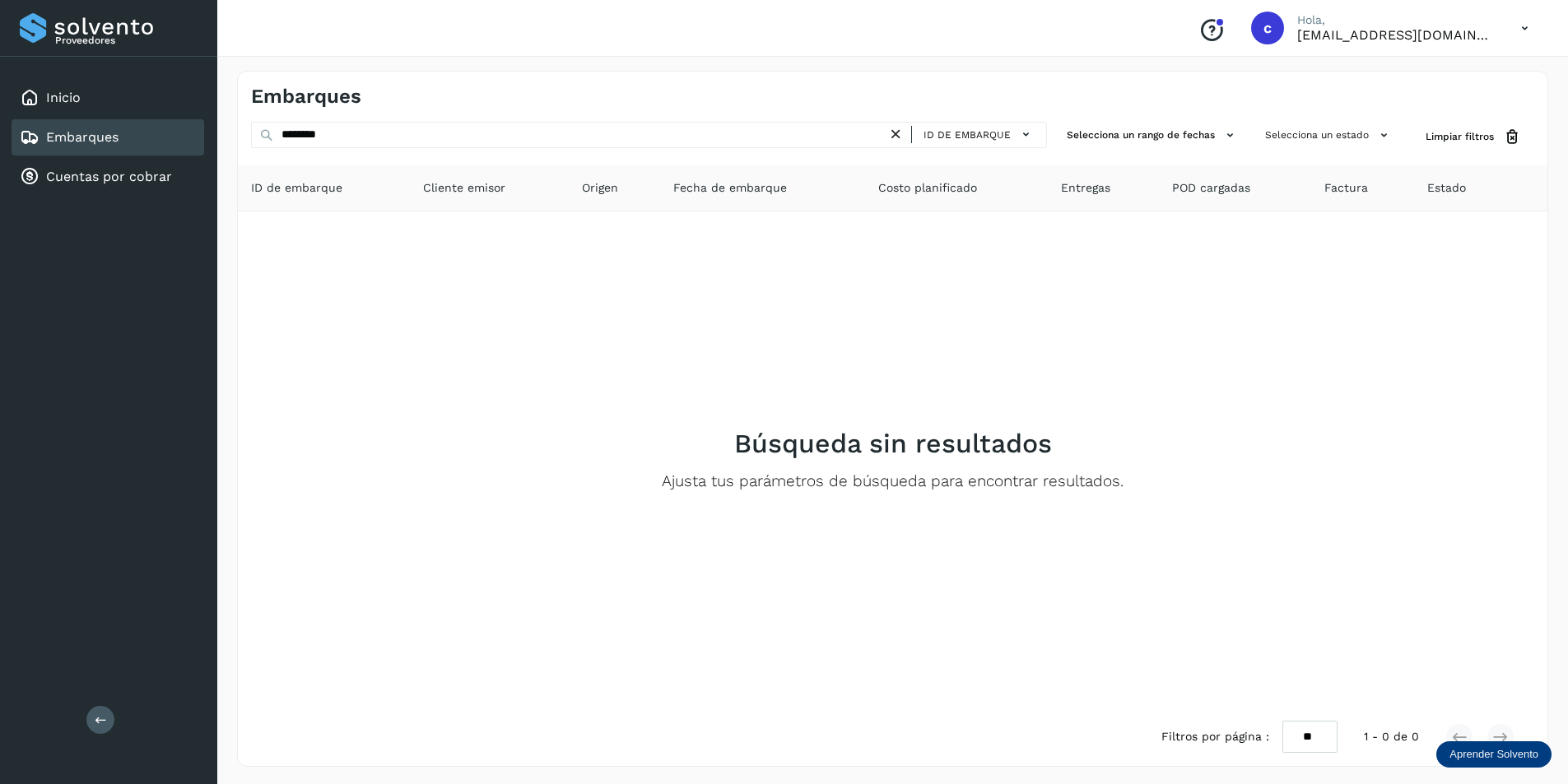
click at [899, 135] on icon at bounding box center [896, 134] width 17 height 17
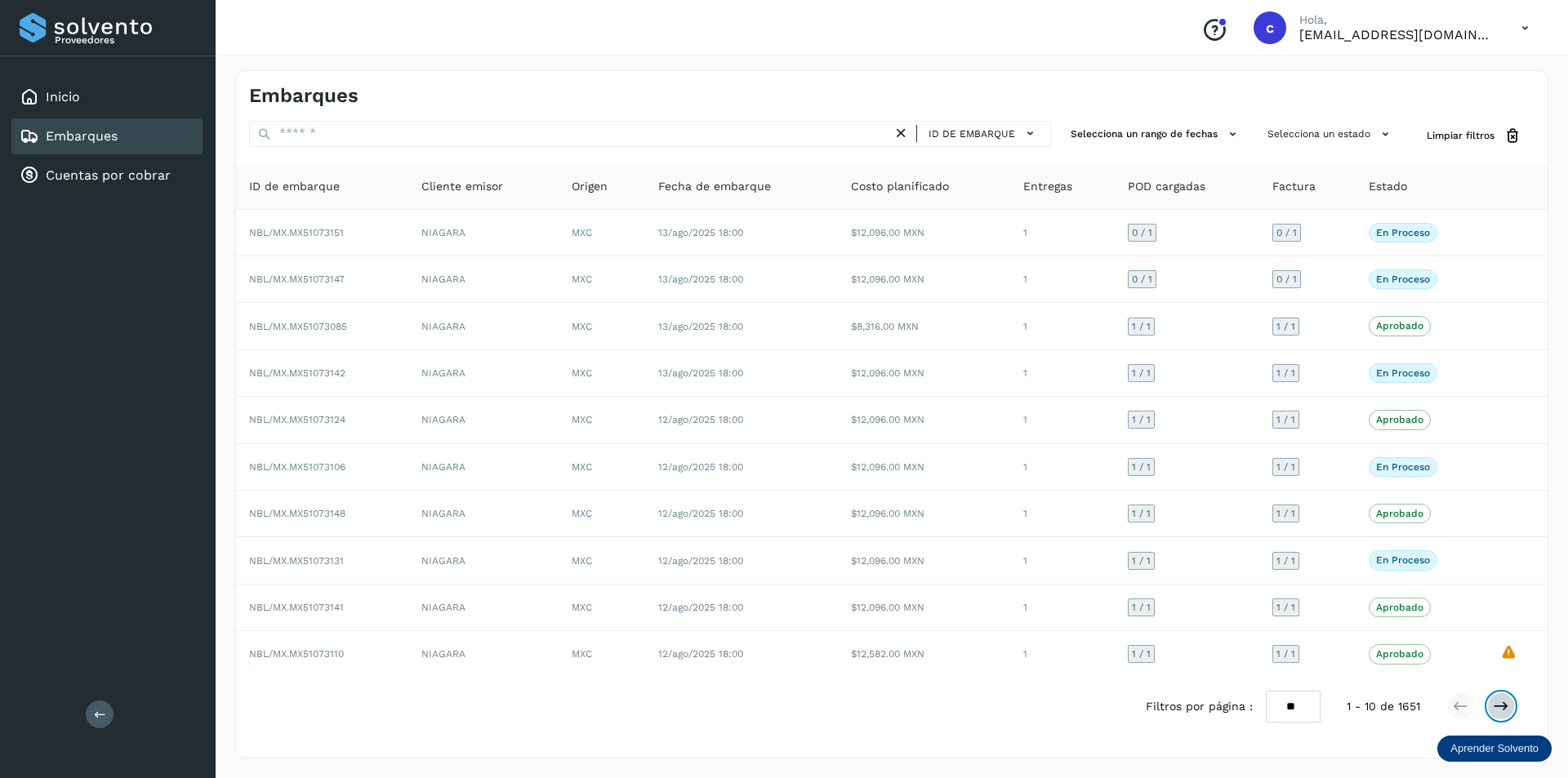
click at [1497, 710] on icon at bounding box center [1501, 706] width 16 height 16
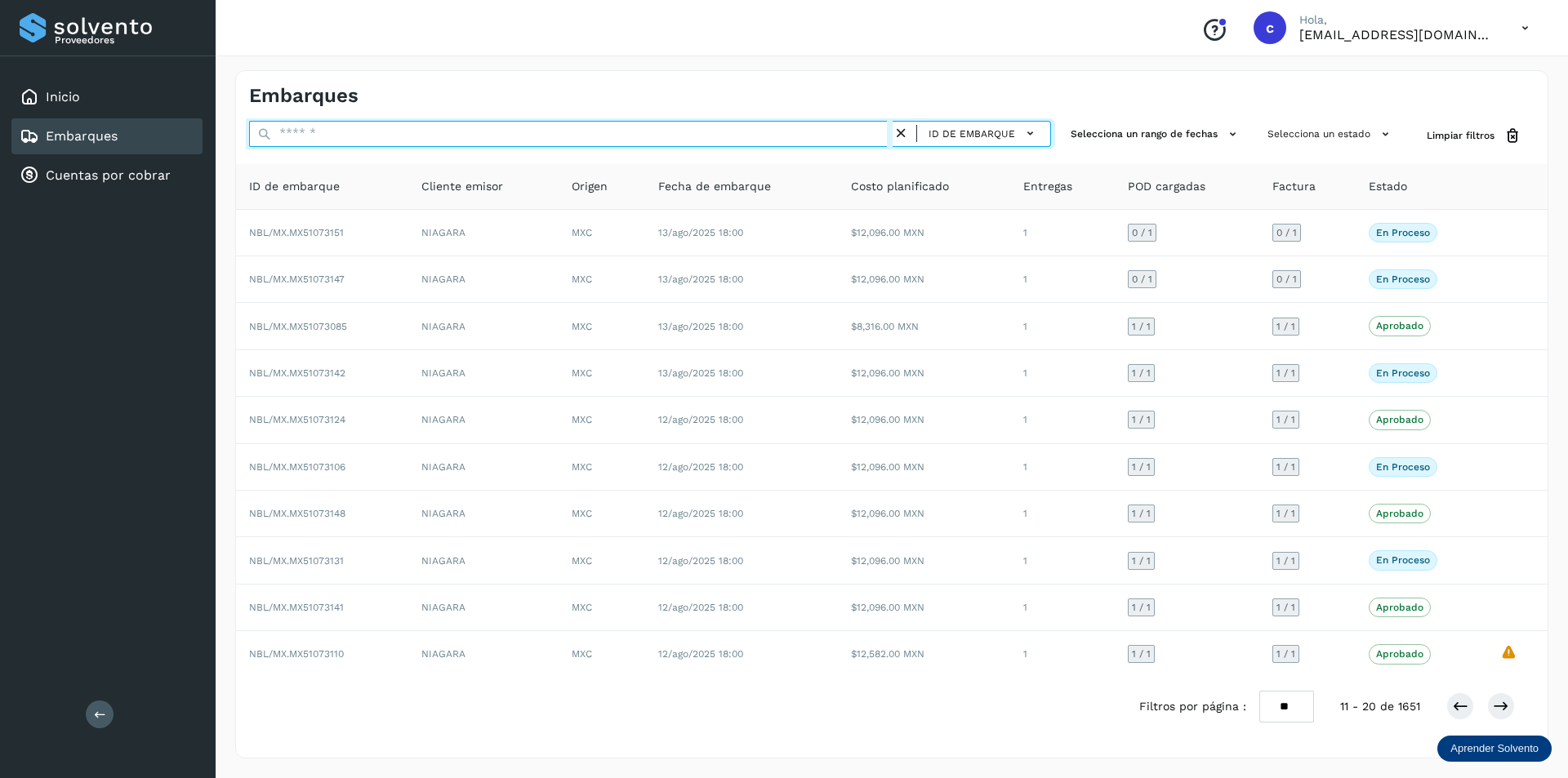
click at [330, 130] on input "text" at bounding box center [571, 133] width 644 height 26
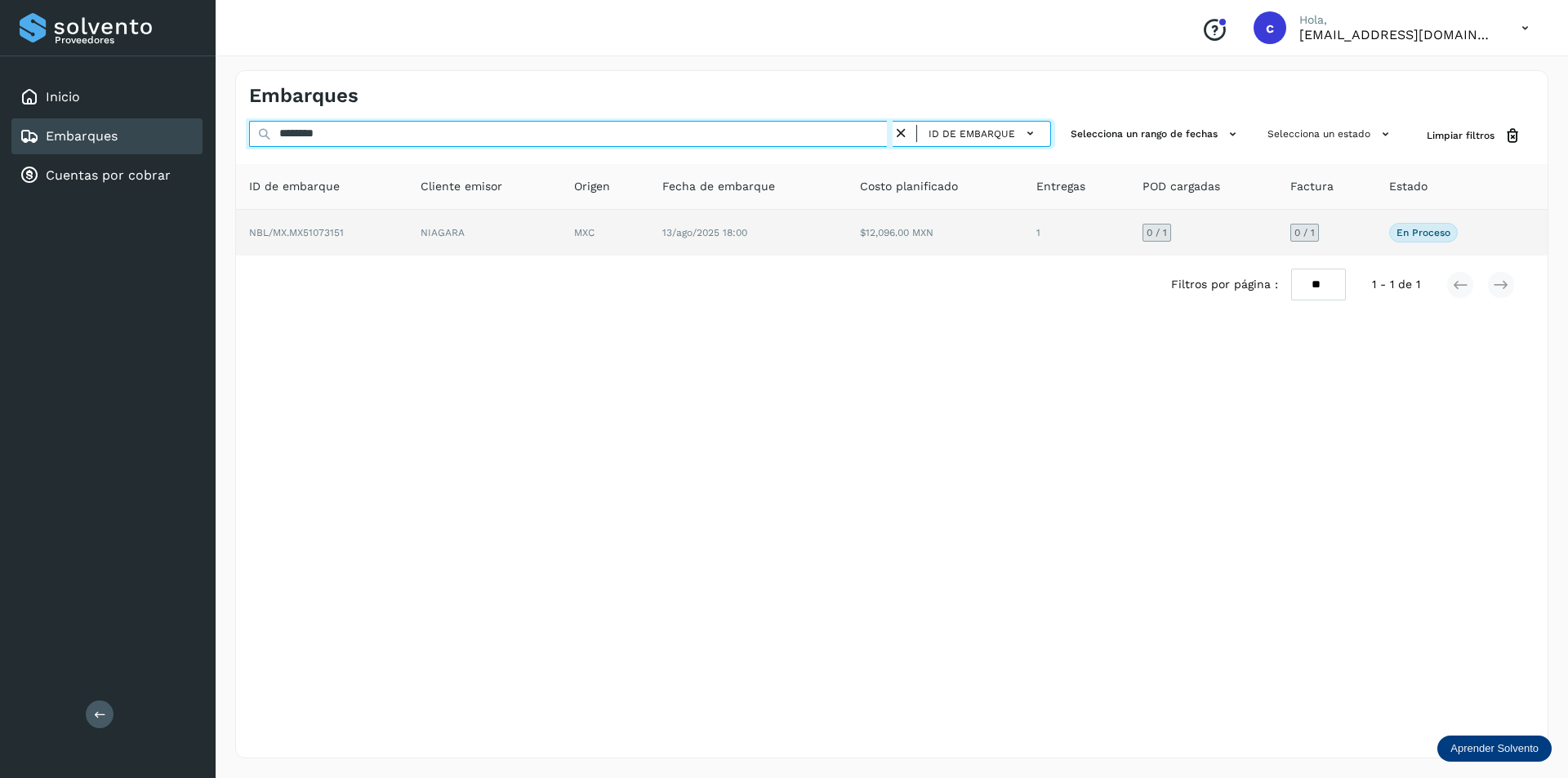
type input "********"
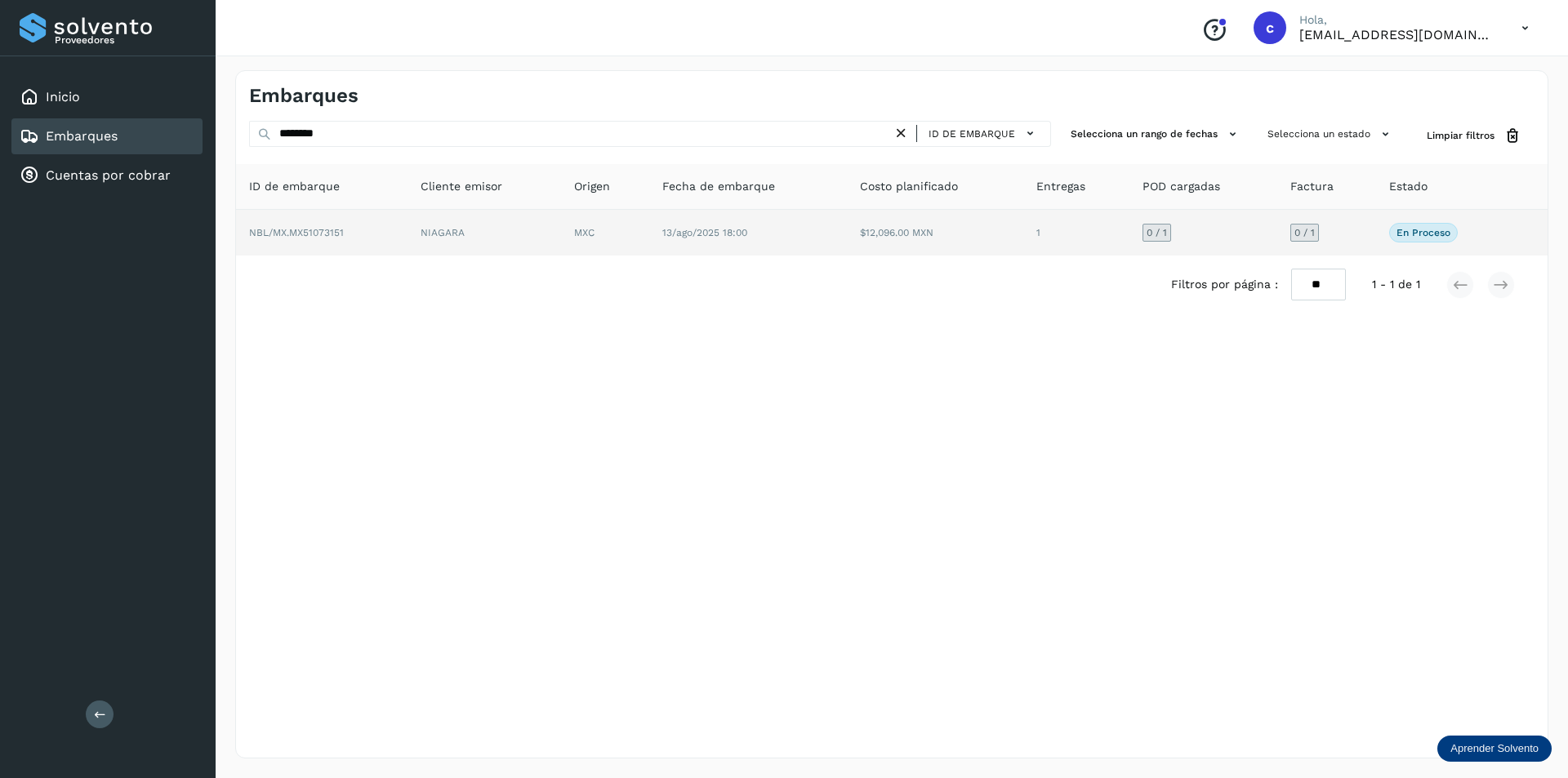
click at [561, 248] on td "NIAGARA" at bounding box center [606, 233] width 88 height 46
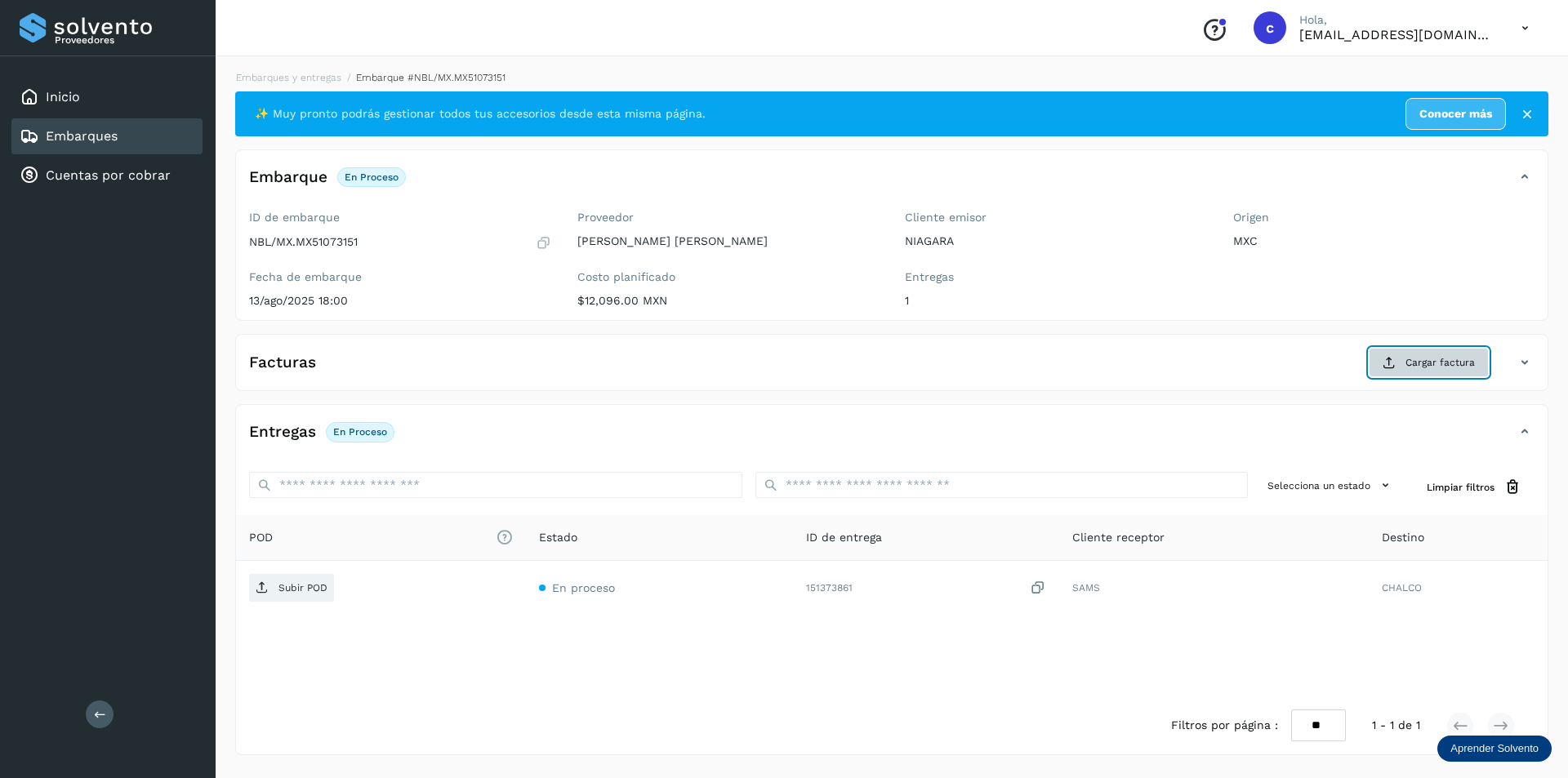
click at [1376, 367] on button "Cargar factura" at bounding box center [1428, 363] width 120 height 30
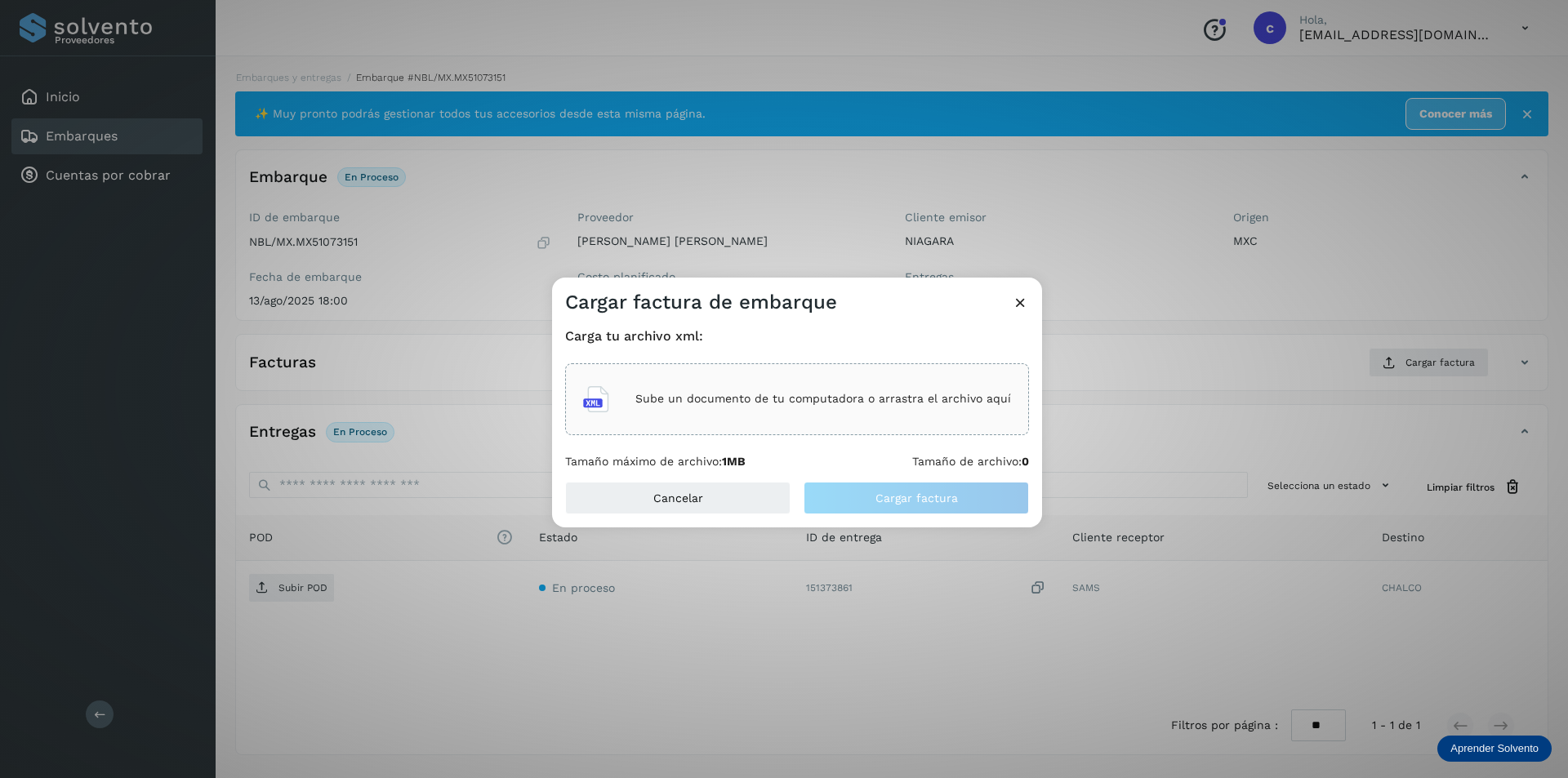
click at [925, 401] on p "Sube un documento de tu computadora o arrastra el archivo aquí" at bounding box center [822, 398] width 375 height 13
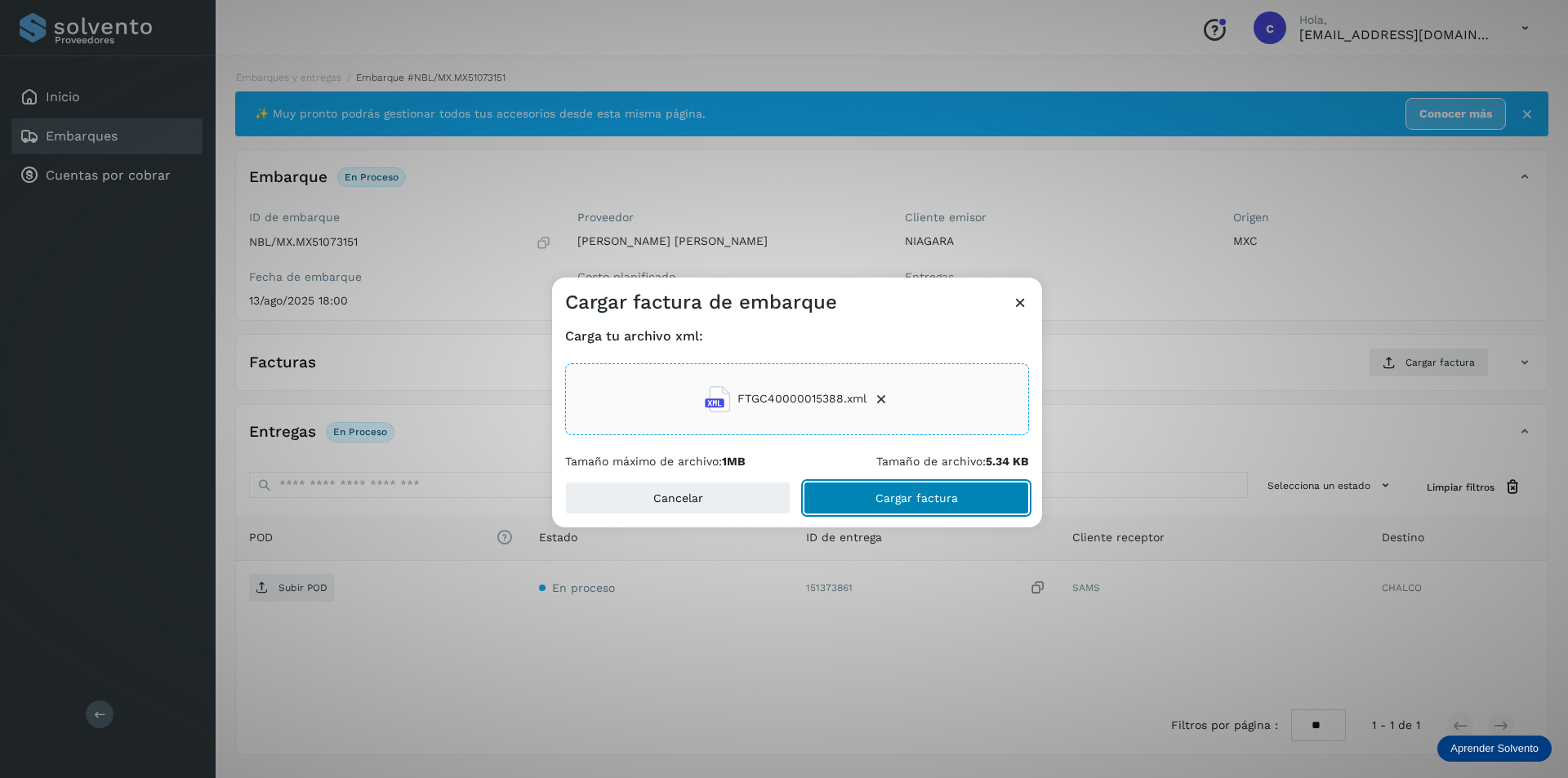
click at [929, 511] on button "Cargar factura" at bounding box center [915, 498] width 226 height 33
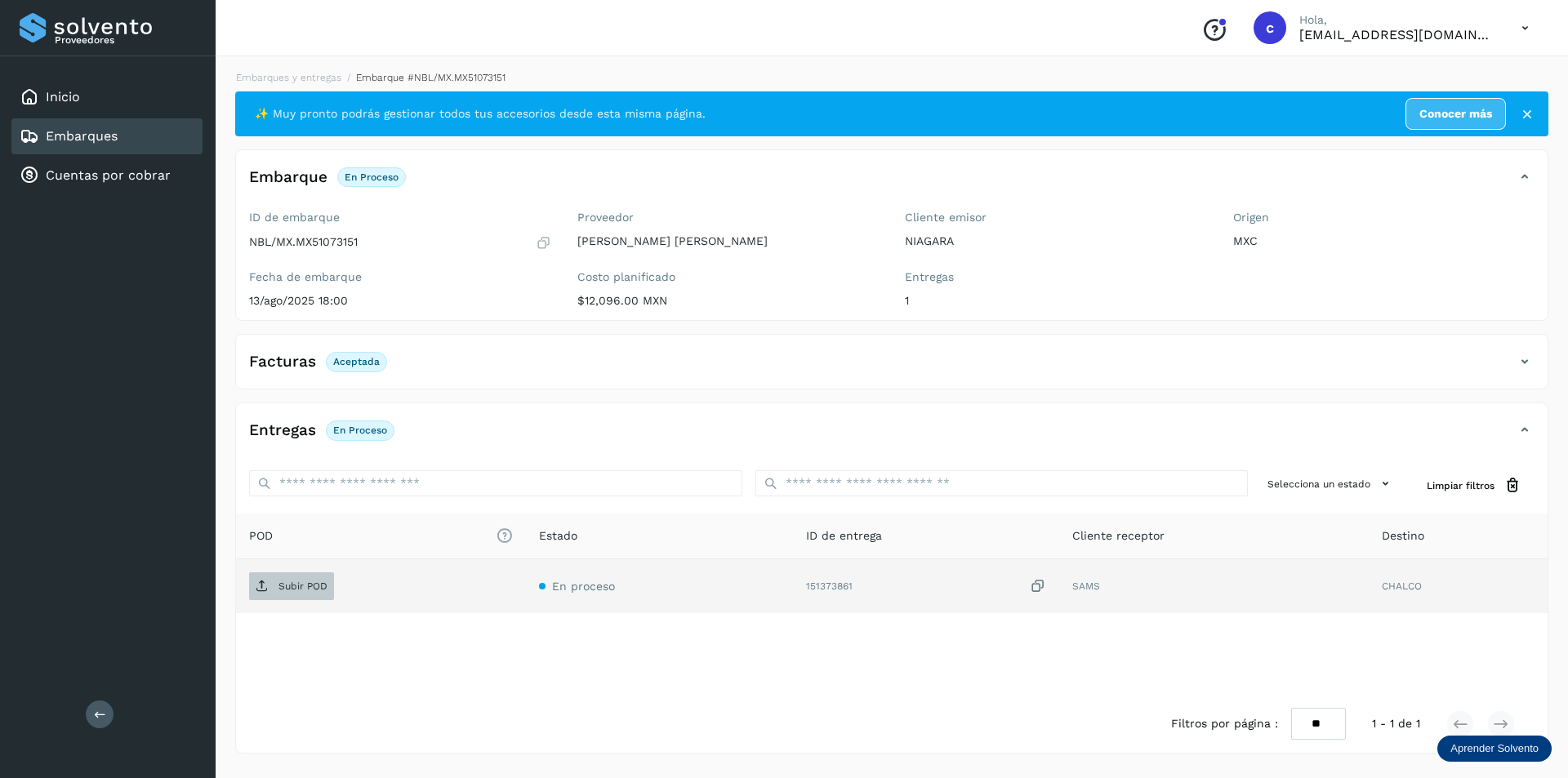
click at [271, 583] on span "Subir POD" at bounding box center [292, 585] width 85 height 26
click at [288, 600] on button "PDF" at bounding box center [290, 586] width 82 height 28
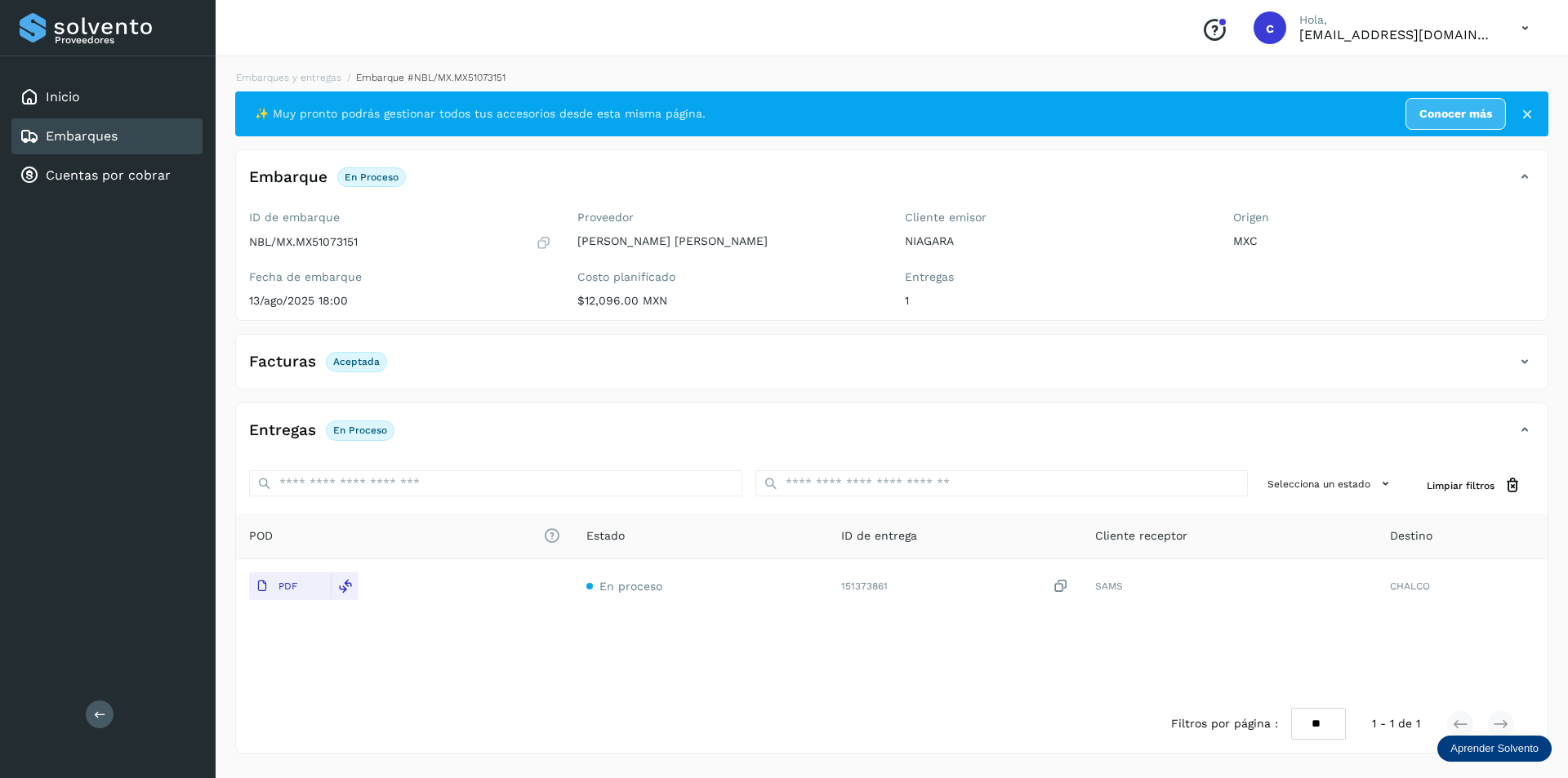
click at [74, 141] on link "Embarques" at bounding box center [82, 136] width 72 height 15
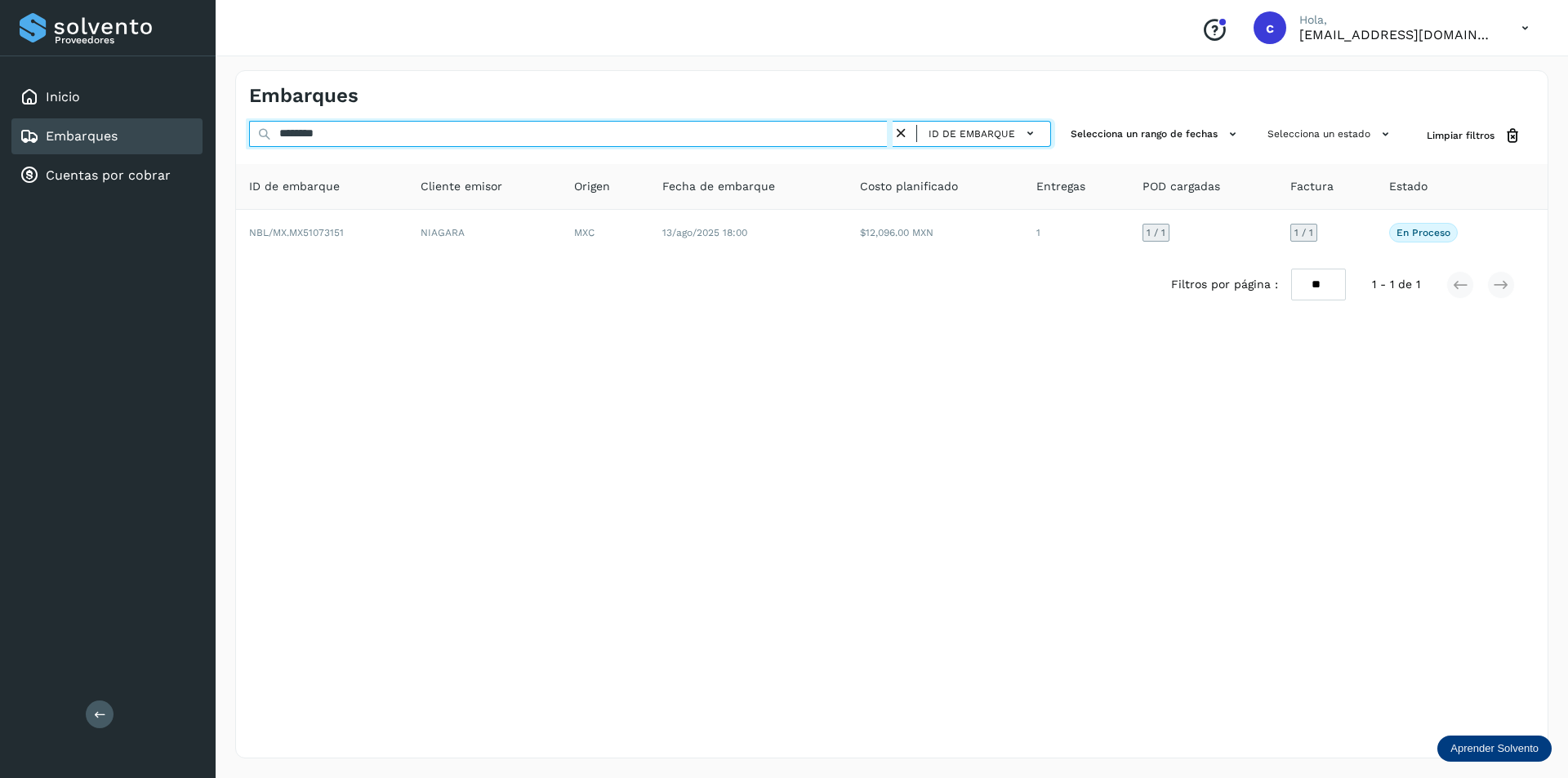
click at [381, 135] on input "********" at bounding box center [571, 133] width 644 height 26
type input "*"
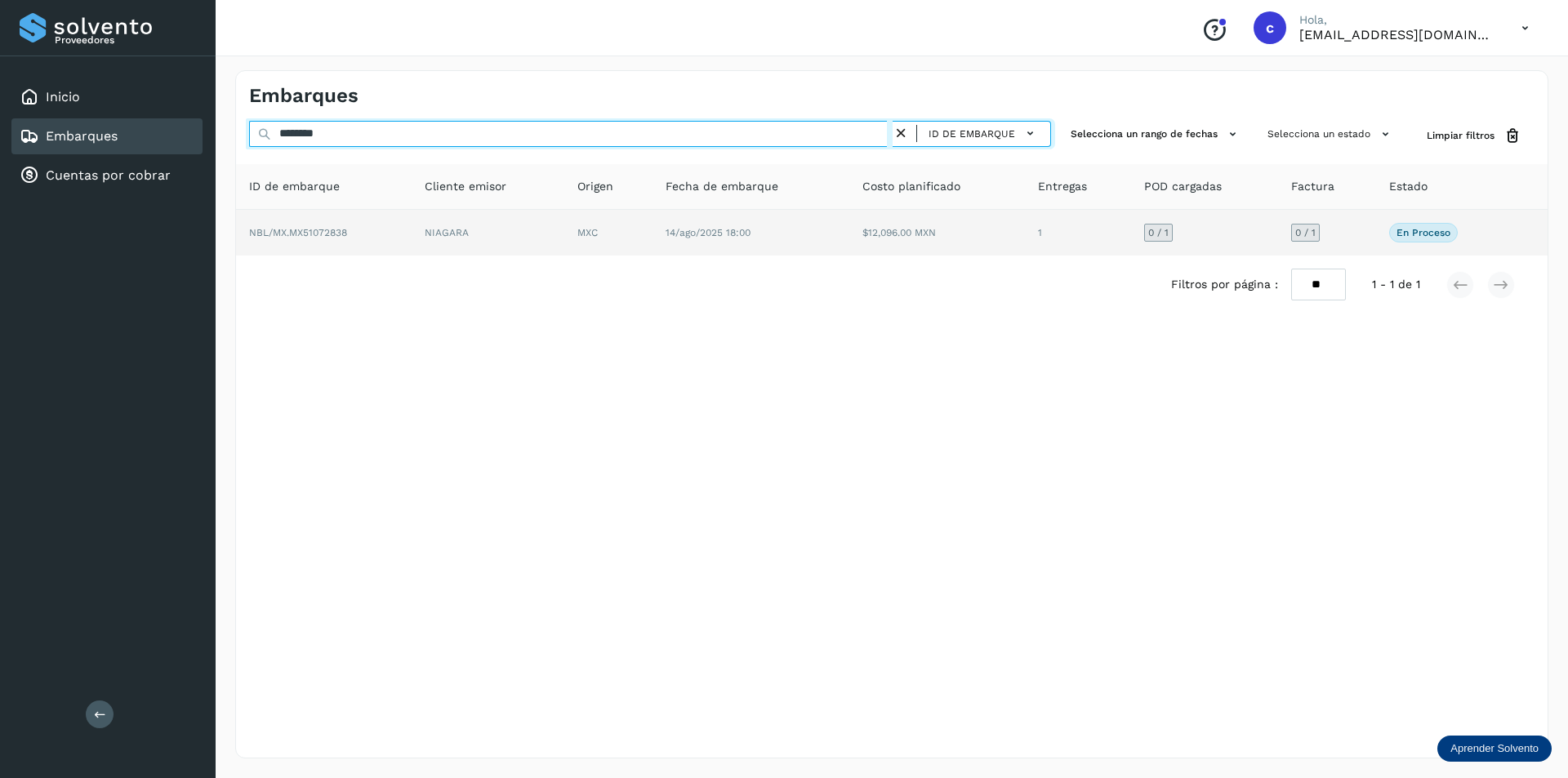
type input "********"
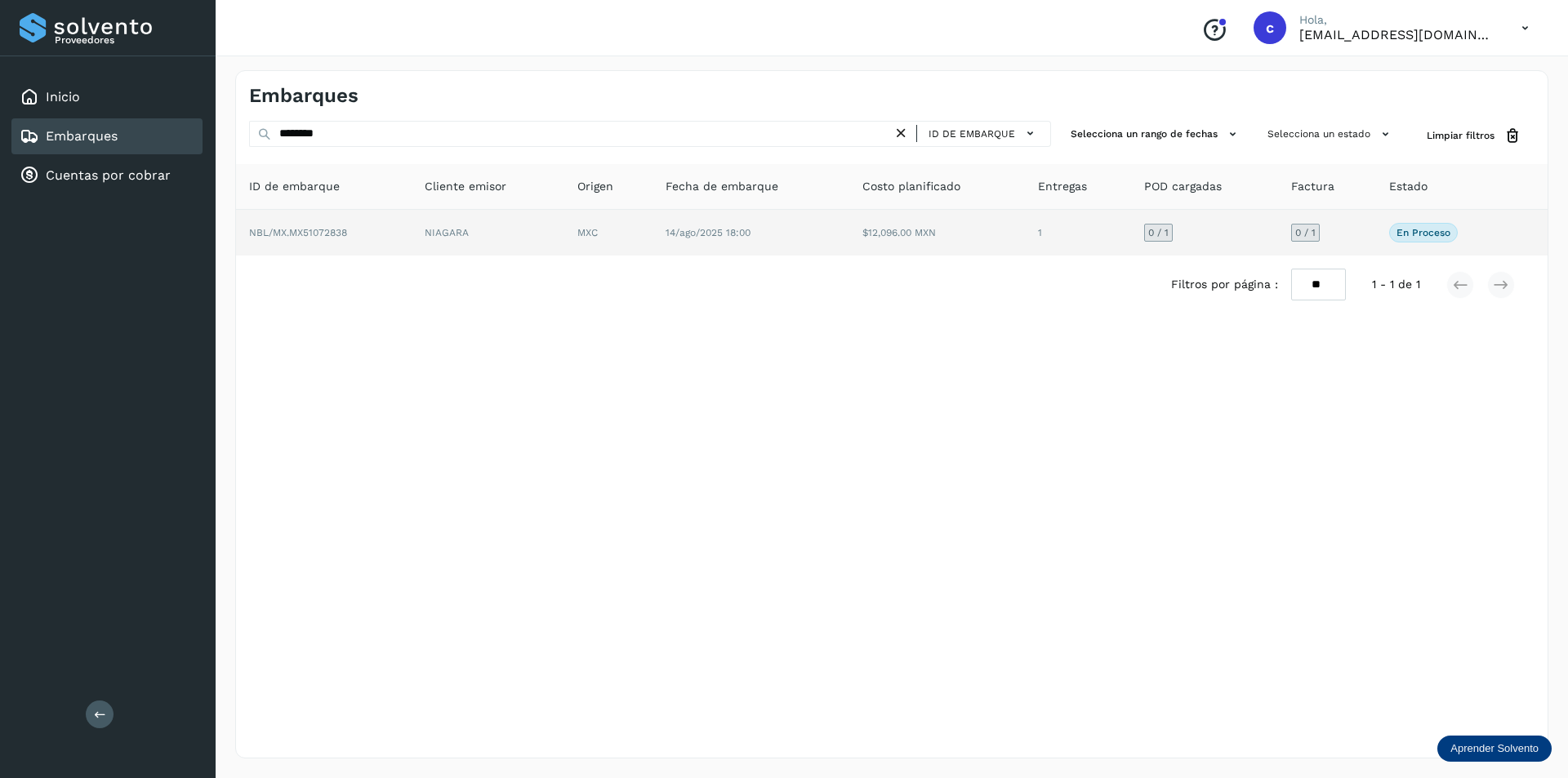
click at [412, 227] on td "NBL/MX.MX51072838" at bounding box center [487, 233] width 153 height 46
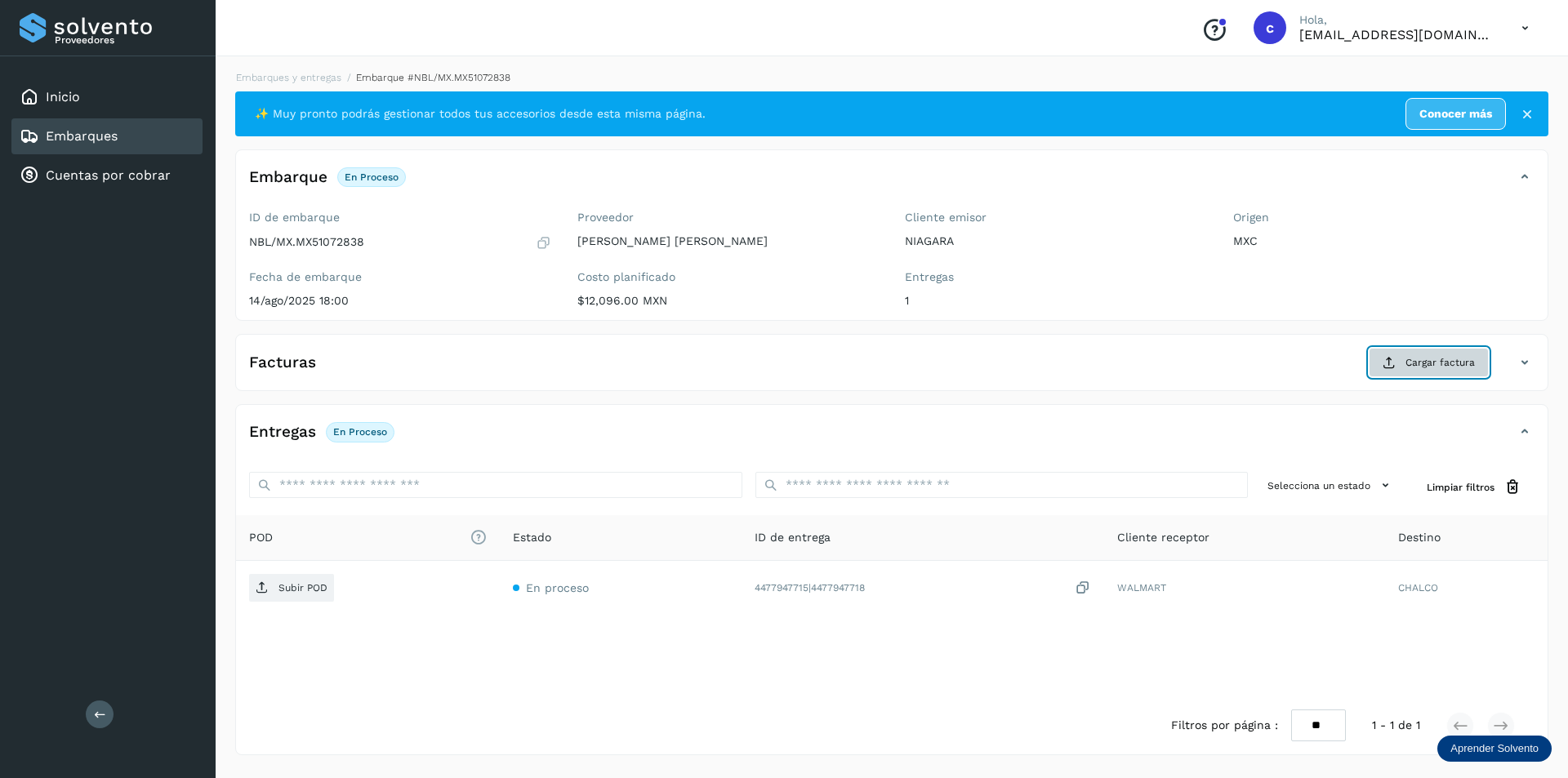
click at [1419, 361] on span "Cargar factura" at bounding box center [1440, 362] width 69 height 14
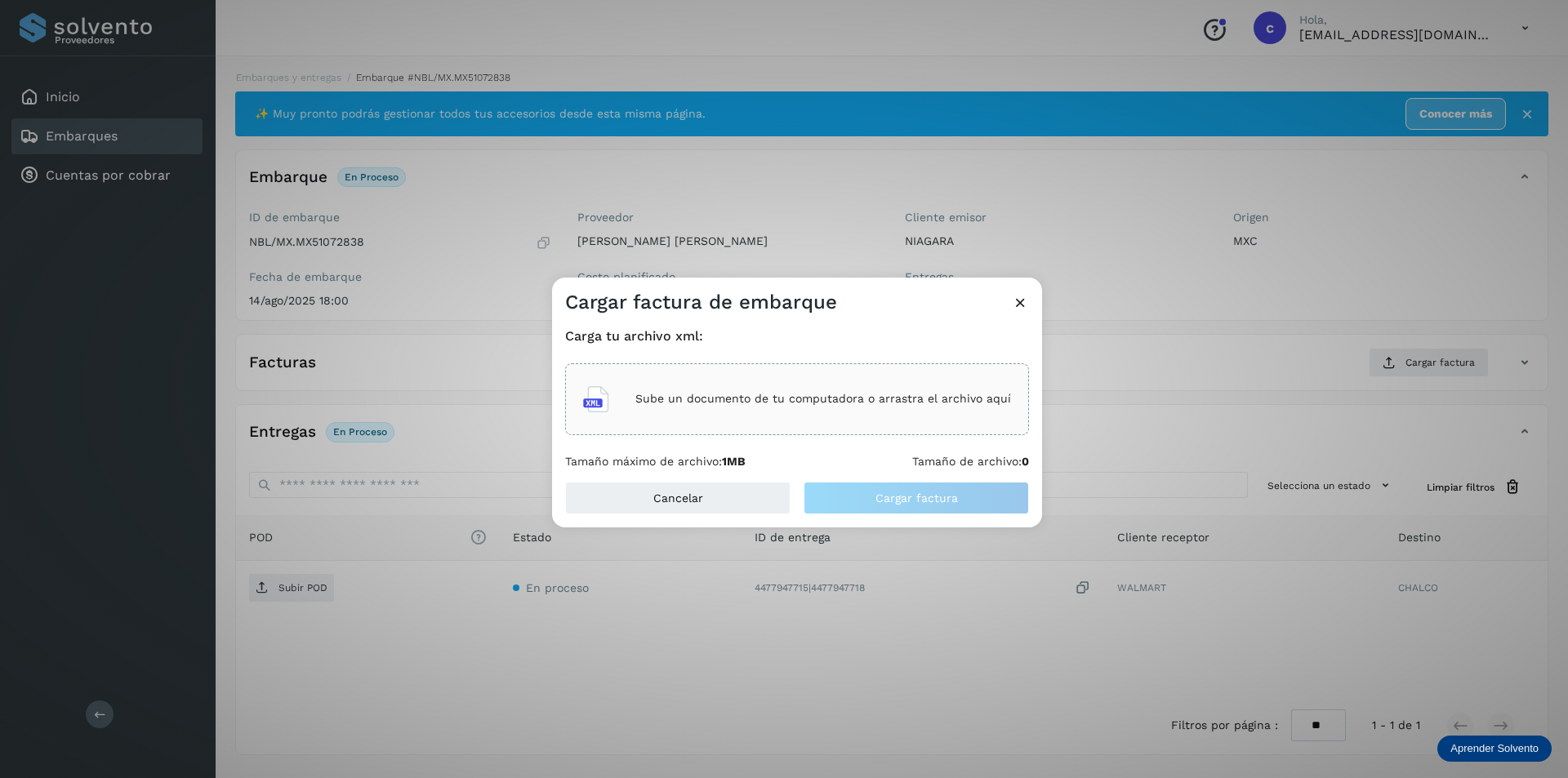
click at [794, 414] on div "Sube un documento de tu computadora o arrastra el archivo aquí" at bounding box center [797, 399] width 428 height 44
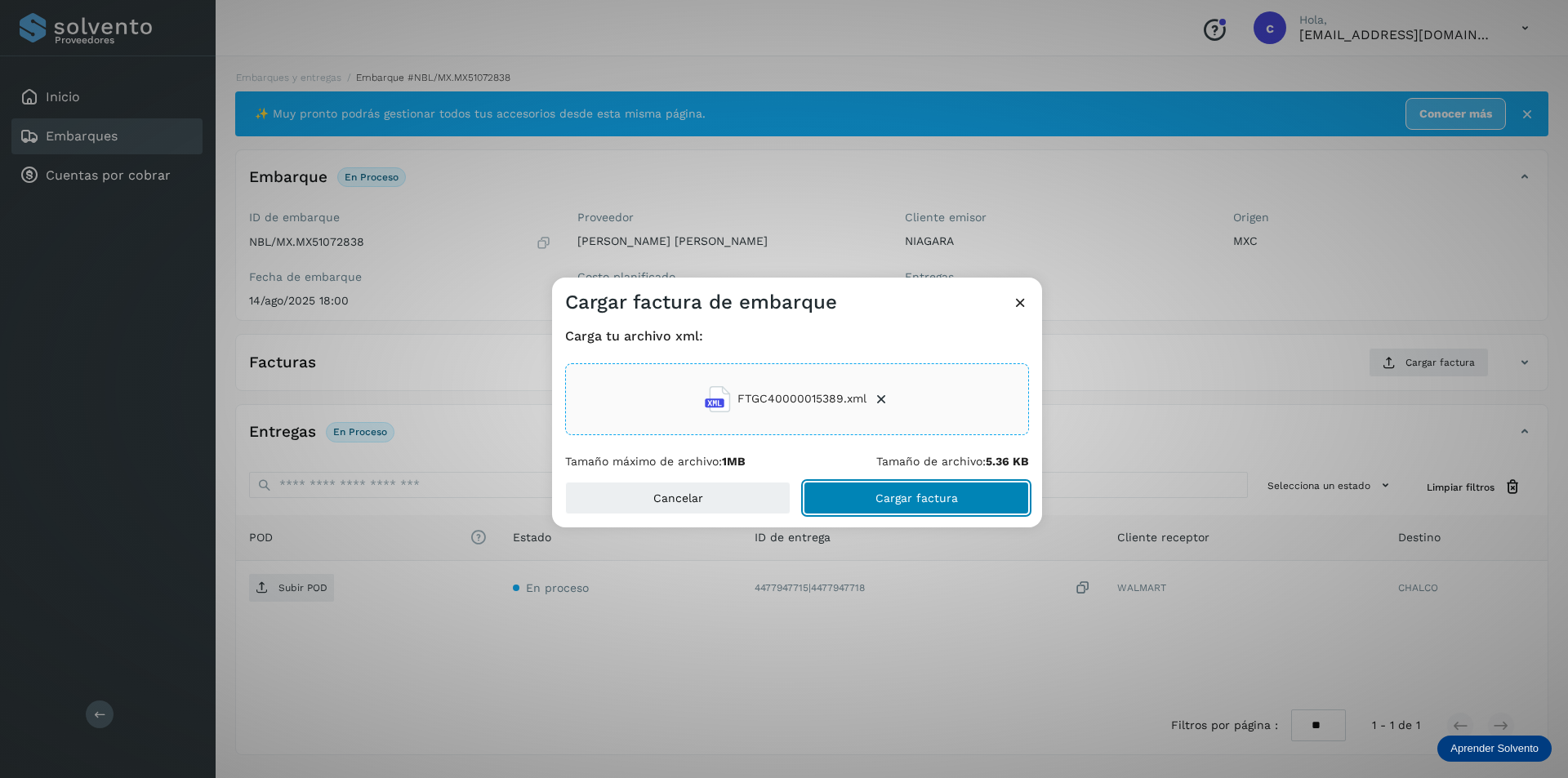
click at [970, 503] on button "Cargar factura" at bounding box center [915, 498] width 226 height 33
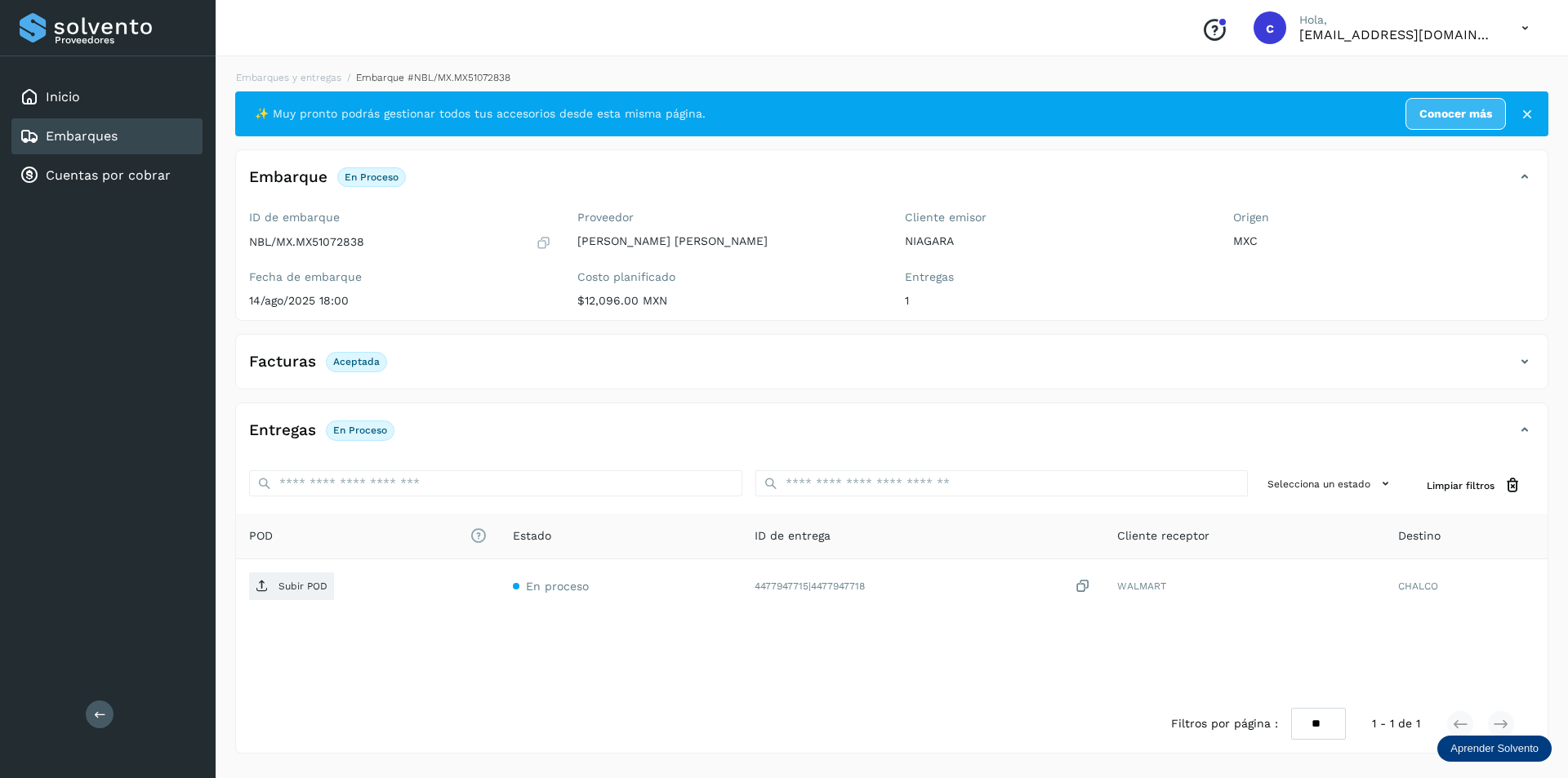
click at [129, 153] on div "Embarques" at bounding box center [107, 135] width 191 height 35
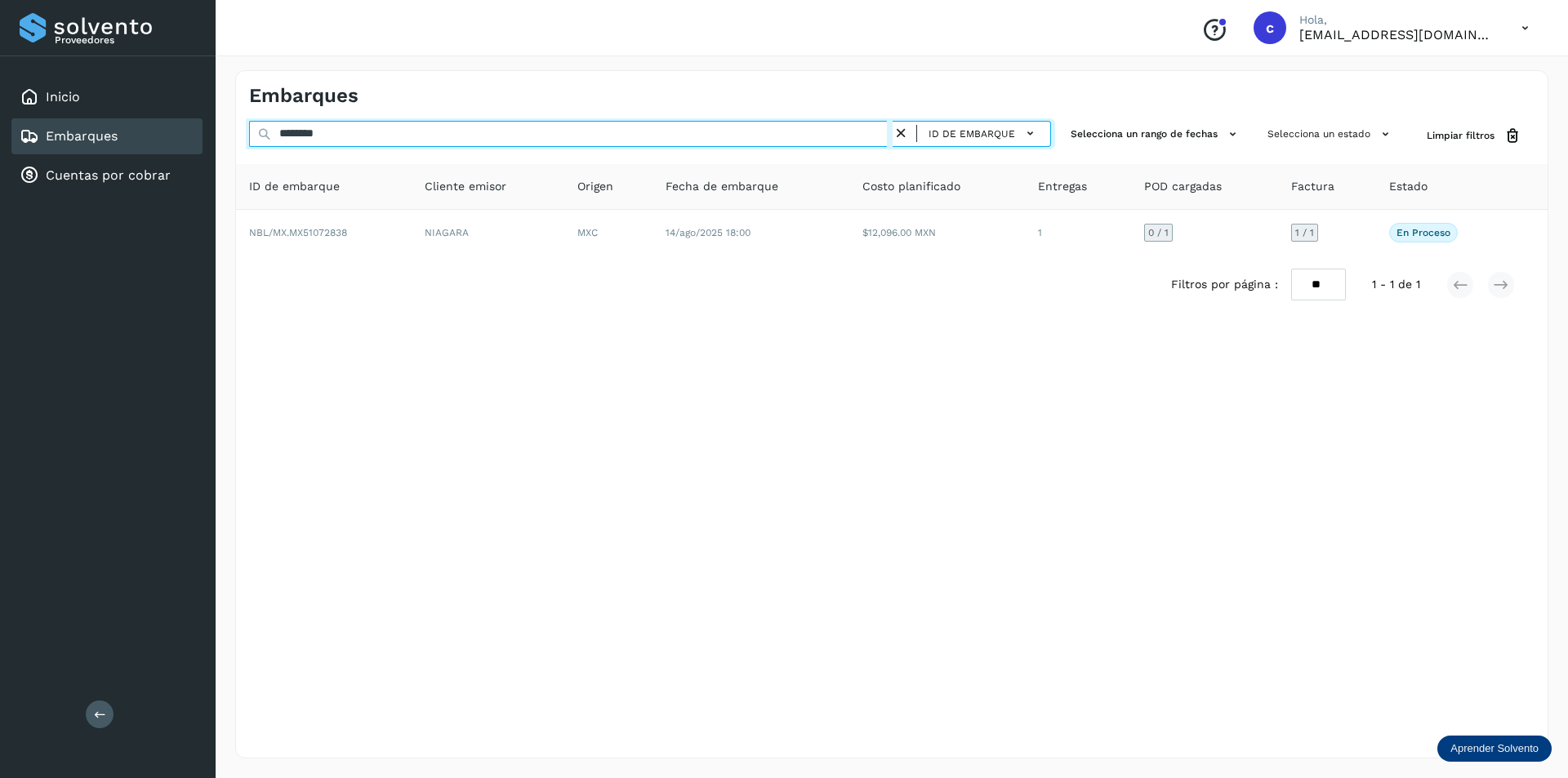
click at [475, 133] on input "********" at bounding box center [571, 133] width 644 height 26
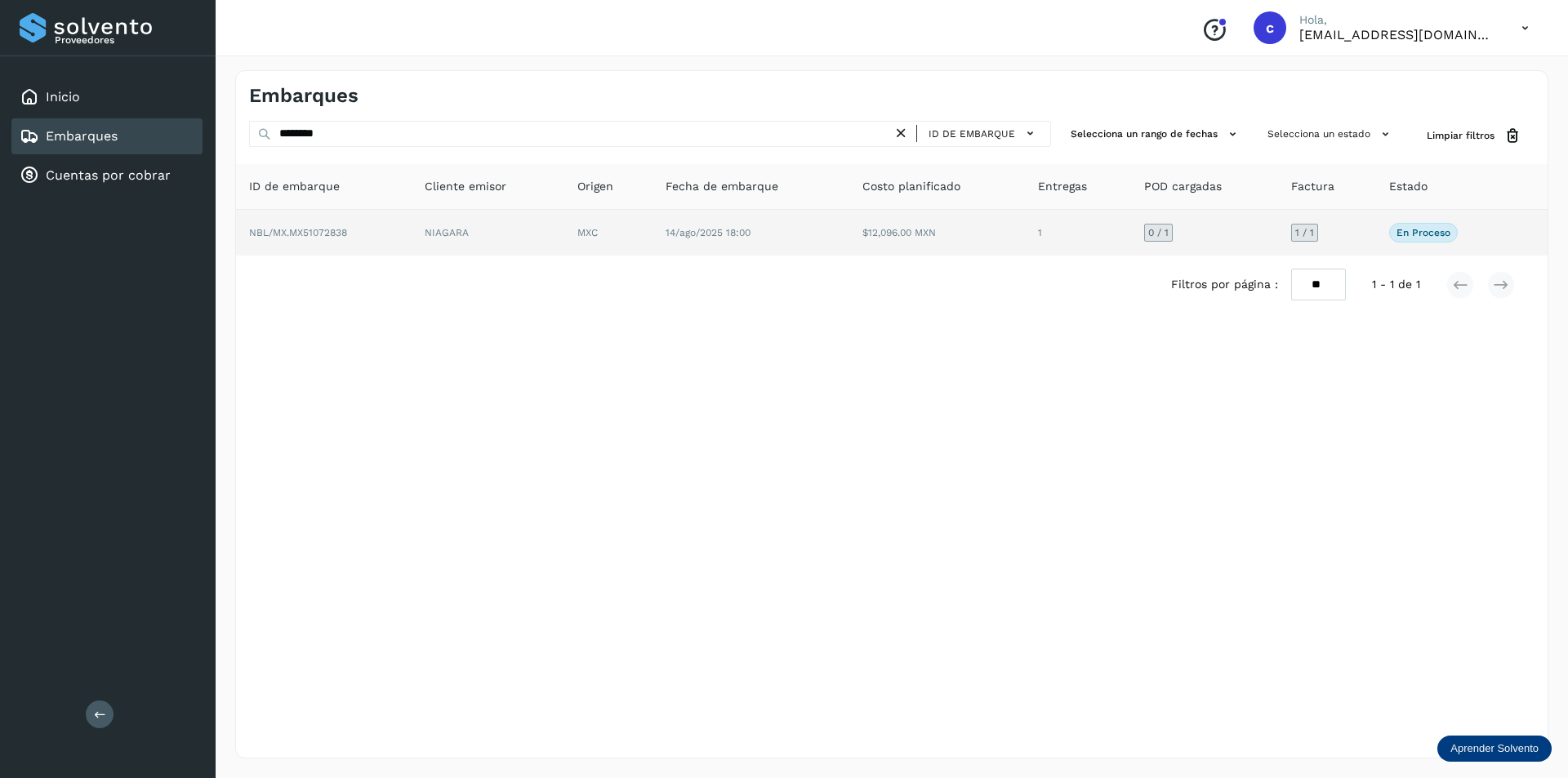
click at [412, 217] on td "NBL/MX.MX51072838" at bounding box center [487, 233] width 153 height 46
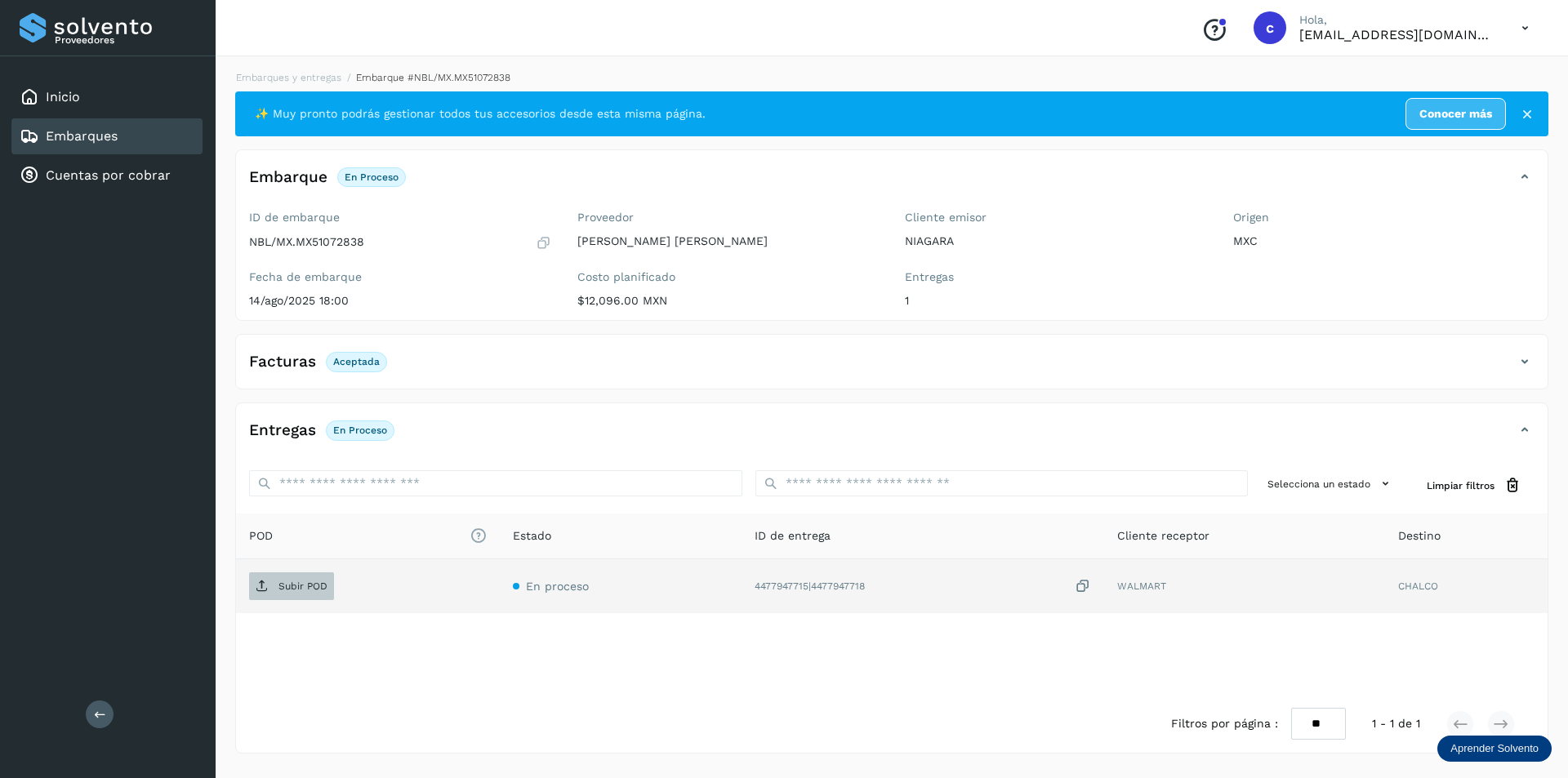
click at [284, 586] on p "Subir POD" at bounding box center [302, 586] width 49 height 12
click at [306, 579] on button "PDF" at bounding box center [290, 586] width 82 height 28
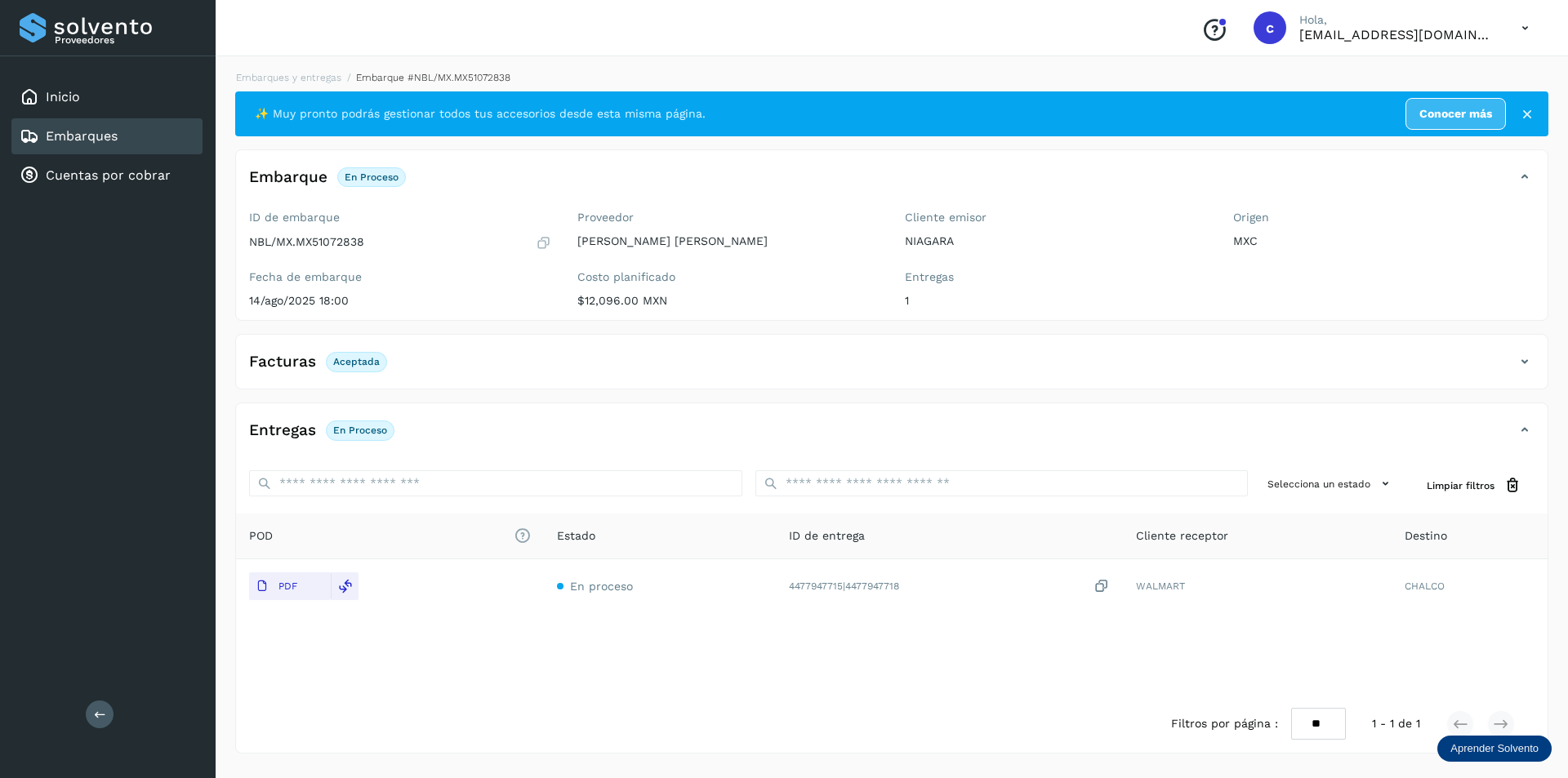
click at [120, 136] on div "Embarques" at bounding box center [107, 135] width 191 height 35
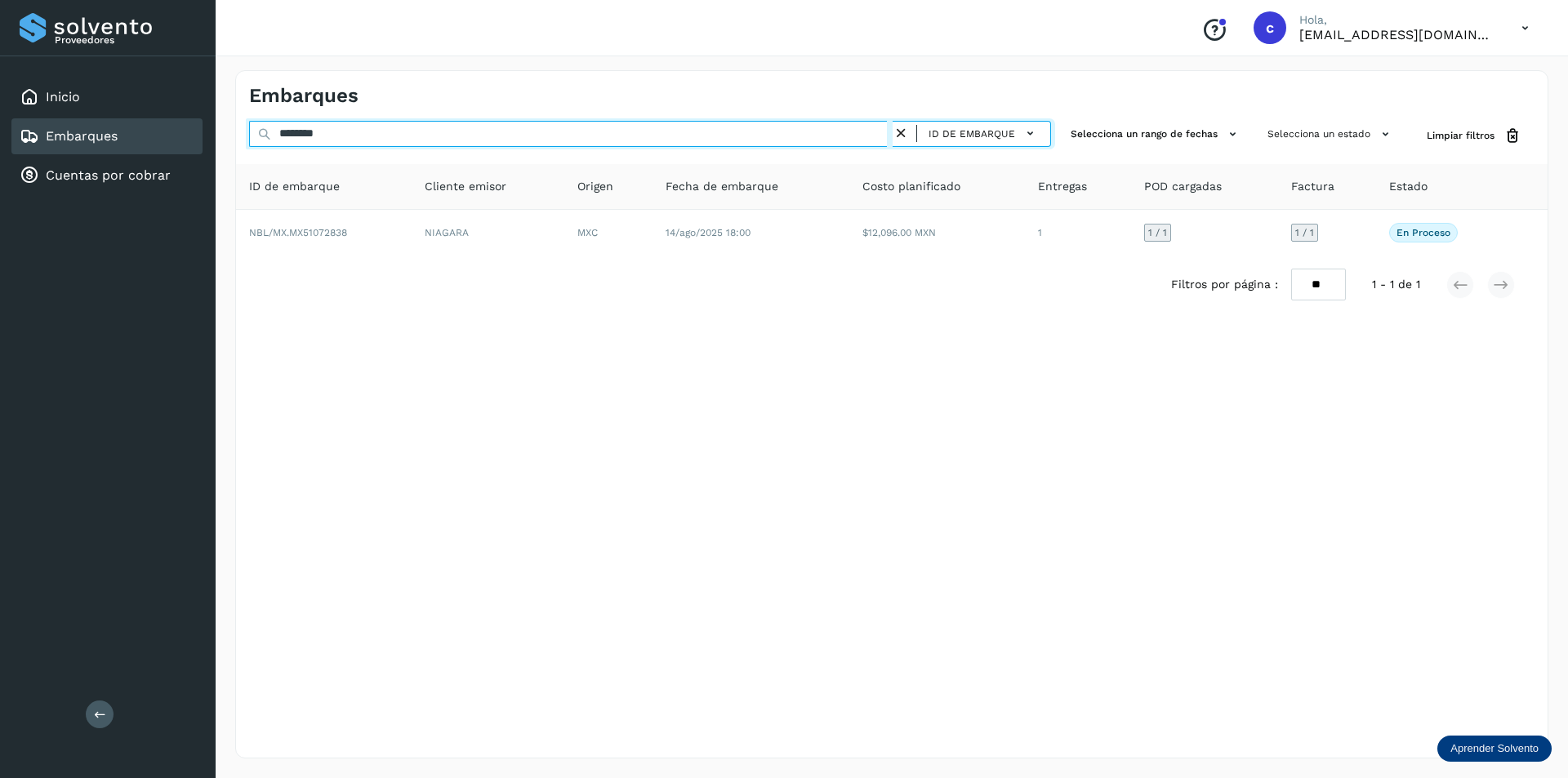
click at [444, 134] on input "********" at bounding box center [571, 133] width 644 height 26
type input "*"
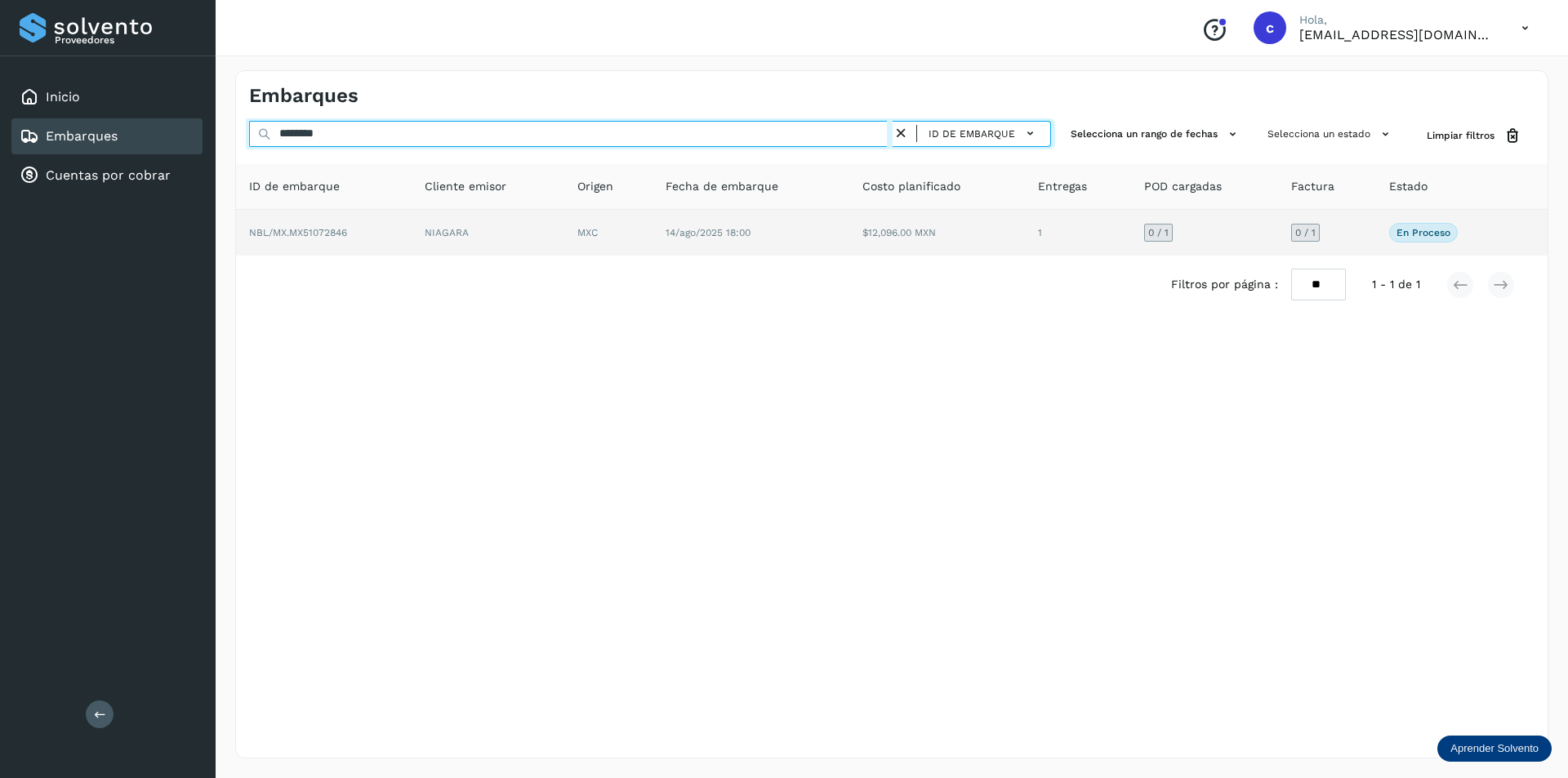
type input "********"
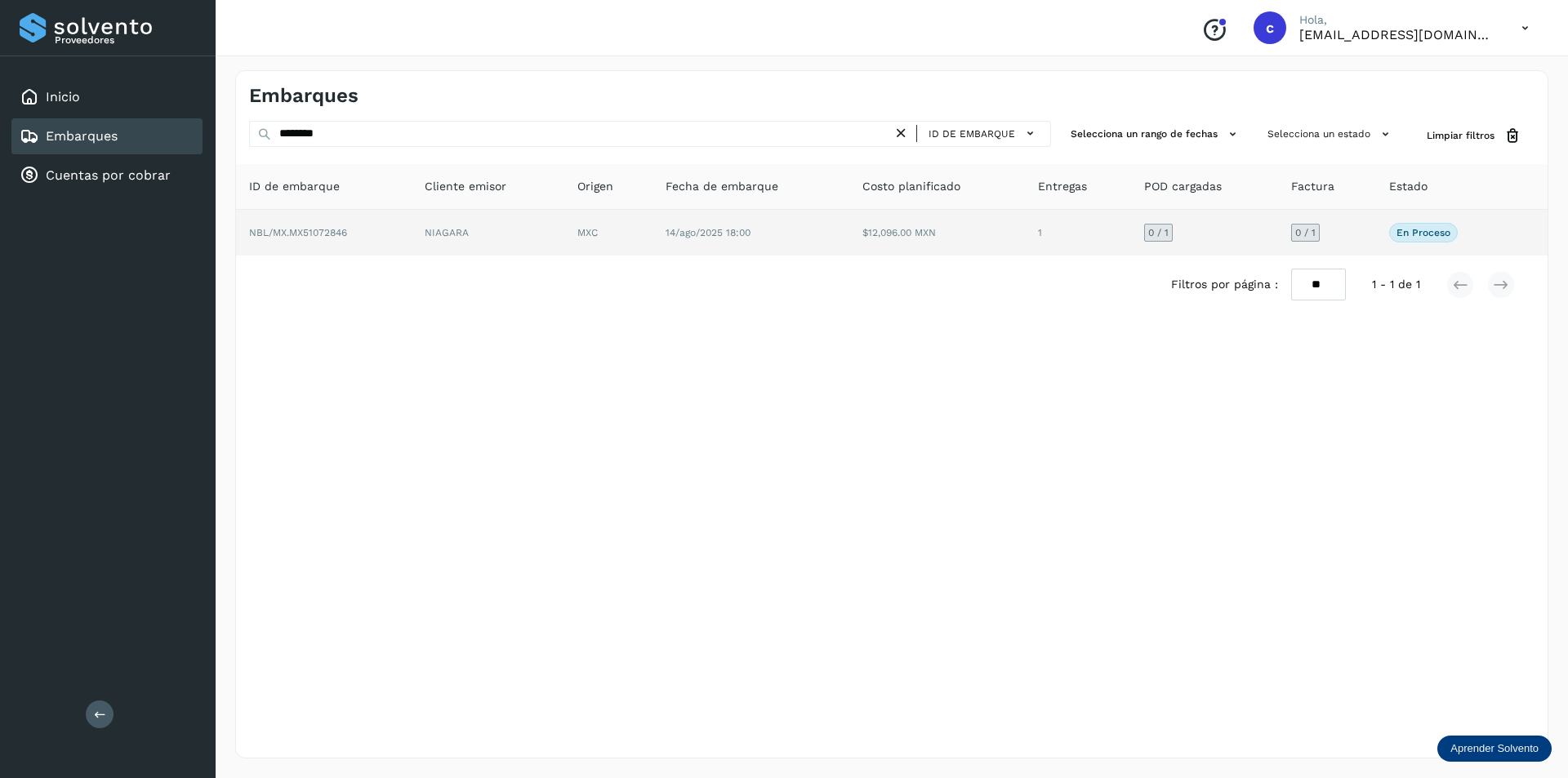
click at [564, 245] on td "NIAGARA" at bounding box center [608, 233] width 88 height 46
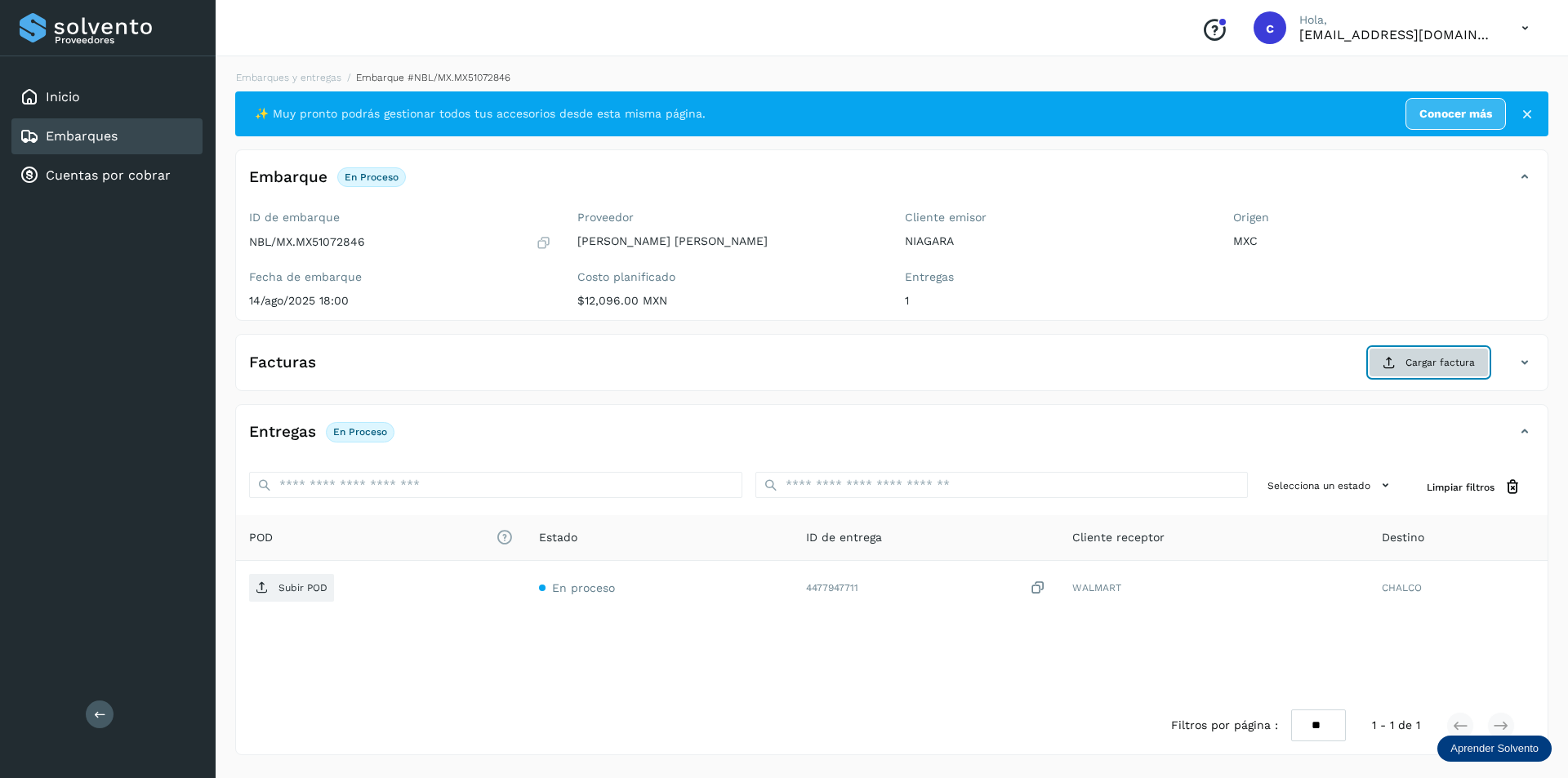
click at [1398, 358] on button "Cargar factura" at bounding box center [1428, 363] width 120 height 30
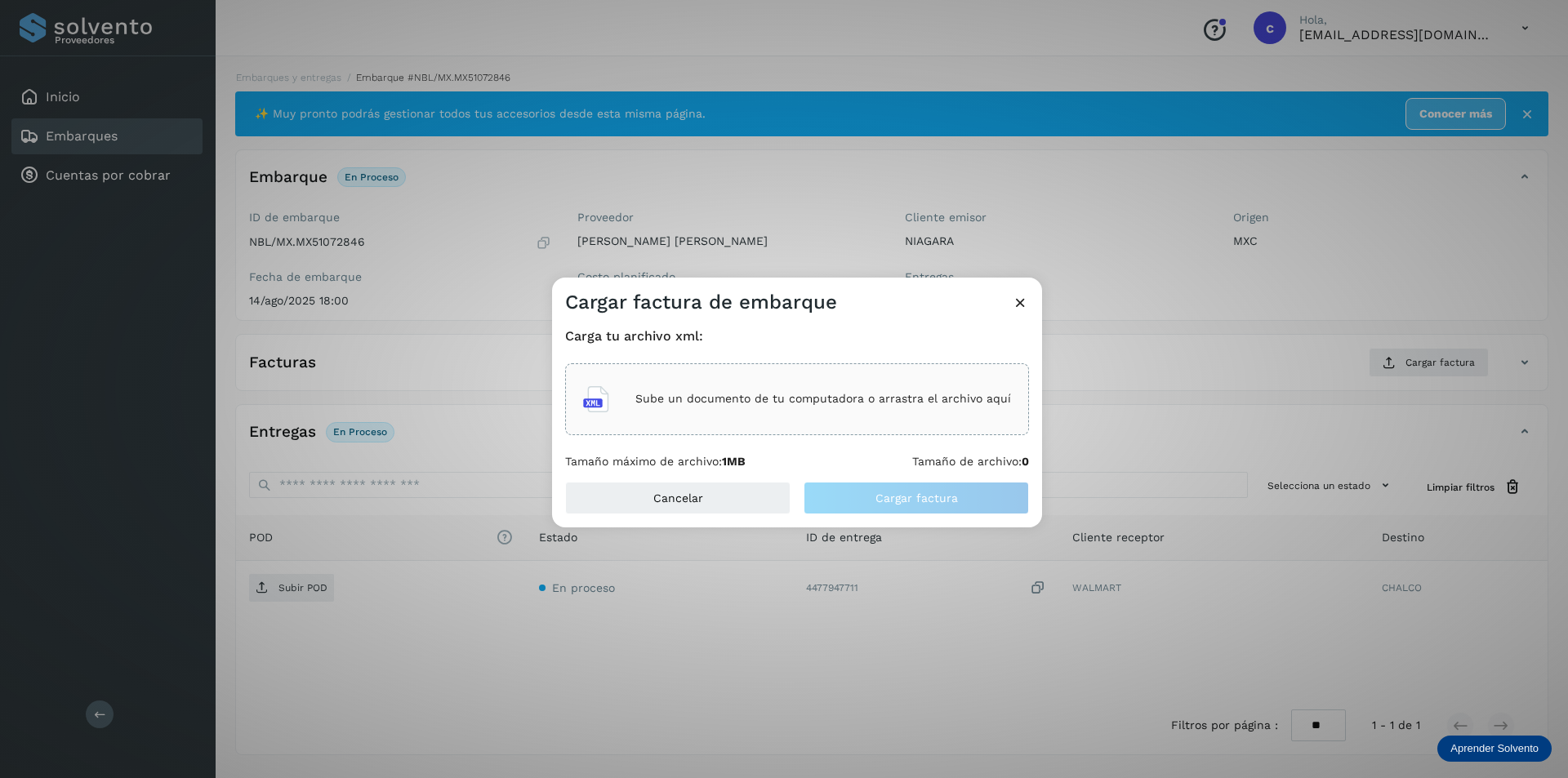
click at [760, 397] on p "Sube un documento de tu computadora o arrastra el archivo aquí" at bounding box center [822, 398] width 375 height 13
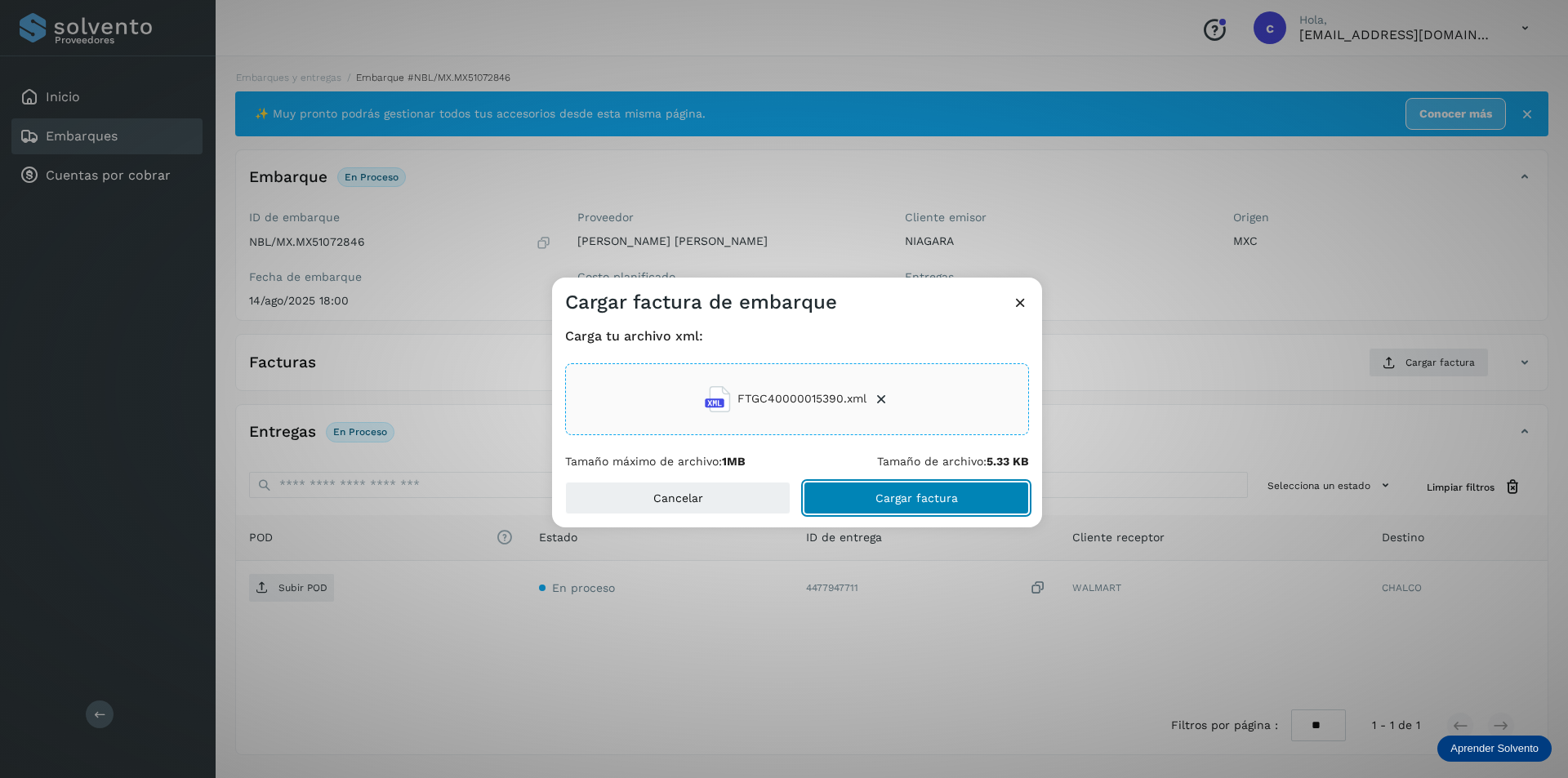
click at [938, 482] on button "Cargar factura" at bounding box center [915, 498] width 226 height 33
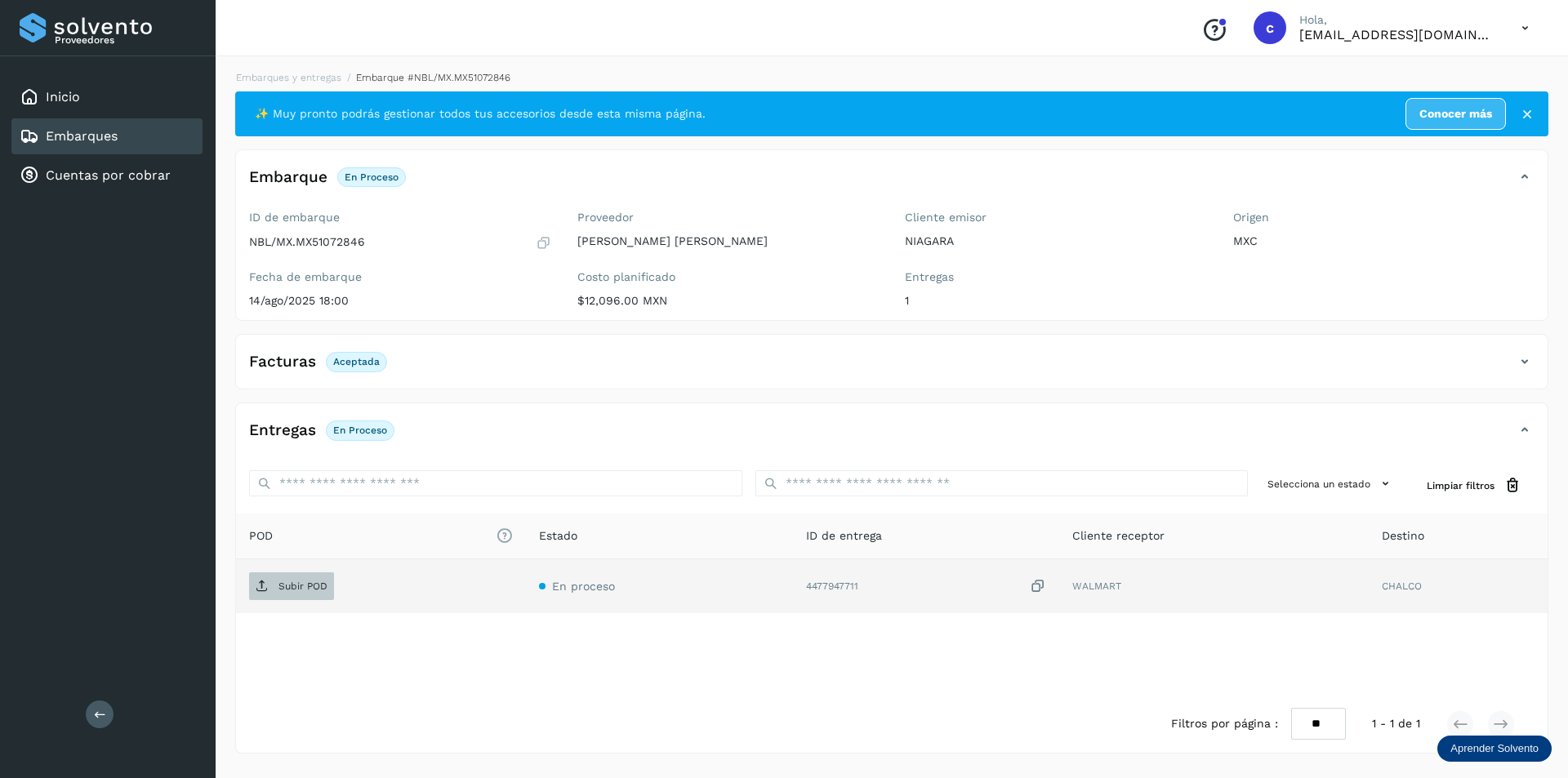
click at [286, 585] on p "Subir POD" at bounding box center [302, 586] width 49 height 12
click at [269, 578] on span "PDF" at bounding box center [276, 585] width 55 height 26
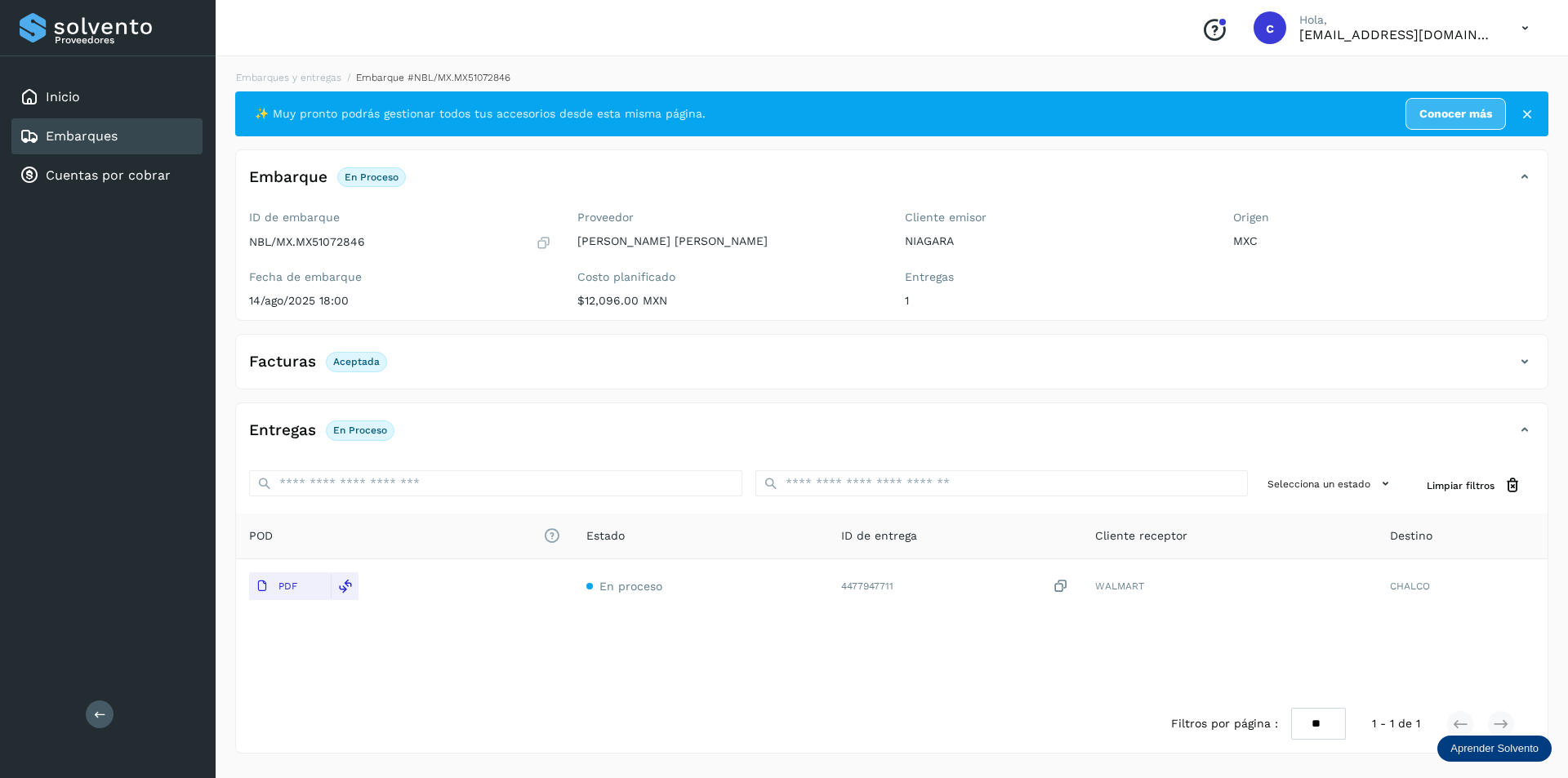
click at [102, 135] on link "Embarques" at bounding box center [82, 136] width 72 height 15
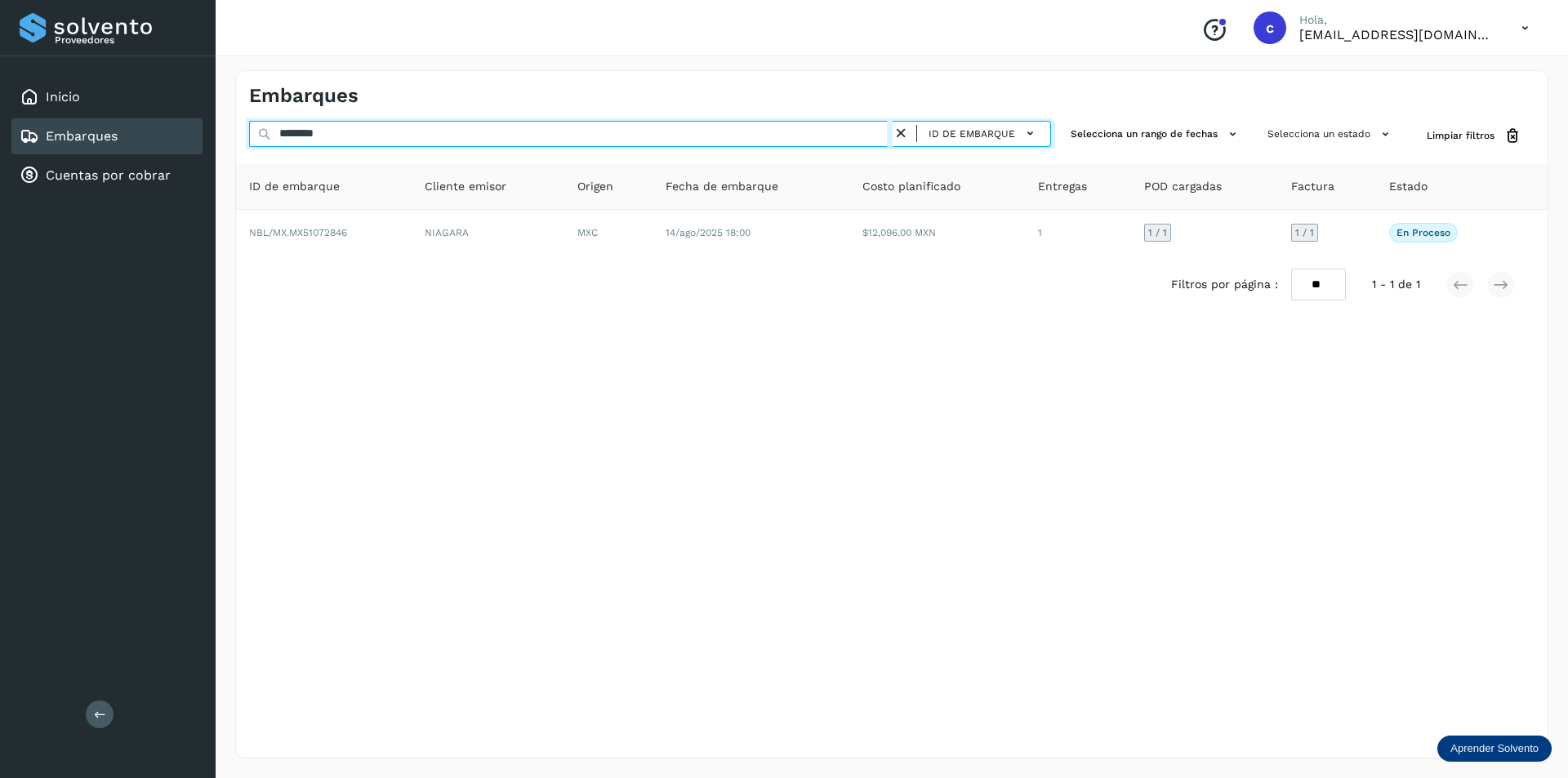
click at [443, 124] on input "********" at bounding box center [571, 133] width 644 height 26
type input "*"
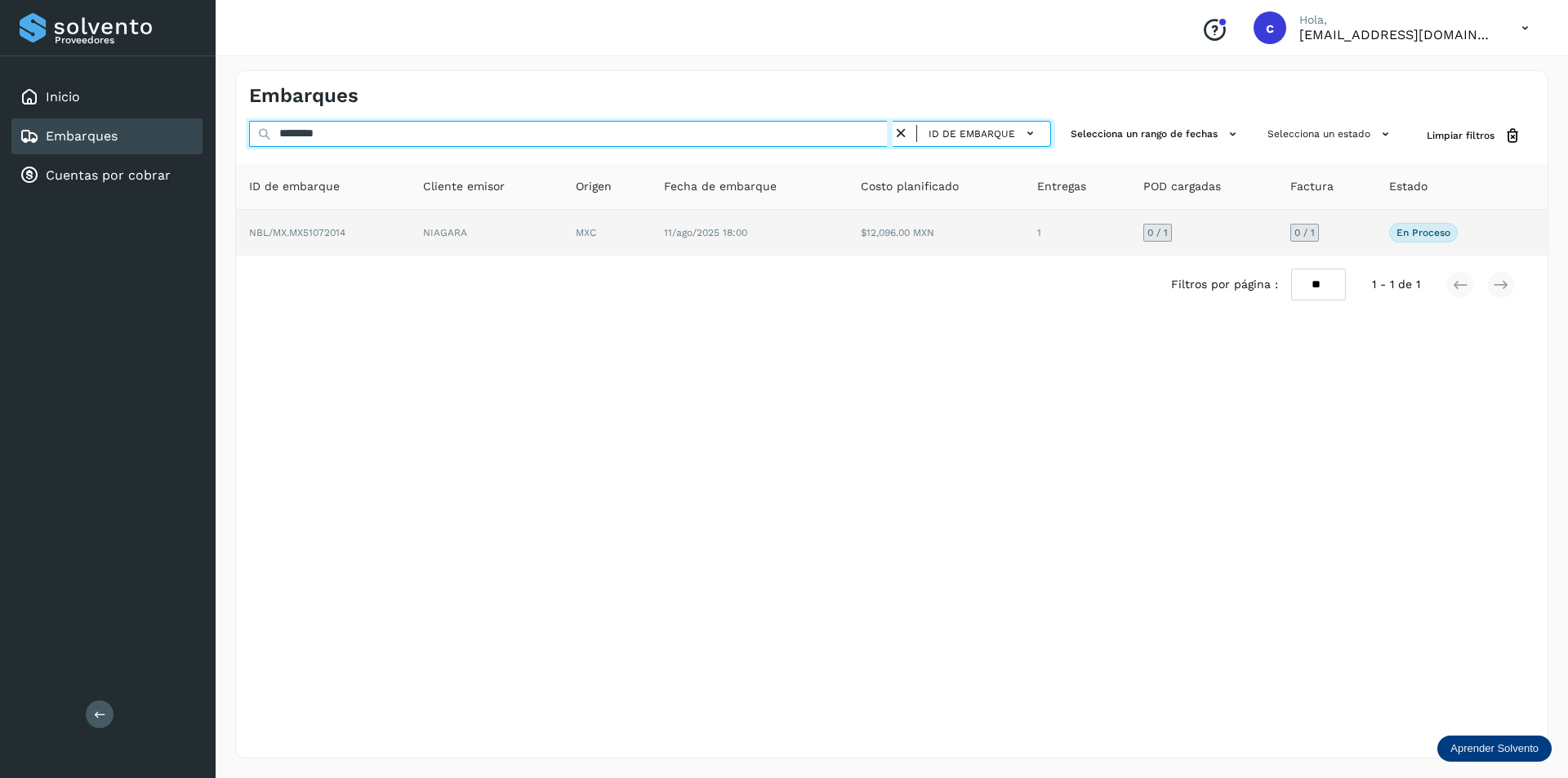
type input "********"
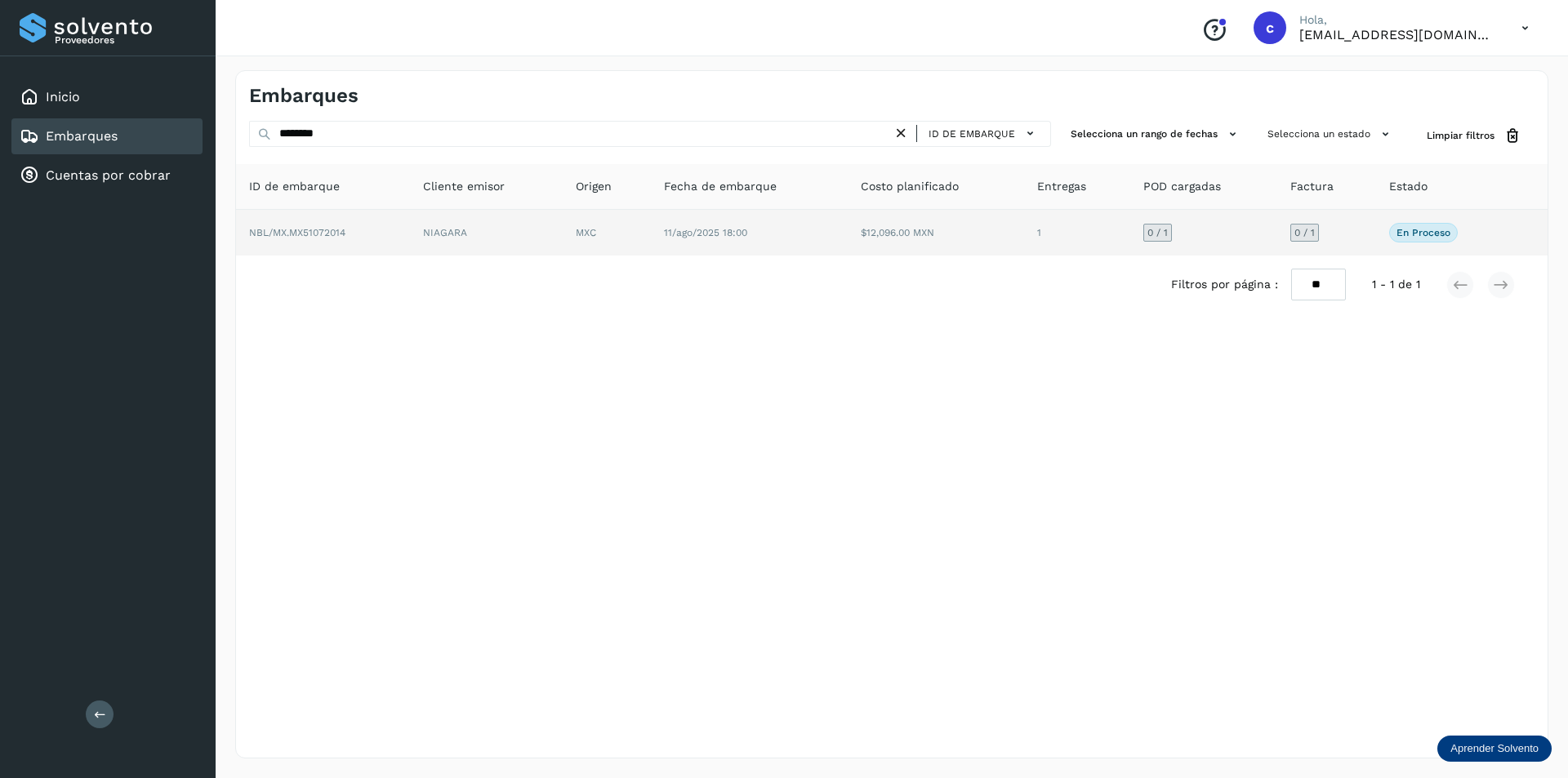
click at [562, 239] on td "NIAGARA" at bounding box center [606, 233] width 88 height 46
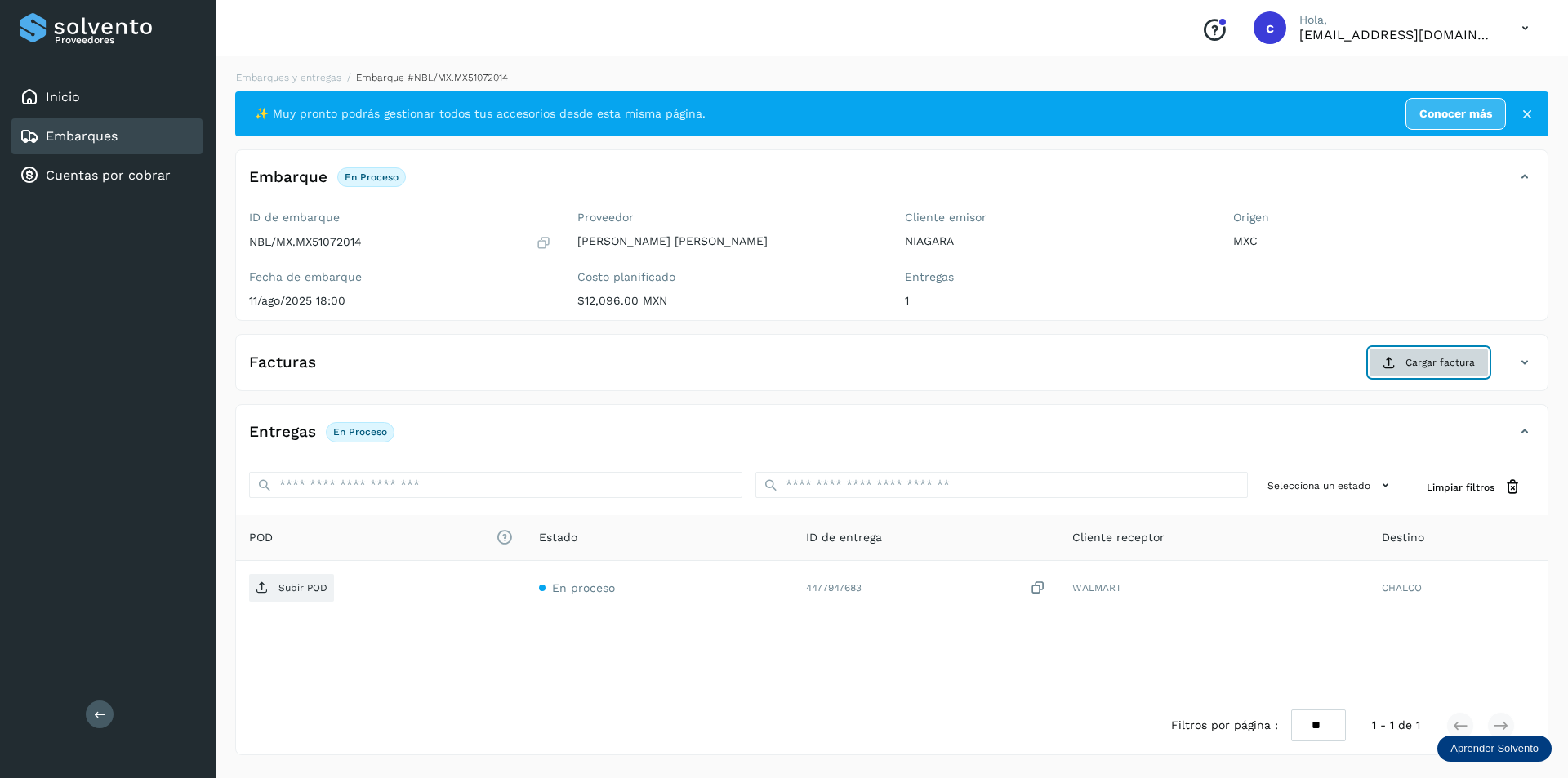
click at [1441, 374] on button "Cargar factura" at bounding box center [1428, 363] width 120 height 30
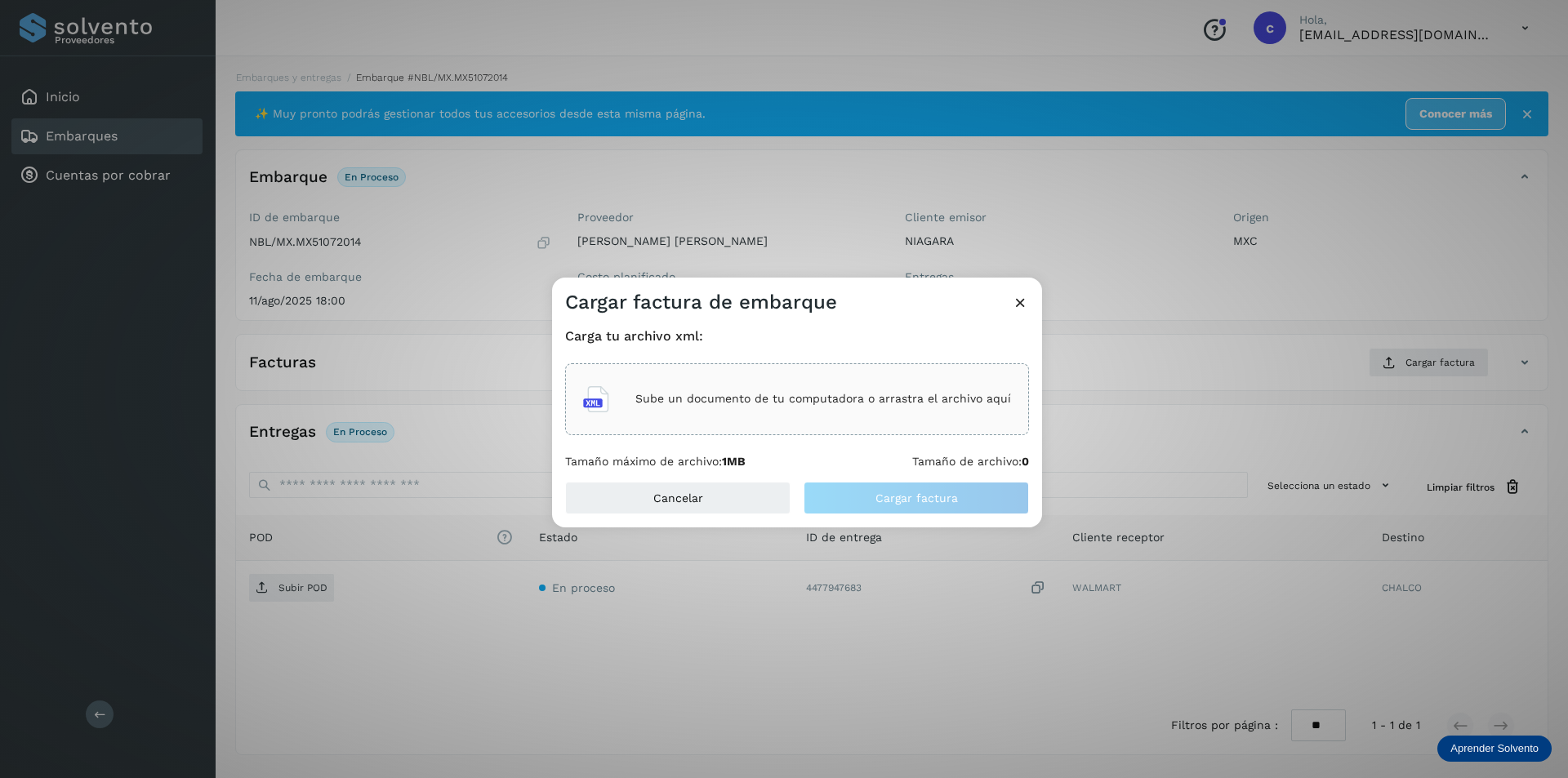
click at [840, 402] on p "Sube un documento de tu computadora o arrastra el archivo aquí" at bounding box center [822, 398] width 375 height 13
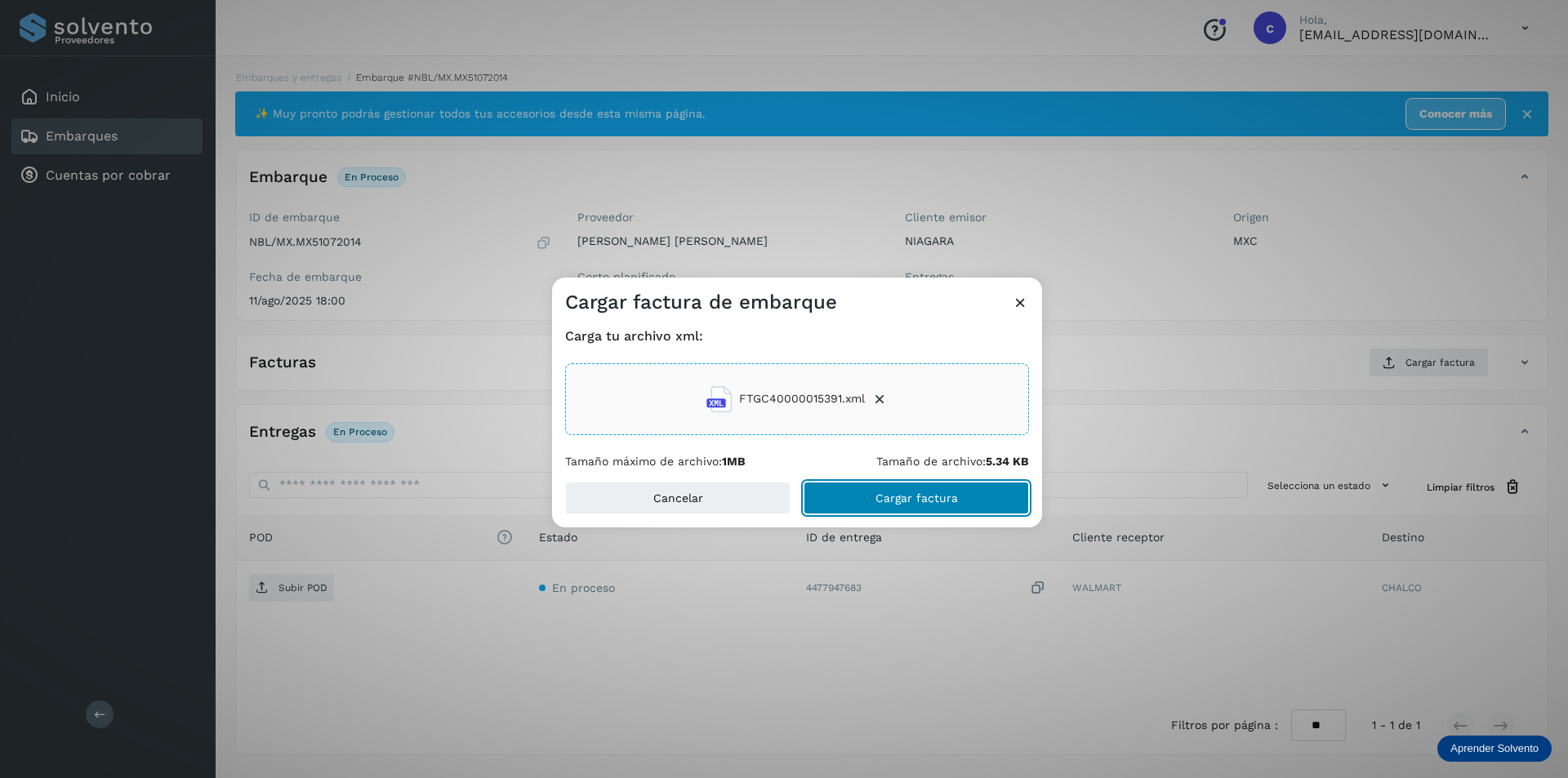
click at [835, 494] on button "Cargar factura" at bounding box center [915, 498] width 226 height 33
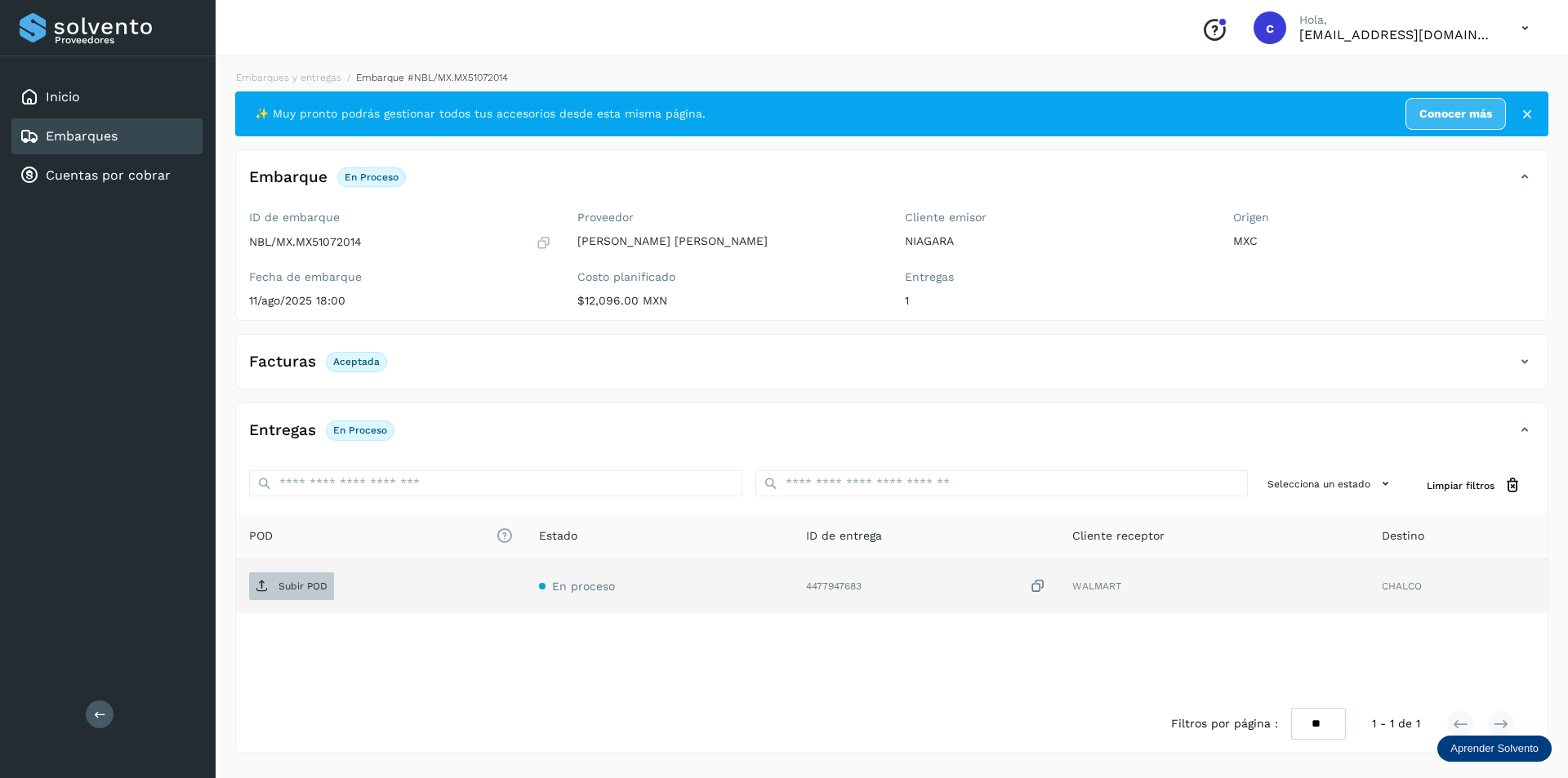
click at [288, 578] on span "Subir POD" at bounding box center [292, 585] width 85 height 26
click at [260, 580] on icon at bounding box center [262, 586] width 13 height 13
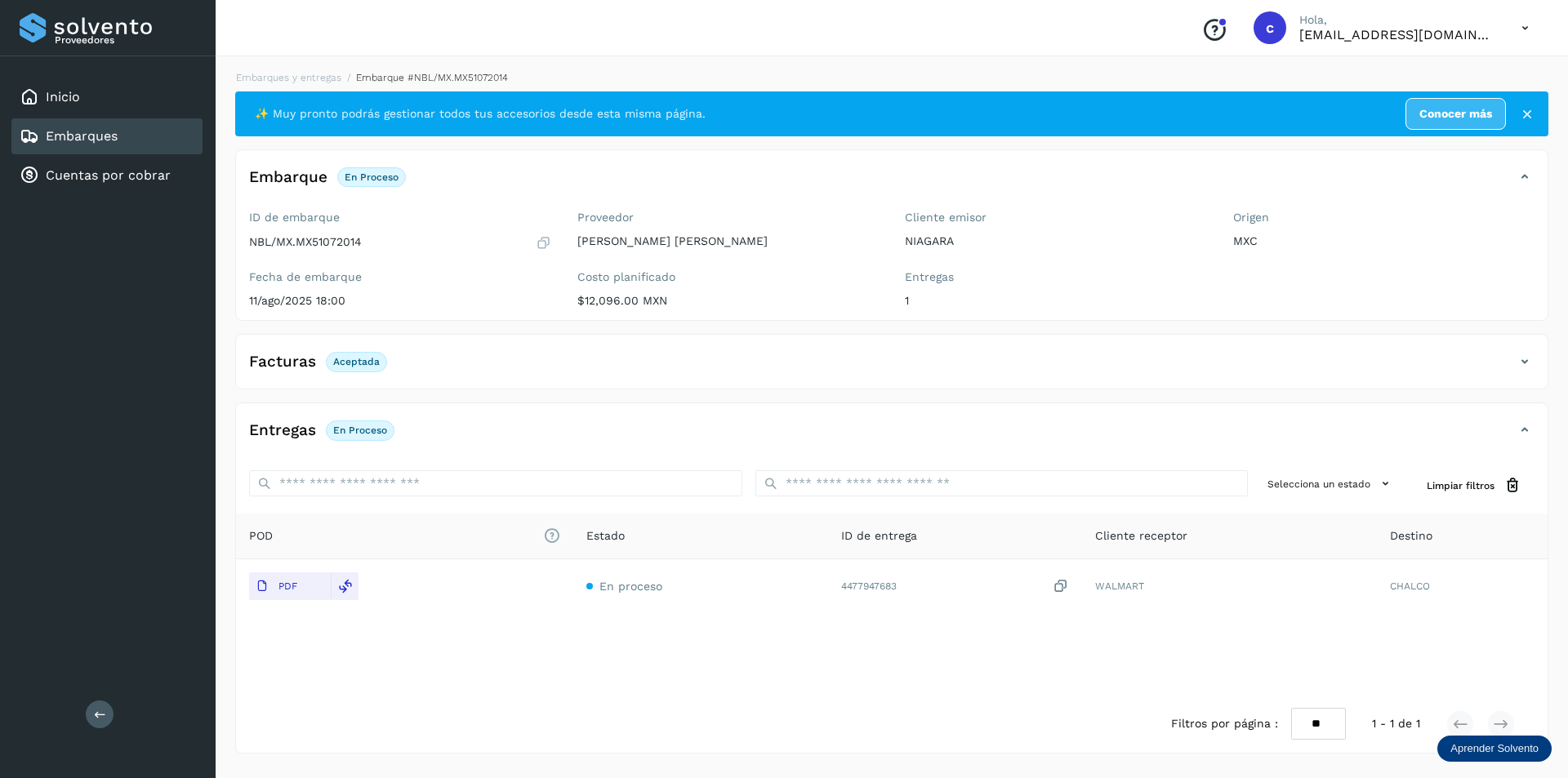
click at [114, 150] on div "Embarques" at bounding box center [107, 135] width 191 height 35
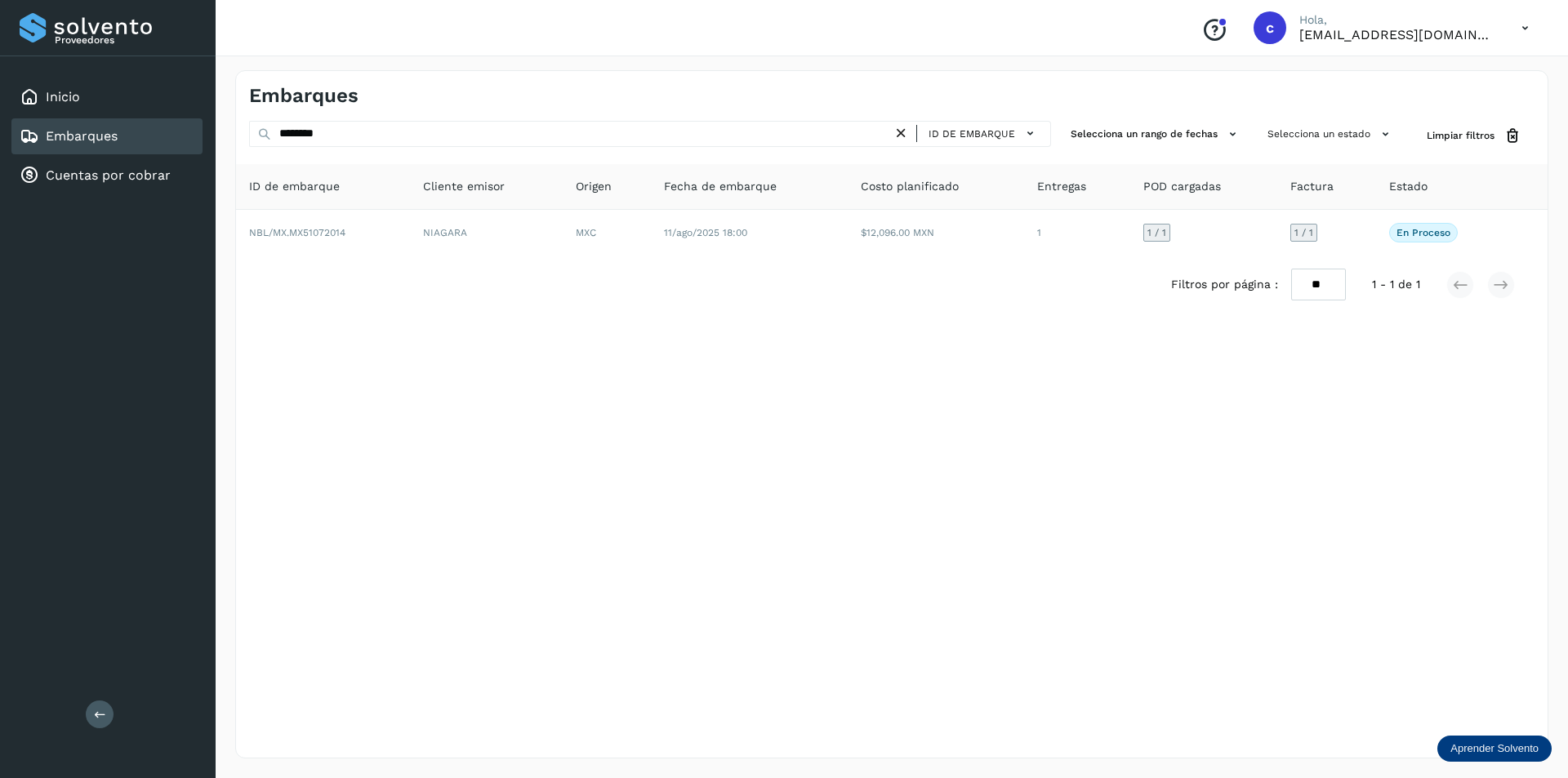
click at [107, 133] on link "Embarques" at bounding box center [82, 136] width 72 height 15
click at [906, 129] on icon at bounding box center [901, 133] width 17 height 17
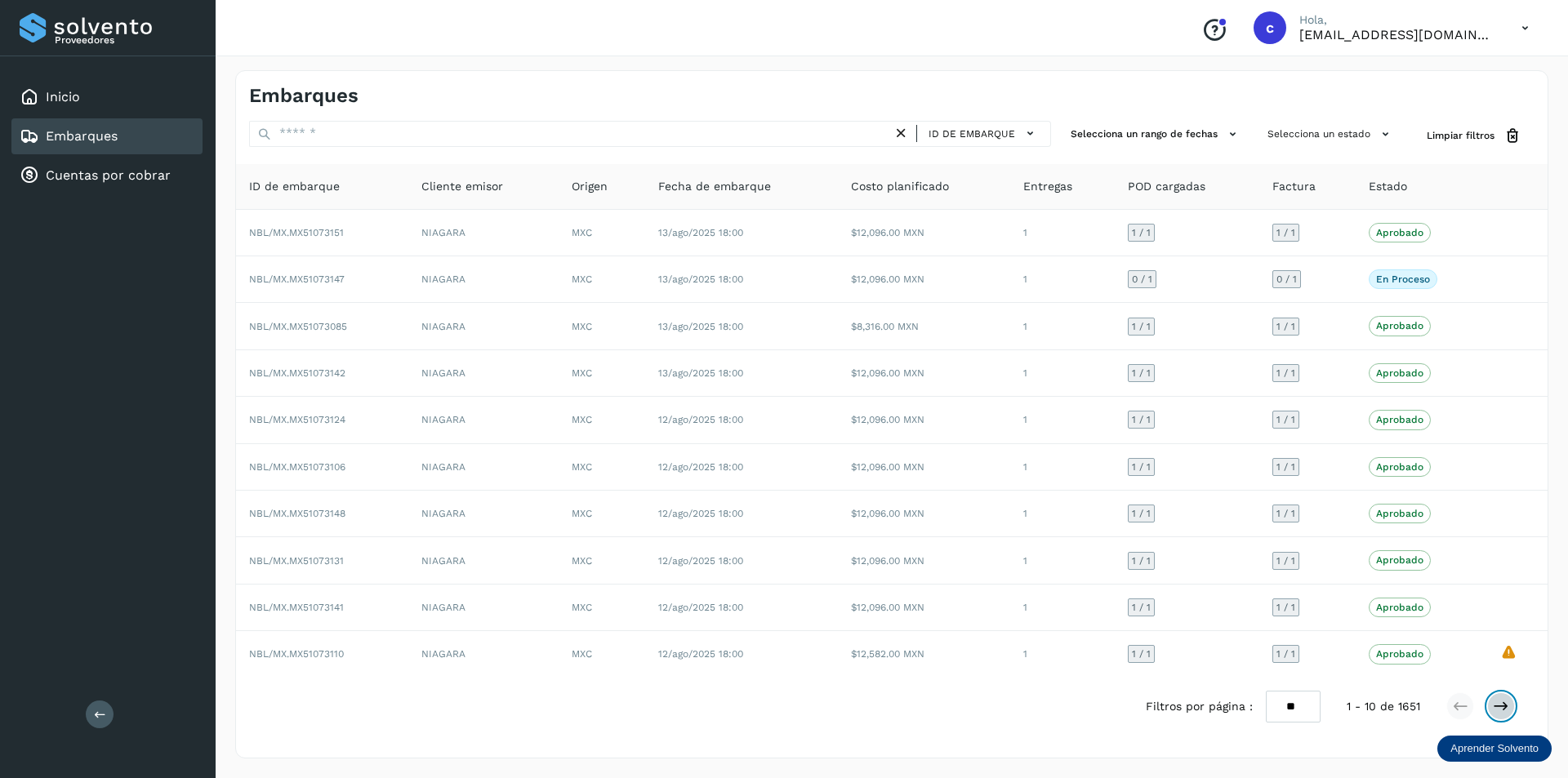
click at [1500, 703] on icon at bounding box center [1501, 706] width 16 height 16
click at [1504, 711] on icon at bounding box center [1501, 706] width 16 height 16
